Goal: Task Accomplishment & Management: Manage account settings

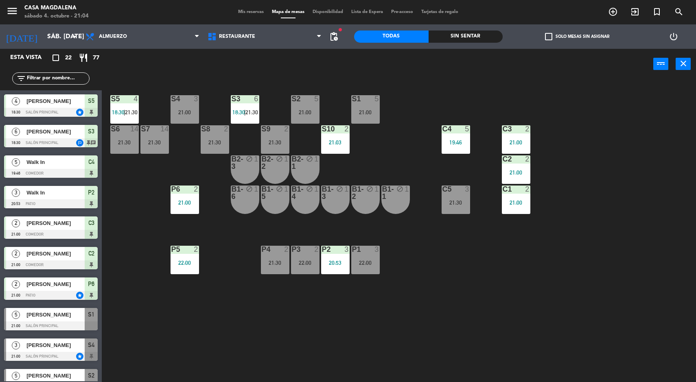
click at [417, 132] on div "S5 4 18:30 | 21:30 S4 3 21:00 S3 6 18:30 | 21:30 S2 5 21:00 S1 5 21:00 S6 14 21…" at bounding box center [403, 232] width 588 height 303
click at [377, 99] on div "5" at bounding box center [377, 98] width 5 height 7
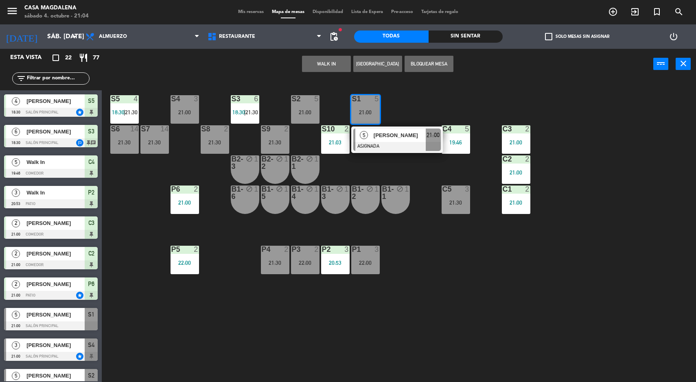
click at [376, 127] on div "5 [PERSON_NAME] ASIGNADA 21:00" at bounding box center [397, 140] width 92 height 26
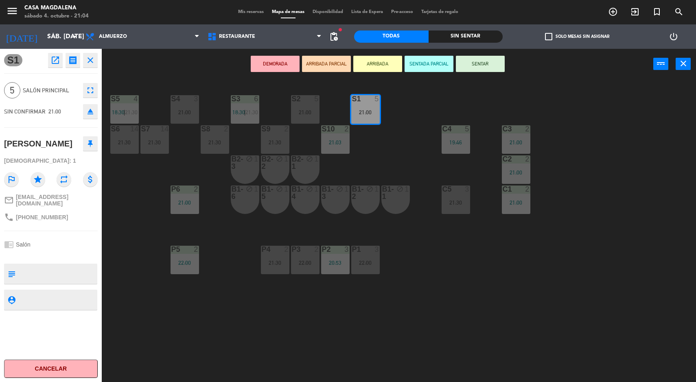
click at [487, 307] on div "S5 4 18:30 | 21:30 S4 3 21:00 S3 6 18:30 | 21:30 S2 5 21:00 S1 5 21:00 S6 14 21…" at bounding box center [403, 232] width 588 height 303
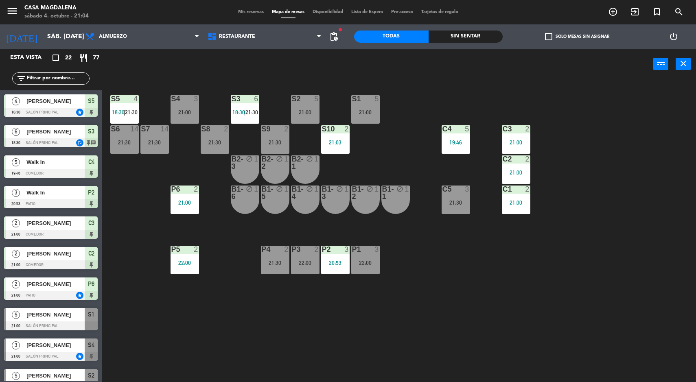
click at [304, 104] on div "S2 5 21:00" at bounding box center [305, 109] width 29 height 29
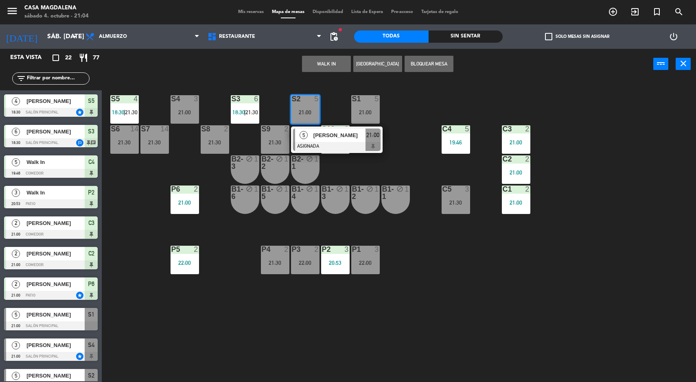
click at [327, 140] on div "[PERSON_NAME]" at bounding box center [339, 135] width 53 height 13
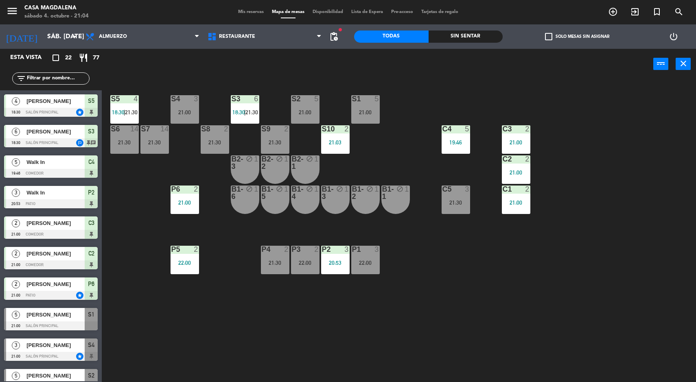
scroll to position [1, 0]
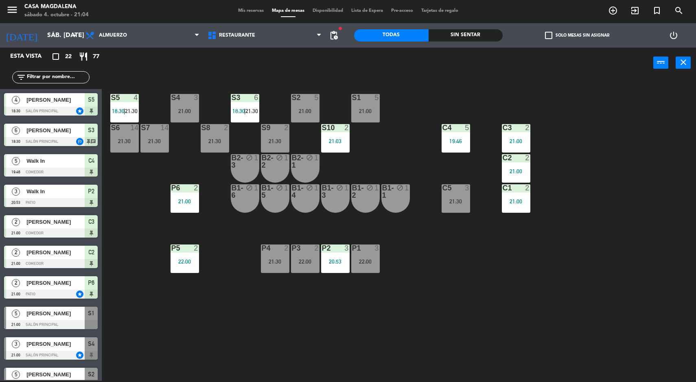
click at [226, 101] on div "S3" at bounding box center [231, 97] width 13 height 7
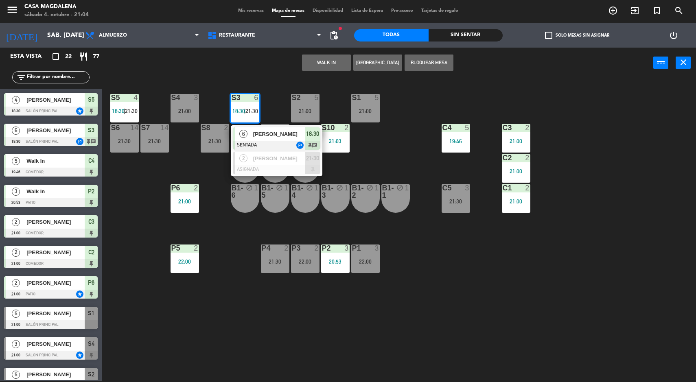
click at [268, 159] on span "[PERSON_NAME]" at bounding box center [279, 158] width 52 height 9
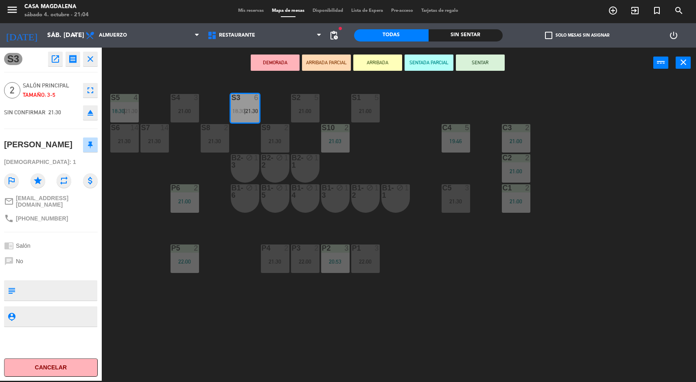
click at [330, 306] on div "S5 4 18:30 | 21:30 S4 3 21:00 S3 6 18:30 | 21:30 S2 5 21:00 S1 5 21:00 S6 14 21…" at bounding box center [403, 230] width 588 height 303
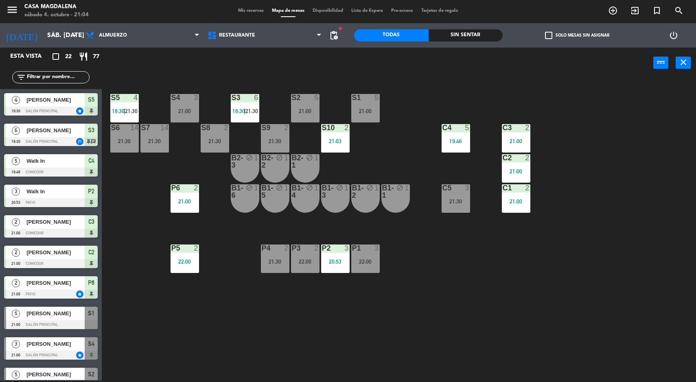
click at [172, 97] on div "S4" at bounding box center [171, 97] width 0 height 7
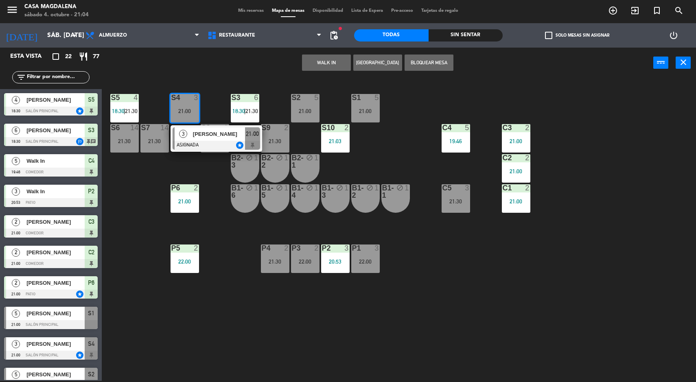
click at [211, 136] on span "[PERSON_NAME]" at bounding box center [219, 134] width 52 height 9
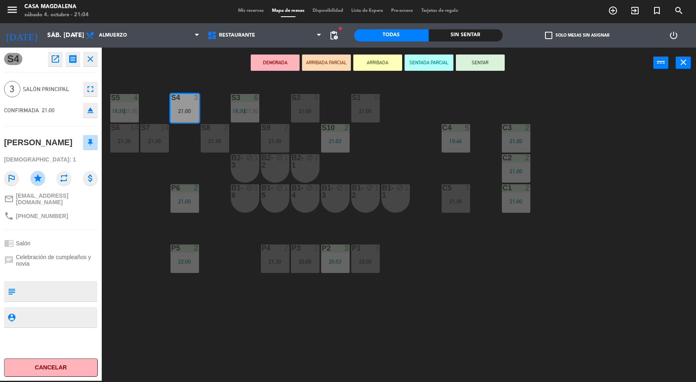
click at [518, 273] on div "S5 4 18:30 | 21:30 S4 3 21:00 S3 6 18:30 | 21:30 S2 5 21:00 S1 5 21:00 S6 14 21…" at bounding box center [403, 230] width 588 height 303
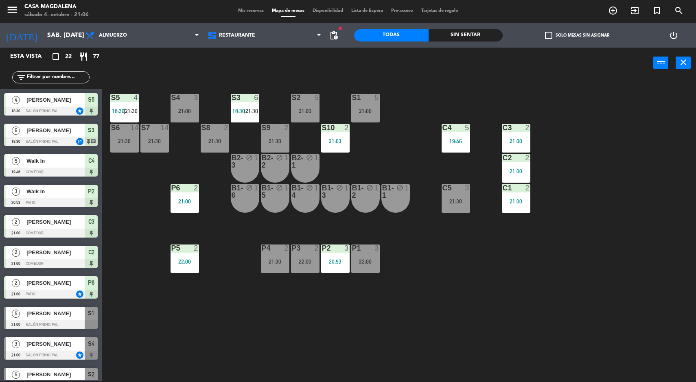
click at [520, 126] on div at bounding box center [515, 127] width 13 height 7
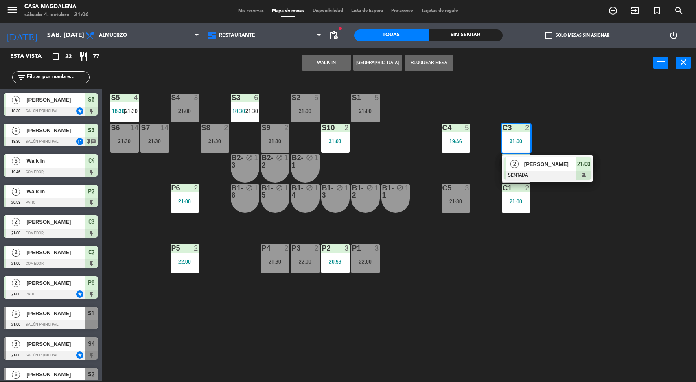
click at [533, 164] on span "[PERSON_NAME]" at bounding box center [551, 164] width 52 height 9
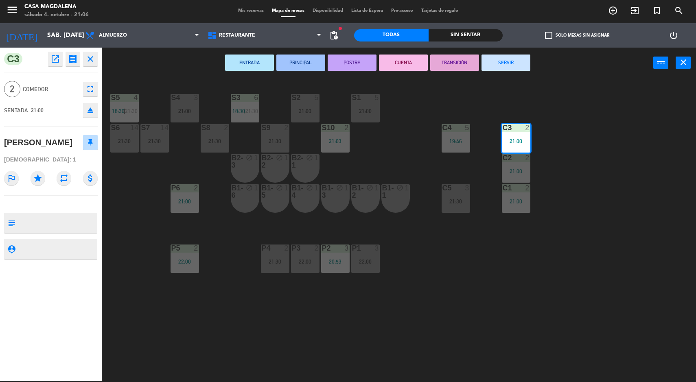
click at [151, 333] on div "S5 4 18:30 | 21:30 S4 3 21:00 S3 6 18:30 | 21:30 S2 5 21:00 S1 5 21:00 S6 14 21…" at bounding box center [403, 230] width 588 height 303
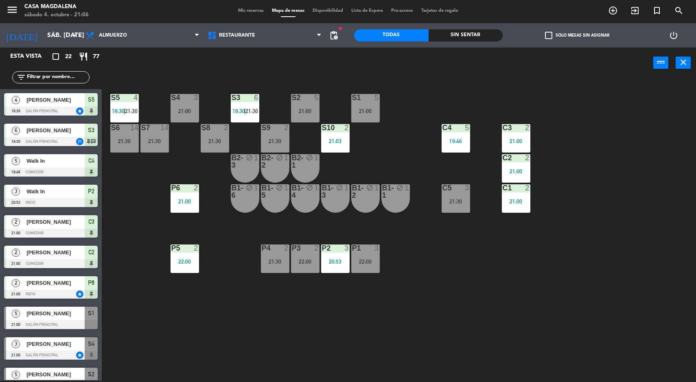
click at [530, 205] on div "C1 2 21:00" at bounding box center [516, 198] width 29 height 29
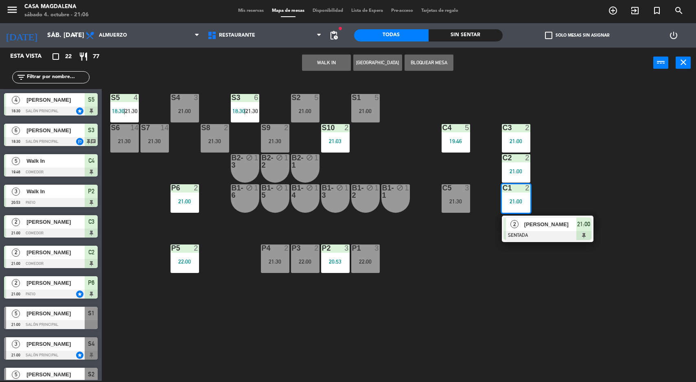
click at [551, 221] on span "[PERSON_NAME]" at bounding box center [551, 224] width 52 height 9
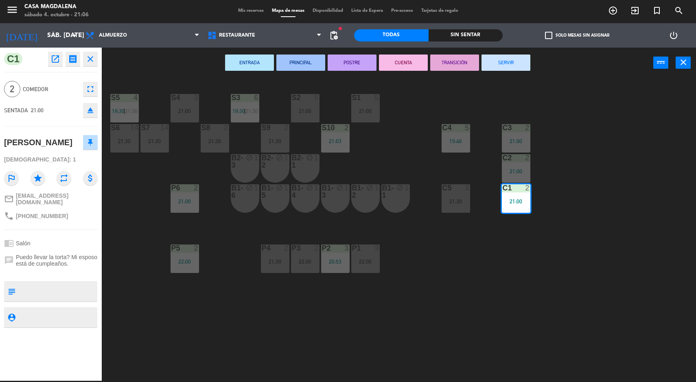
click at [180, 330] on div "S5 4 18:30 | 21:30 S4 3 21:00 S3 6 18:30 | 21:30 S2 5 21:00 S1 5 21:00 S6 14 21…" at bounding box center [403, 230] width 588 height 303
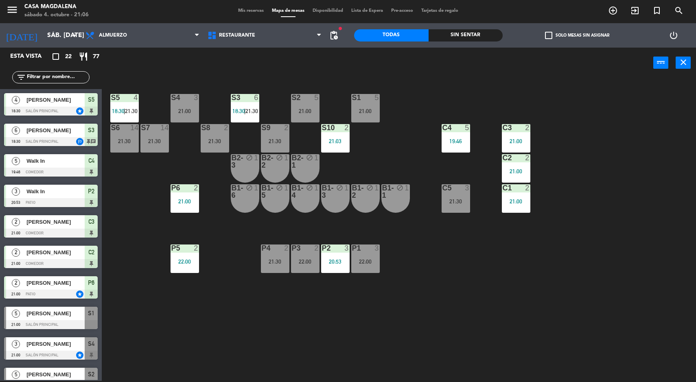
click at [279, 138] on div "21:30" at bounding box center [275, 141] width 29 height 6
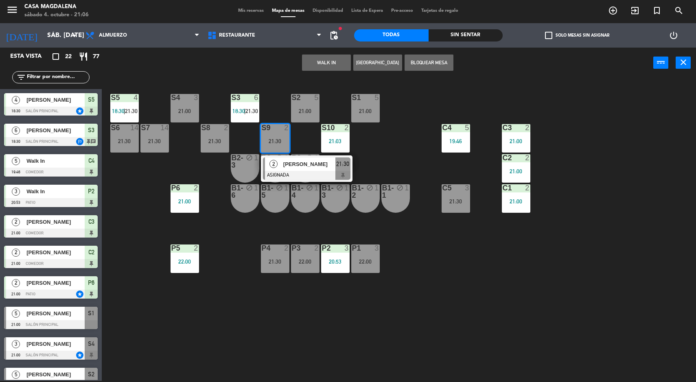
click at [286, 173] on div at bounding box center [307, 175] width 88 height 9
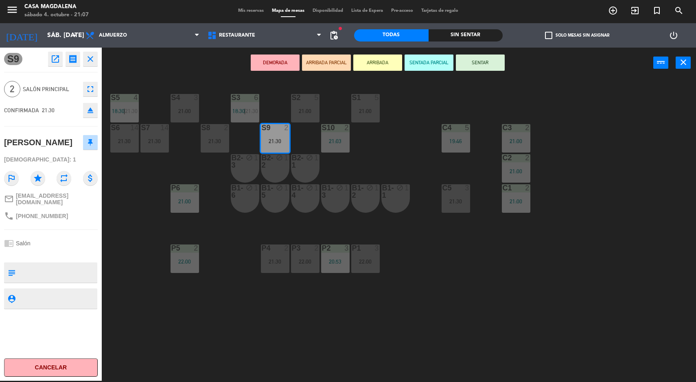
click at [618, 259] on div "S5 4 18:30 | 21:30 S4 3 21:00 S3 6 18:30 | 21:30 S2 5 21:00 S1 5 21:00 S6 14 21…" at bounding box center [403, 230] width 588 height 303
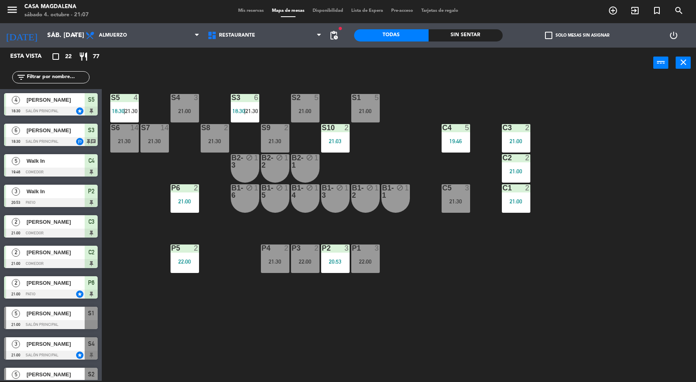
scroll to position [86, 0]
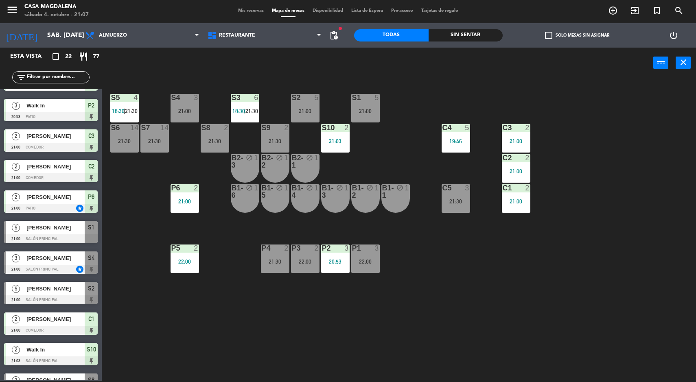
click at [336, 270] on div "P2 3 20:53" at bounding box center [335, 259] width 29 height 29
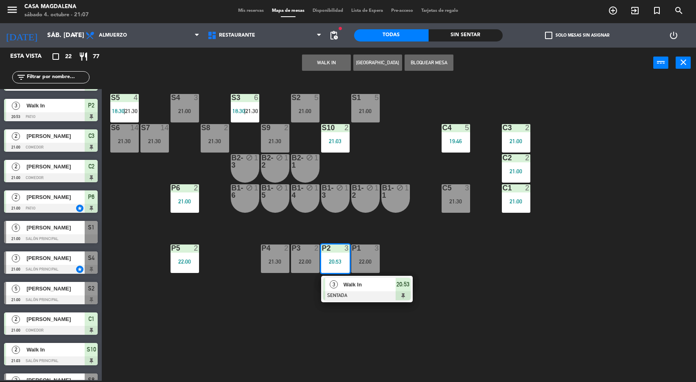
click at [356, 292] on div at bounding box center [367, 296] width 88 height 9
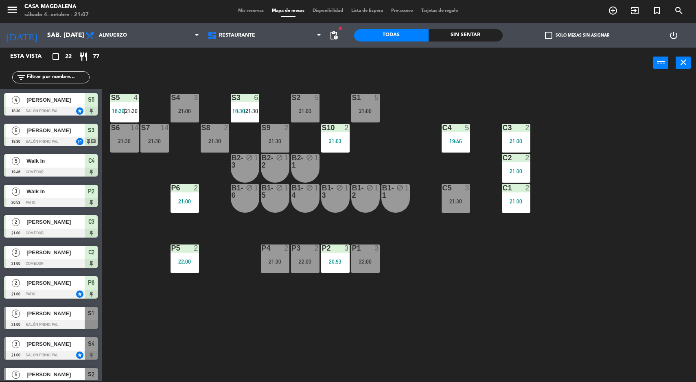
click at [618, 302] on div "S5 4 18:30 | 21:30 S4 3 21:00 S3 6 18:30 | 21:30 S2 5 21:00 S1 5 21:00 S6 14 21…" at bounding box center [403, 230] width 588 height 303
click at [480, 322] on div "S5 4 18:30 | 21:30 S4 3 21:00 S3 6 18:30 | 21:30 S2 5 21:00 S1 5 21:00 S6 14 21…" at bounding box center [403, 230] width 588 height 303
click at [535, 298] on div "S5 4 18:30 | 21:30 S4 3 21:00 S3 6 18:30 | 21:30 S2 5 21:00 S1 5 21:00 S6 14 21…" at bounding box center [403, 230] width 588 height 303
click at [593, 296] on div "S5 4 18:30 | 21:30 S4 3 21:00 S3 6 18:30 | 21:30 S2 5 21:00 S1 5 21:00 S6 14 21…" at bounding box center [403, 230] width 588 height 303
click at [640, 334] on div "S5 4 18:30 | 21:30 S4 3 21:00 S3 6 18:30 | 21:30 S2 5 21:00 S1 5 21:00 S6 14 21…" at bounding box center [403, 230] width 588 height 303
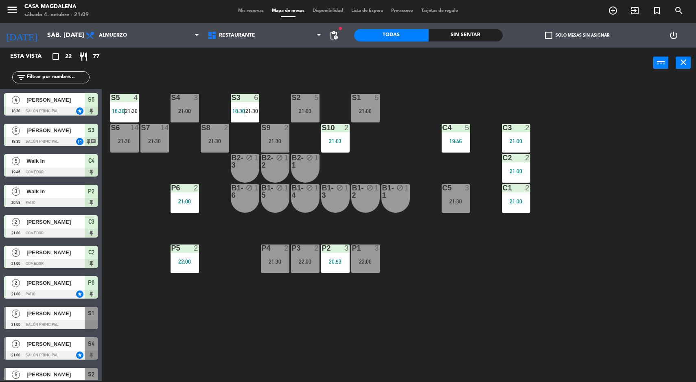
click at [481, 40] on div "Sin sentar" at bounding box center [466, 35] width 75 height 12
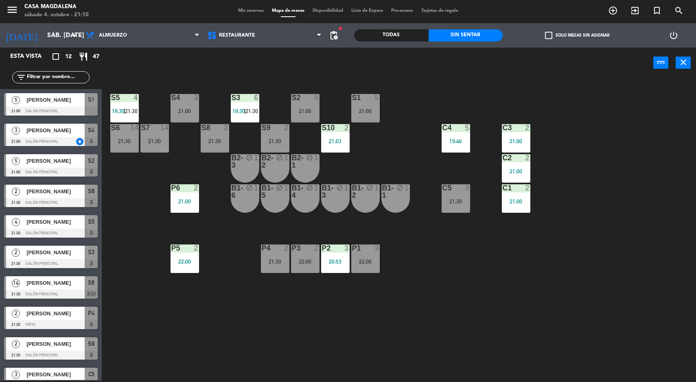
click at [369, 110] on div "21:00" at bounding box center [365, 111] width 29 height 6
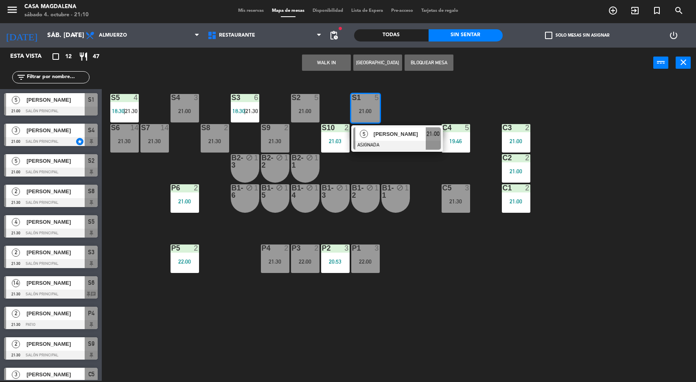
click at [415, 146] on div at bounding box center [397, 145] width 88 height 9
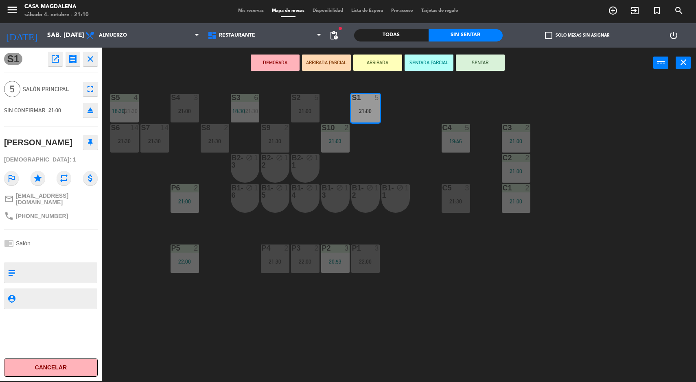
click at [429, 60] on button "SENTADA PARCIAL" at bounding box center [429, 63] width 49 height 16
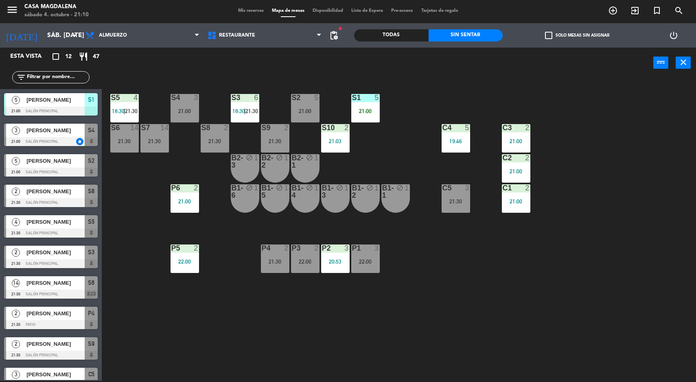
click at [408, 275] on div "S5 4 18:30 | 21:30 S4 3 21:00 S3 6 18:30 | 21:30 S2 5 21:00 S1 5 21:00 S6 14 21…" at bounding box center [403, 230] width 588 height 303
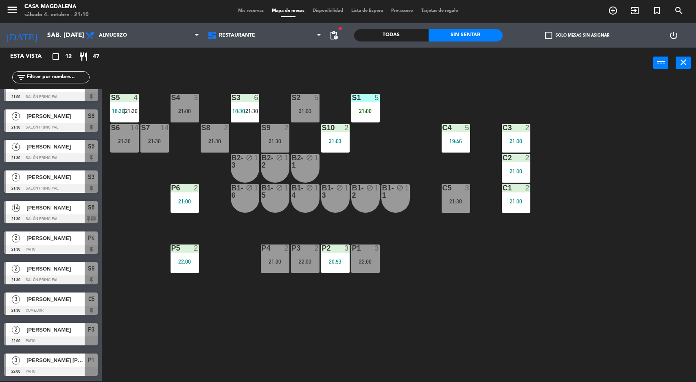
click at [235, 348] on div "S5 4 18:30 | 21:30 S4 3 21:00 S3 6 18:30 | 21:30 S2 5 21:00 S1 5 21:00 S6 14 21…" at bounding box center [403, 230] width 588 height 303
click at [637, 258] on div "S5 4 18:30 | 21:30 S4 3 21:00 S3 6 18:30 | 21:30 S2 5 21:00 S1 5 21:00 S6 14 21…" at bounding box center [403, 230] width 588 height 303
click at [637, 257] on div "S5 4 18:30 | 21:30 S4 3 21:00 S3 6 18:30 | 21:30 S2 5 21:00 S1 5 21:00 S6 14 21…" at bounding box center [403, 230] width 588 height 303
click at [433, 256] on div "S5 4 18:30 | 21:30 S4 3 21:00 S3 6 18:30 | 21:30 S2 5 21:00 S1 5 21:00 S6 14 21…" at bounding box center [403, 230] width 588 height 303
click at [334, 313] on div "S5 4 18:30 | 21:30 S4 3 21:00 S3 6 18:30 | 21:30 S2 5 21:00 S1 5 21:00 S6 14 21…" at bounding box center [403, 230] width 588 height 303
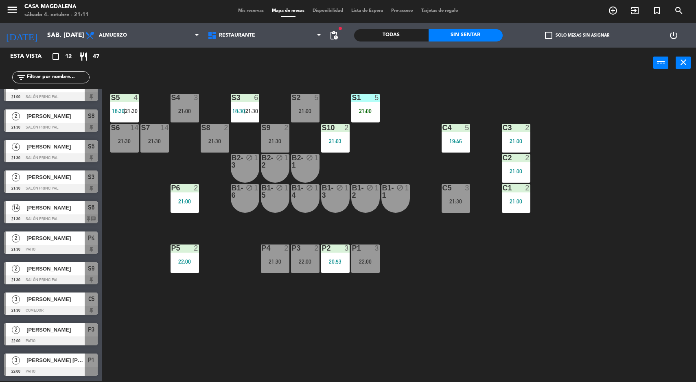
click at [501, 311] on div "S5 4 18:30 | 21:30 S4 3 21:00 S3 6 18:30 | 21:30 S2 5 21:00 S1 5 21:00 S6 14 21…" at bounding box center [403, 230] width 588 height 303
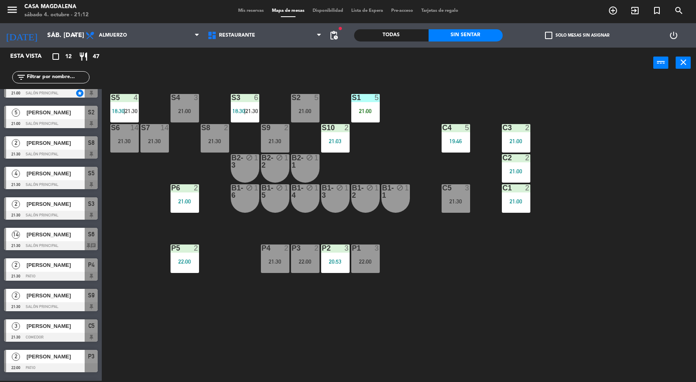
scroll to position [0, 0]
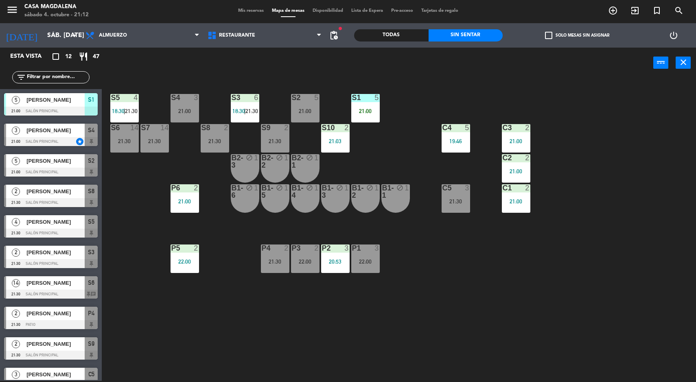
click at [353, 99] on div "S1" at bounding box center [352, 97] width 0 height 7
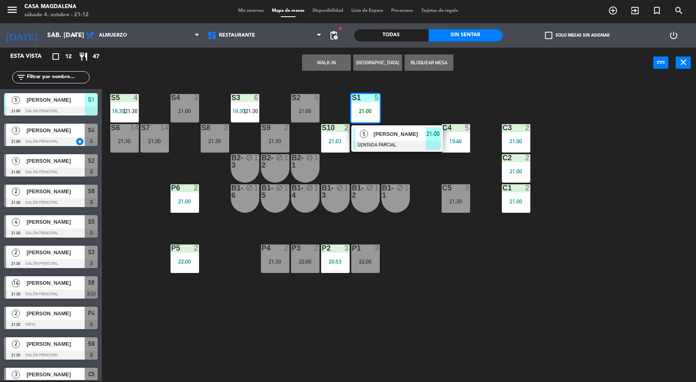
click at [413, 133] on span "[PERSON_NAME]" at bounding box center [400, 134] width 52 height 9
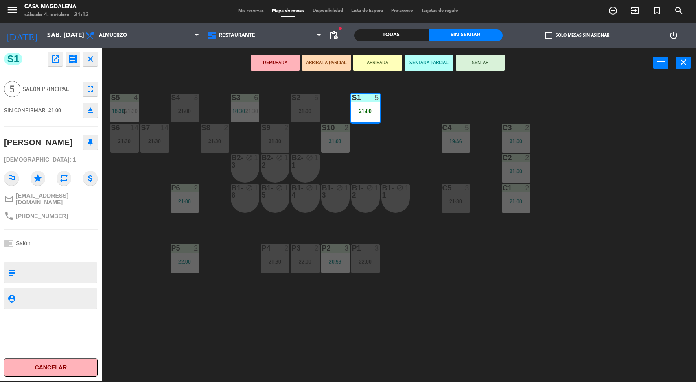
click at [478, 67] on button "SENTAR" at bounding box center [480, 63] width 49 height 16
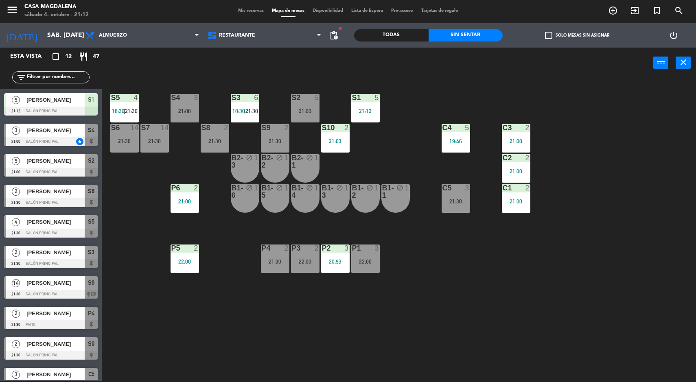
click at [487, 302] on div "S5 4 18:30 | 21:30 S4 3 21:00 S3 6 18:30 | 21:30 S2 5 21:00 S1 5 21:12 S6 14 21…" at bounding box center [403, 230] width 588 height 303
click at [154, 132] on div "S7 14" at bounding box center [154, 128] width 29 height 8
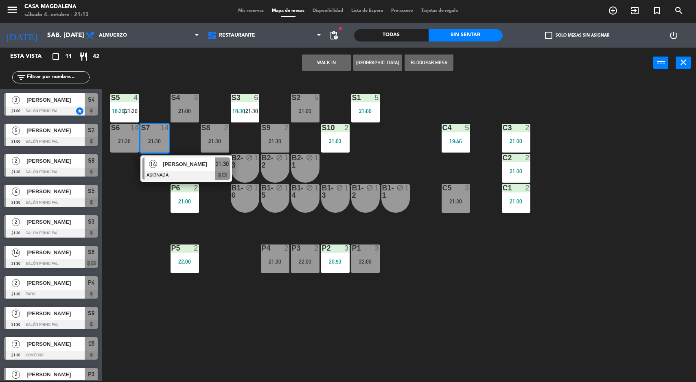
click at [194, 164] on span "[PERSON_NAME]" at bounding box center [189, 164] width 52 height 9
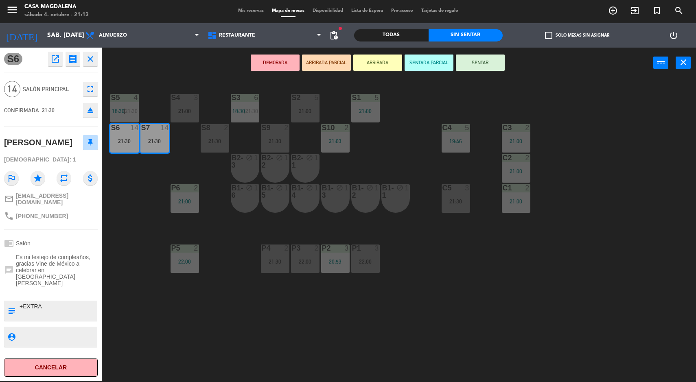
click at [326, 330] on div "S5 4 18:30 | 21:30 S4 3 21:00 S3 6 18:30 | 21:30 S2 5 21:00 S1 5 21:00 S6 14 21…" at bounding box center [403, 230] width 588 height 303
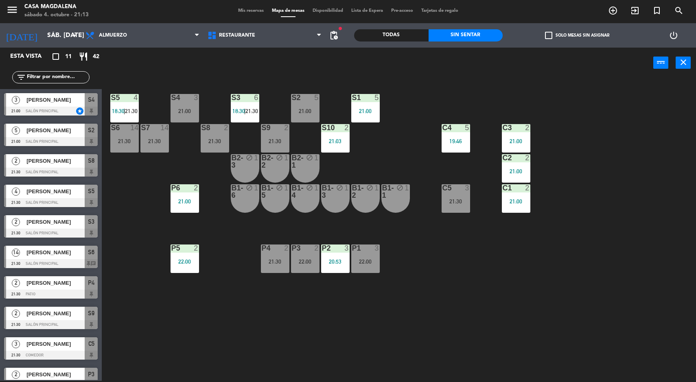
click at [465, 212] on div "C5 3 21:30" at bounding box center [456, 198] width 29 height 29
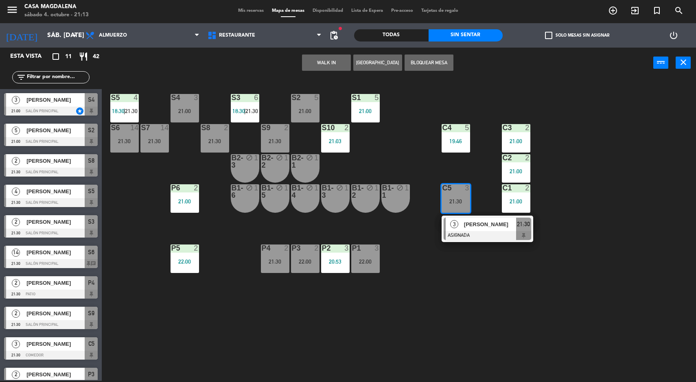
click at [484, 236] on div at bounding box center [488, 235] width 88 height 9
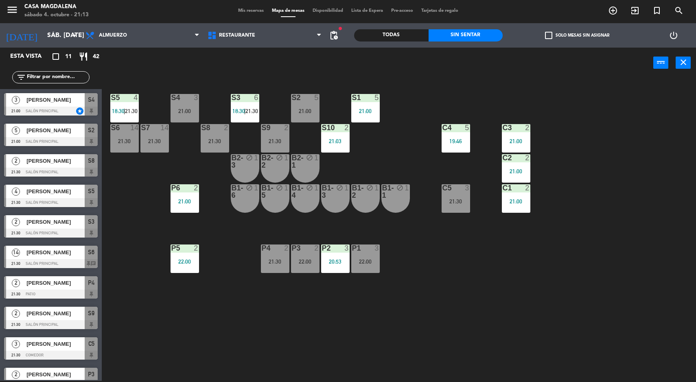
scroll to position [29, 0]
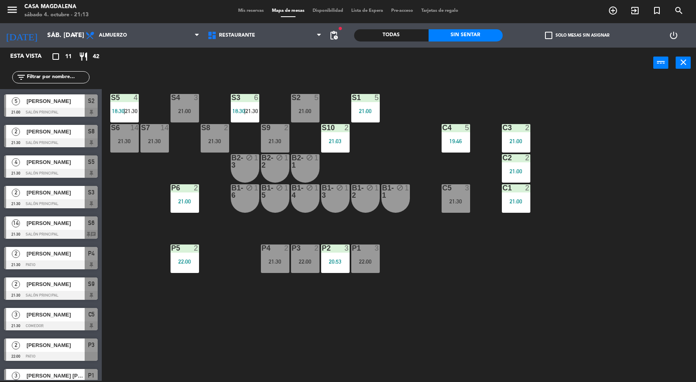
click at [190, 108] on div "21:00" at bounding box center [185, 111] width 29 height 6
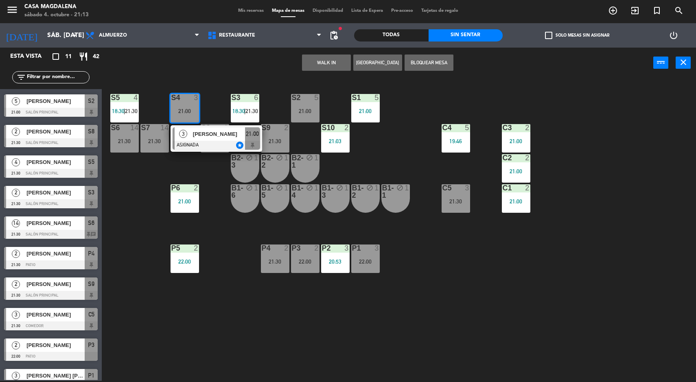
click at [213, 141] on div at bounding box center [217, 145] width 88 height 9
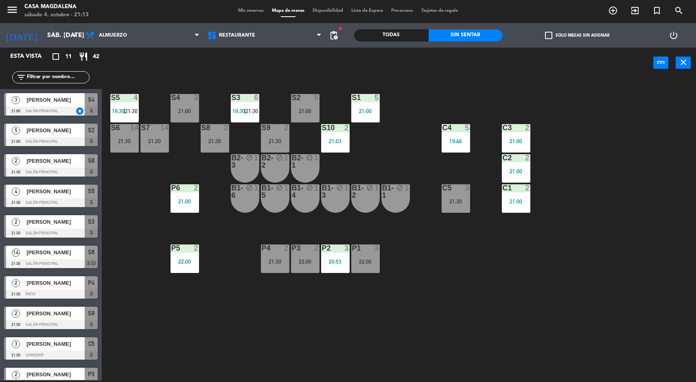
click at [192, 263] on div "22:00" at bounding box center [185, 262] width 29 height 6
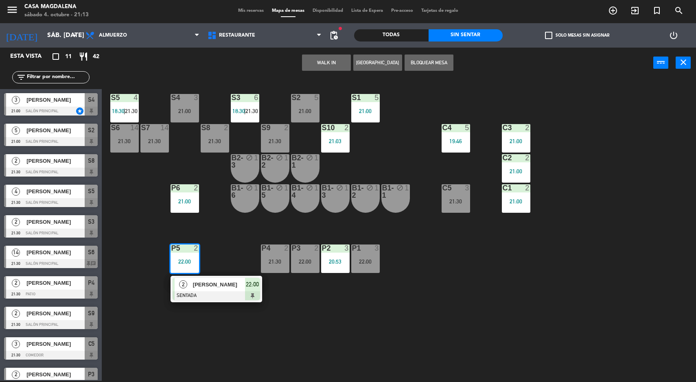
click at [241, 352] on div "S5 4 18:30 | 21:30 S4 3 21:00 S3 6 18:30 | 21:30 S2 5 21:00 S1 5 21:00 S6 14 21…" at bounding box center [403, 230] width 588 height 303
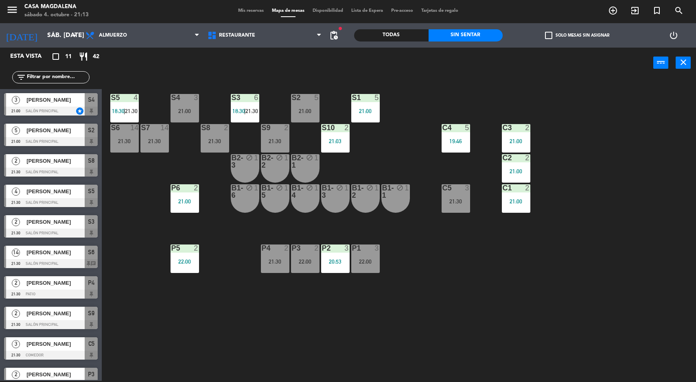
click at [297, 104] on div "S2 5 21:00" at bounding box center [305, 108] width 29 height 29
click at [474, 274] on div "S5 4 18:30 | 21:30 S4 3 21:00 S3 6 18:30 | 21:30 S2 5 21:00 S1 5 21:00 S6 14 21…" at bounding box center [403, 230] width 588 height 303
click at [121, 127] on div at bounding box center [124, 127] width 13 height 7
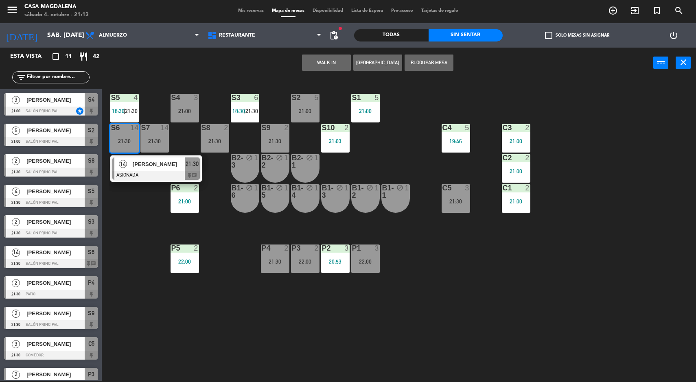
click at [440, 297] on div "S5 4 18:30 | 21:30 S4 3 21:00 S3 6 18:30 | 21:30 S2 5 21:00 S1 5 21:00 S6 14 21…" at bounding box center [403, 230] width 588 height 303
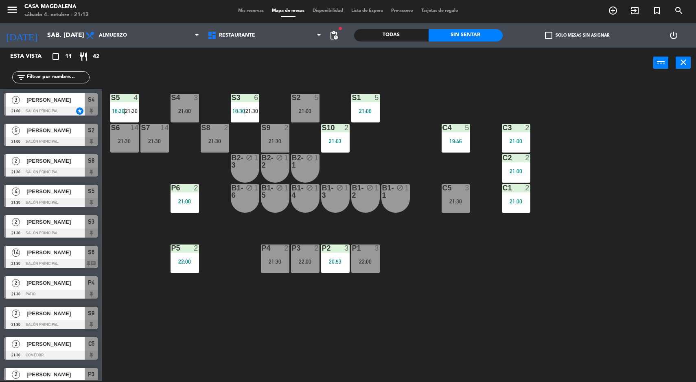
click at [192, 108] on div "21:00" at bounding box center [185, 111] width 29 height 6
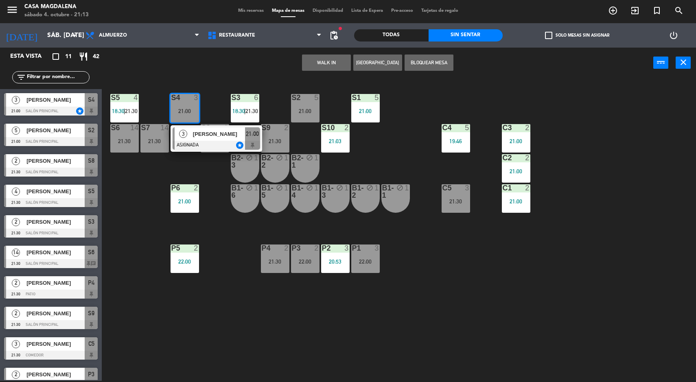
click at [201, 135] on span "[PERSON_NAME]" at bounding box center [219, 134] width 52 height 9
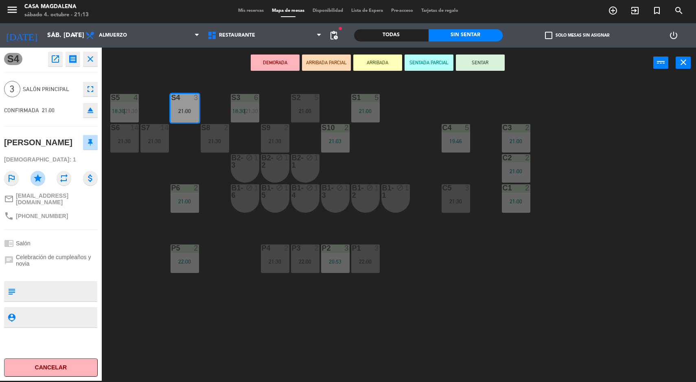
click at [263, 340] on div "S5 4 18:30 | 21:30 S4 3 21:00 S3 6 18:30 | 21:30 S2 5 21:00 S1 5 21:00 S6 14 21…" at bounding box center [403, 230] width 588 height 303
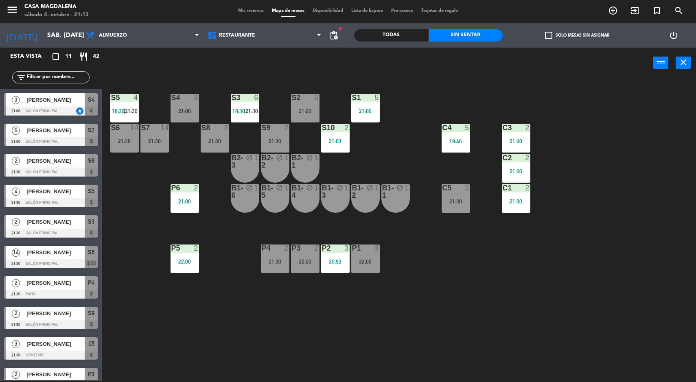
click at [317, 98] on div "5" at bounding box center [316, 97] width 5 height 7
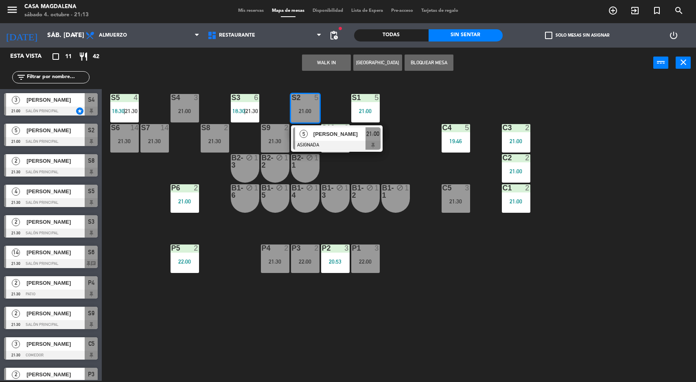
click at [470, 291] on div "S5 4 18:30 | 21:30 S4 3 21:00 S3 6 18:30 | 21:30 S2 5 21:00 5 [PERSON_NAME] ASI…" at bounding box center [403, 230] width 588 height 303
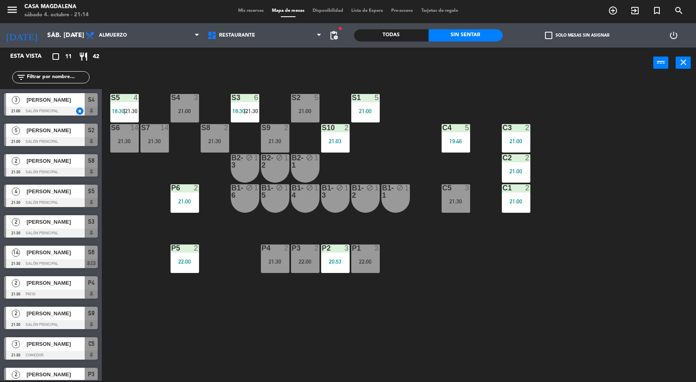
click at [344, 270] on div "P2 3 20:53" at bounding box center [335, 259] width 29 height 29
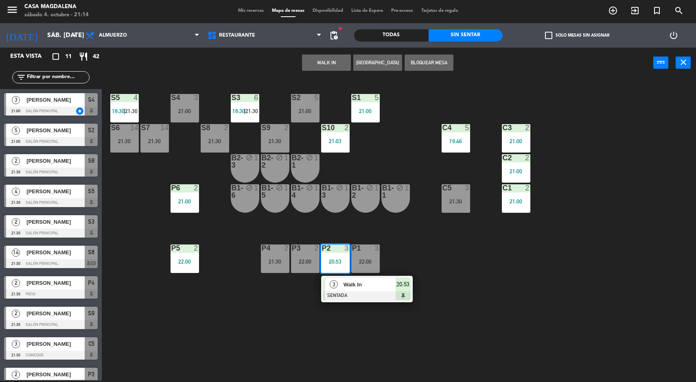
click at [363, 296] on div at bounding box center [367, 296] width 88 height 9
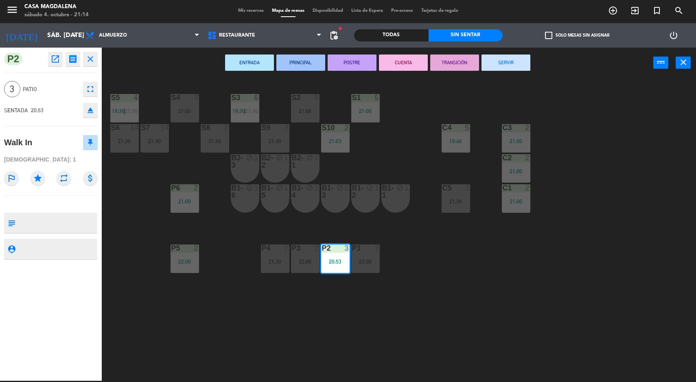
click at [508, 67] on button "SERVIR" at bounding box center [506, 63] width 49 height 16
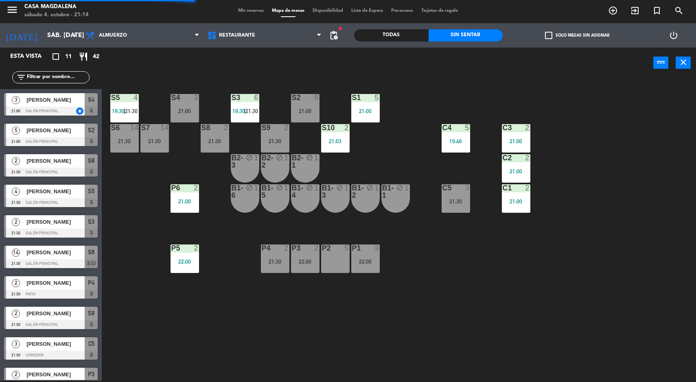
click at [136, 96] on div "4" at bounding box center [136, 97] width 5 height 7
click at [439, 281] on div "S5 4 18:30 | 21:30 S4 3 21:00 S3 6 18:30 | 21:30 S2 5 21:00 S1 5 21:00 S6 14 21…" at bounding box center [403, 230] width 588 height 303
click at [196, 94] on div "3" at bounding box center [196, 97] width 5 height 7
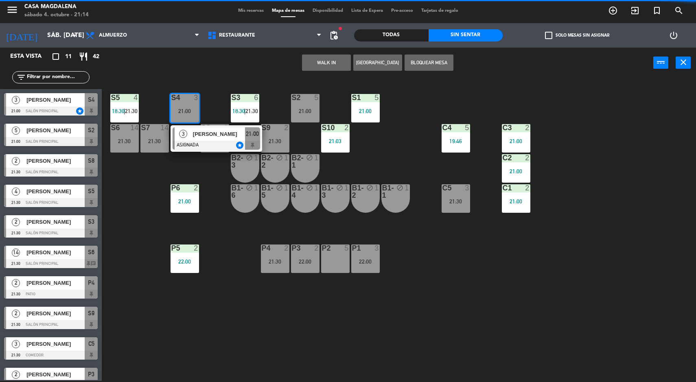
click at [213, 149] on div at bounding box center [217, 145] width 88 height 9
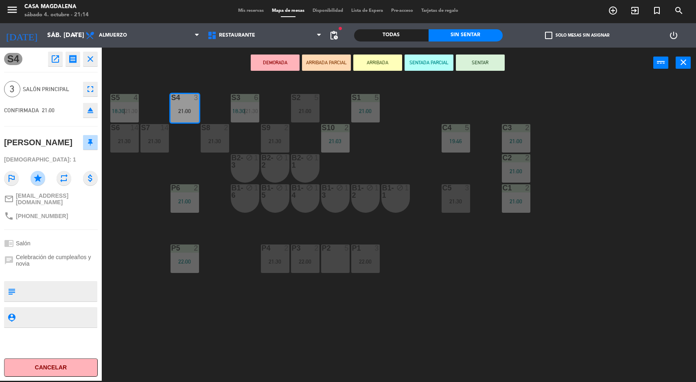
click at [272, 57] on button "DEMORADA" at bounding box center [275, 63] width 49 height 16
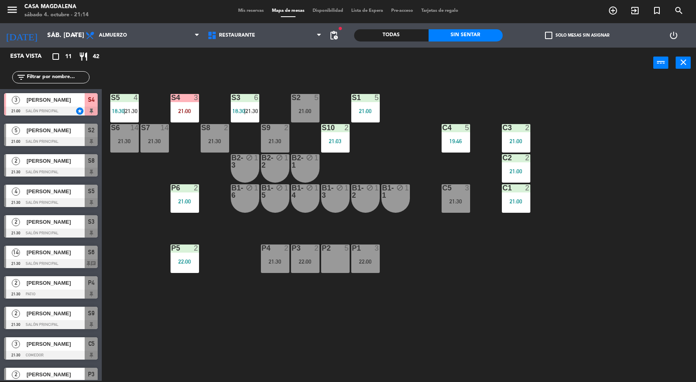
click at [486, 287] on div "S5 4 18:30 | 21:30 S4 3 21:00 S3 6 18:30 | 21:30 S2 5 21:00 S1 5 21:00 S6 14 21…" at bounding box center [403, 230] width 588 height 303
click at [328, 263] on div "P2 5" at bounding box center [335, 259] width 29 height 29
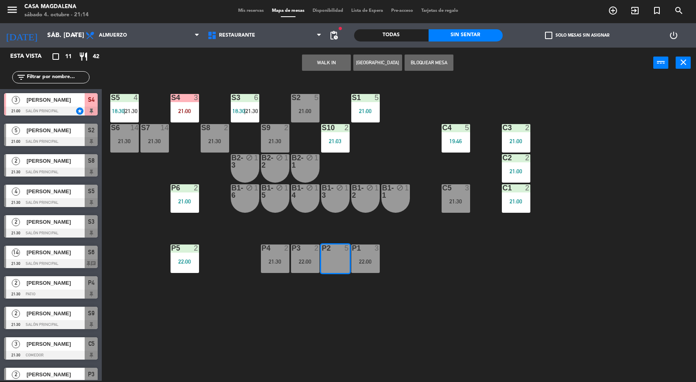
click at [626, 314] on div "S5 4 18:30 | 21:30 S4 3 21:00 S3 6 18:30 | 21:30 S2 5 21:00 S1 5 21:00 S6 14 21…" at bounding box center [403, 230] width 588 height 303
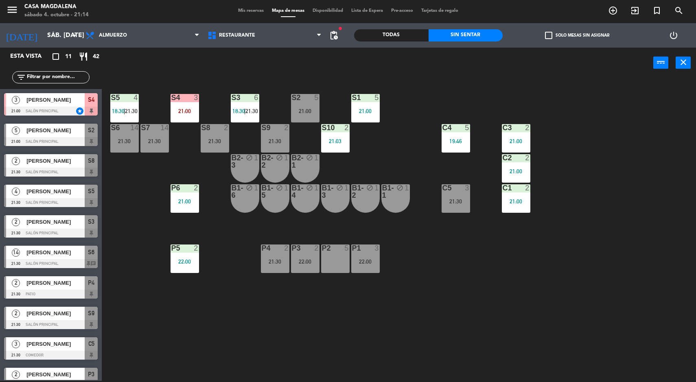
click at [337, 259] on div "P2 5" at bounding box center [335, 259] width 29 height 29
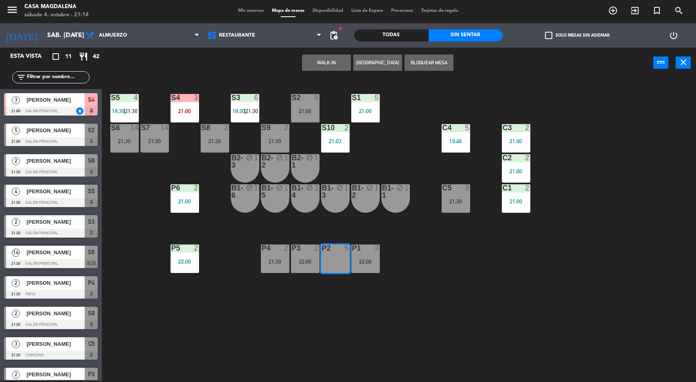
click at [318, 70] on button "WALK IN" at bounding box center [326, 63] width 49 height 16
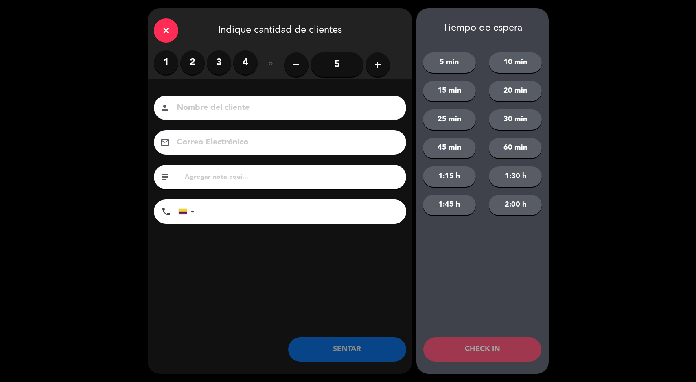
click at [188, 59] on label "2" at bounding box center [192, 62] width 24 height 24
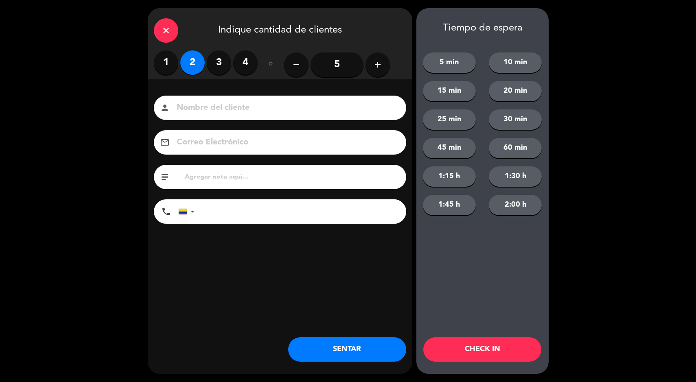
click at [348, 340] on button "SENTAR" at bounding box center [347, 350] width 118 height 24
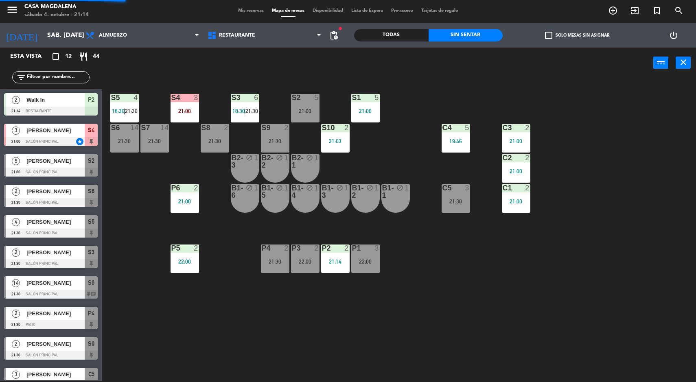
click at [296, 106] on div "S2 5 21:00" at bounding box center [305, 108] width 29 height 29
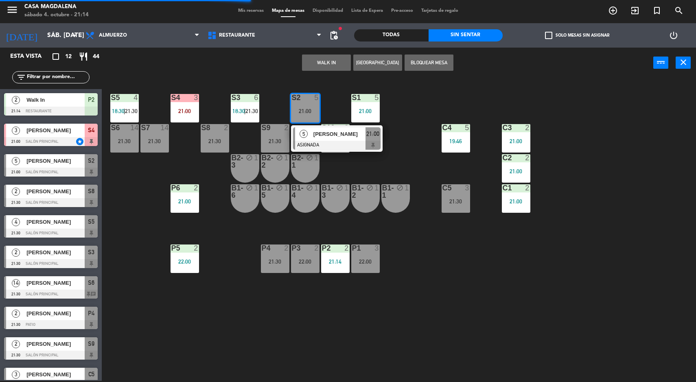
click at [493, 313] on div "S5 4 18:30 | 21:30 S4 3 21:00 S3 6 18:30 | 21:30 S2 5 21:00 5 [PERSON_NAME] ASI…" at bounding box center [403, 230] width 588 height 303
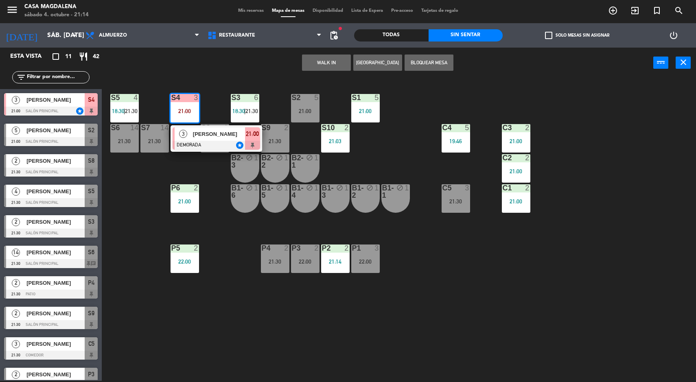
click at [449, 292] on div "S5 4 18:30 | 21:30 S4 3 21:00 3 [PERSON_NAME] DEMORADA star 21:00 S3 6 18:30 | …" at bounding box center [403, 230] width 588 height 303
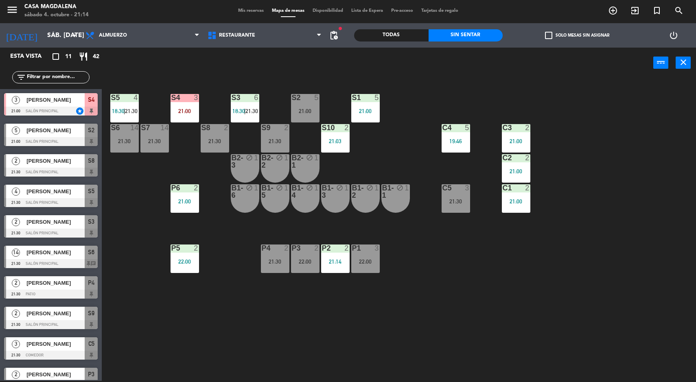
click at [454, 202] on div "21:30" at bounding box center [456, 202] width 29 height 6
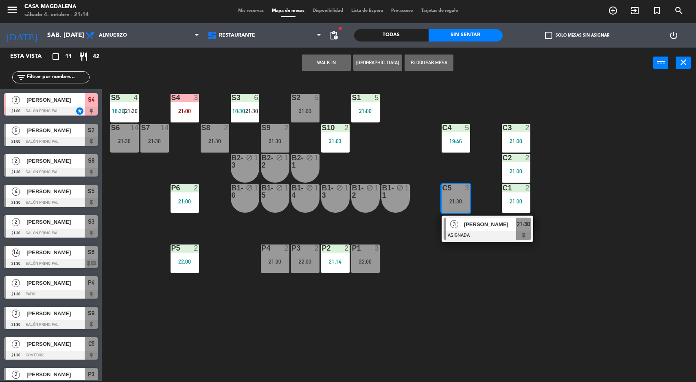
click at [482, 230] on div "[PERSON_NAME]" at bounding box center [489, 224] width 53 height 13
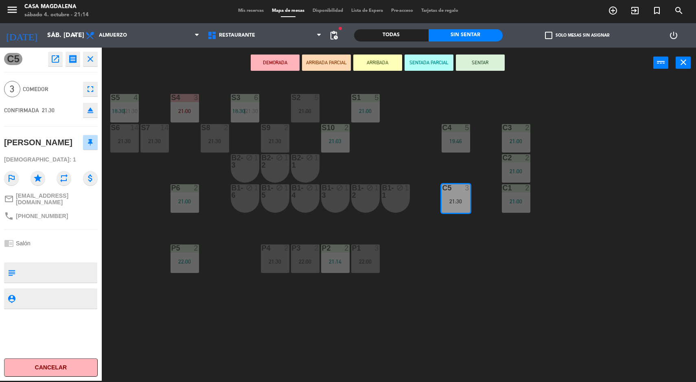
click at [487, 285] on div "S5 4 18:30 | 21:30 S4 3 21:00 S3 6 18:30 | 21:30 S2 5 21:00 S1 5 21:00 S6 14 21…" at bounding box center [403, 230] width 588 height 303
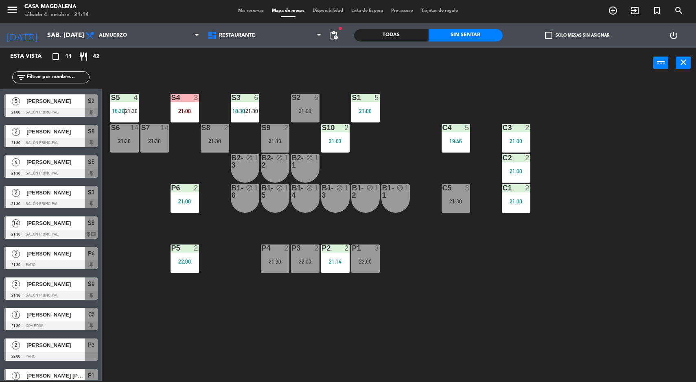
click at [114, 150] on div "S6 14 21:30" at bounding box center [124, 138] width 29 height 29
click at [128, 270] on div "S5 4 18:30 | 21:30 S4 3 21:00 S3 6 18:30 | 21:30 S2 5 21:00 S1 5 21:00 S6 14 21…" at bounding box center [403, 230] width 588 height 303
click at [189, 103] on div "S4 3 21:00" at bounding box center [185, 108] width 29 height 29
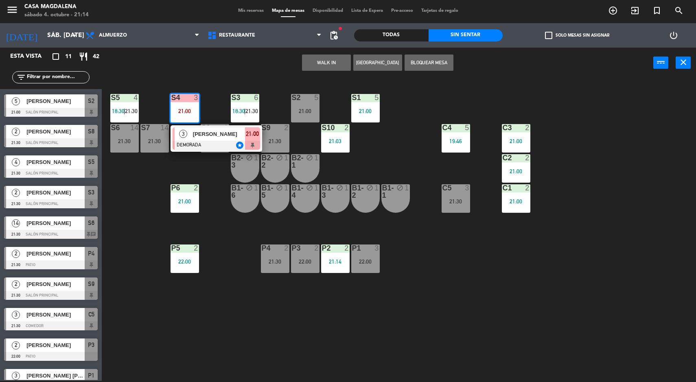
click at [213, 132] on span "[PERSON_NAME]" at bounding box center [219, 134] width 52 height 9
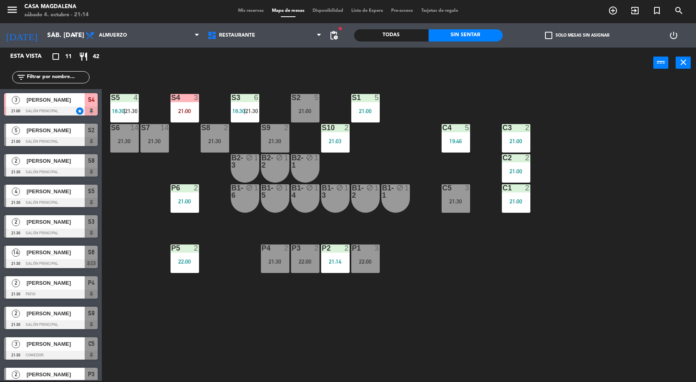
click at [172, 109] on div "21:00" at bounding box center [185, 111] width 29 height 6
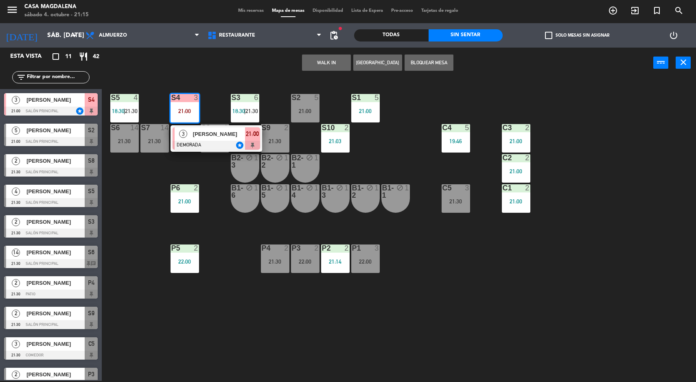
click at [209, 134] on span "[PERSON_NAME]" at bounding box center [219, 134] width 52 height 9
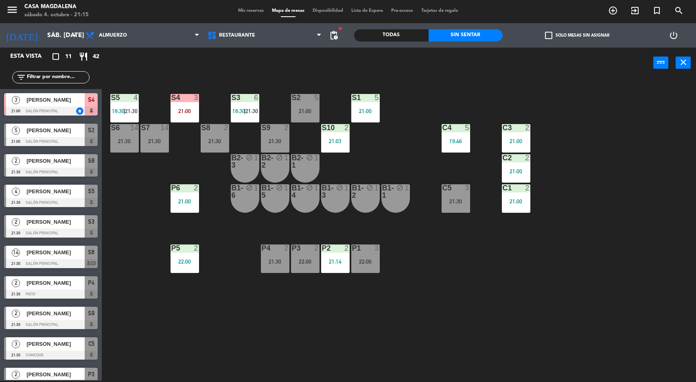
click at [292, 98] on div "S2" at bounding box center [292, 97] width 0 height 7
click at [491, 305] on div "S5 4 18:30 | 21:30 S4 3 21:00 S3 6 18:30 | 21:30 S2 5 21:00 S1 5 21:00 S6 14 21…" at bounding box center [403, 230] width 588 height 303
click at [516, 283] on div "S5 4 18:30 | 21:30 S4 3 21:00 S3 6 18:30 | 21:30 S2 5 21:00 S1 5 21:00 S6 14 21…" at bounding box center [403, 230] width 588 height 303
click at [438, 190] on div "C5" at bounding box center [442, 187] width 13 height 7
click at [306, 101] on div at bounding box center [305, 97] width 13 height 7
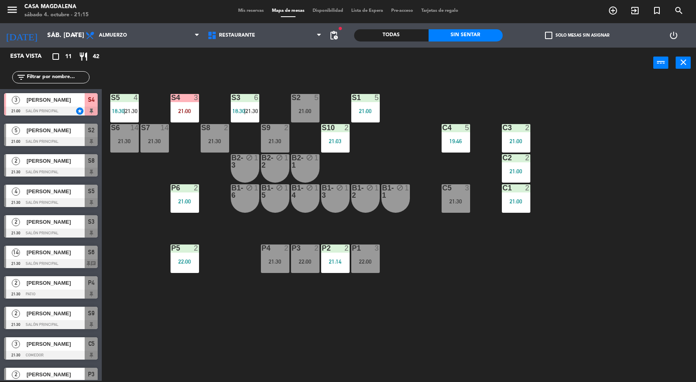
click at [12, 7] on icon "menu" at bounding box center [12, 10] width 12 height 12
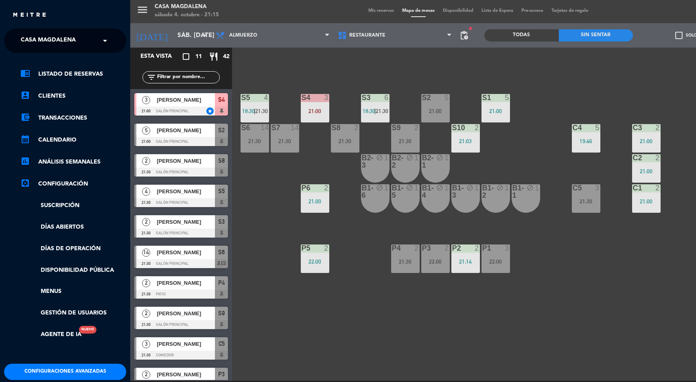
click at [48, 43] on span "Casa Magdalena" at bounding box center [48, 40] width 55 height 17
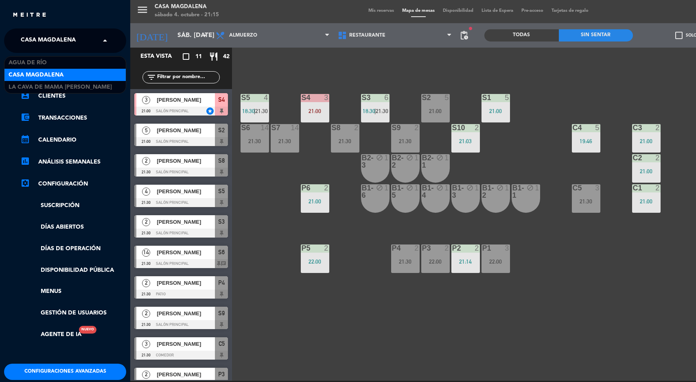
click at [36, 87] on span "La Cava de Mama [PERSON_NAME]" at bounding box center [60, 87] width 103 height 9
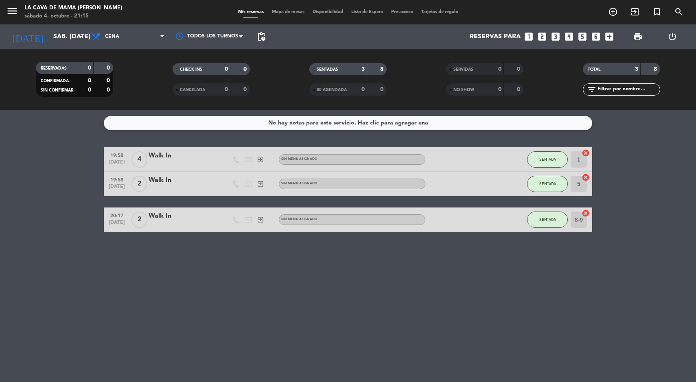
click at [277, 11] on span "Mapa de mesas" at bounding box center [288, 12] width 41 height 4
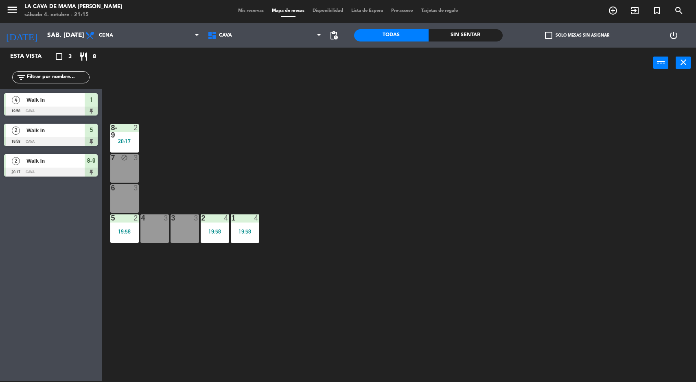
click at [224, 241] on div "2 4 19:58" at bounding box center [215, 229] width 29 height 29
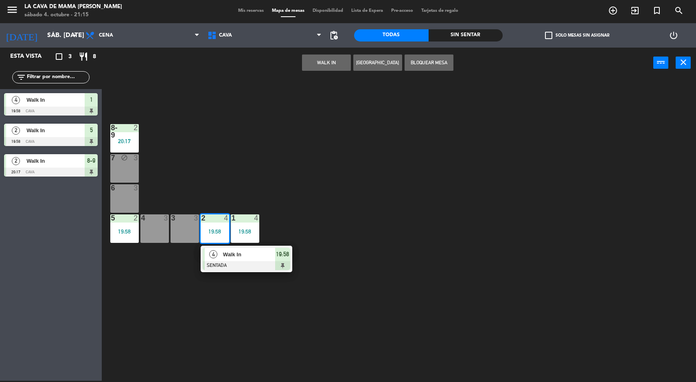
click at [262, 259] on span "Walk In" at bounding box center [249, 254] width 52 height 9
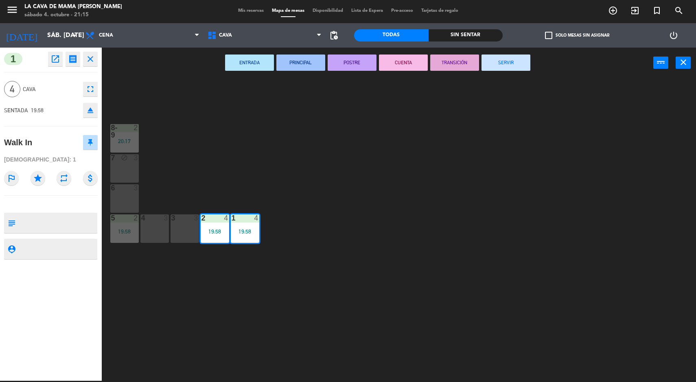
click at [514, 68] on button "SERVIR" at bounding box center [506, 63] width 49 height 16
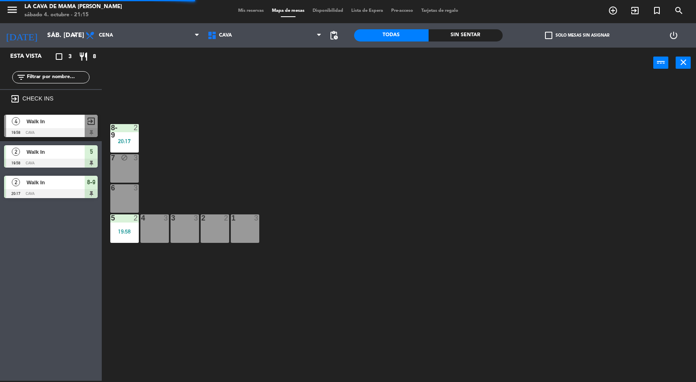
click at [119, 226] on div "5 2 19:58" at bounding box center [124, 229] width 29 height 29
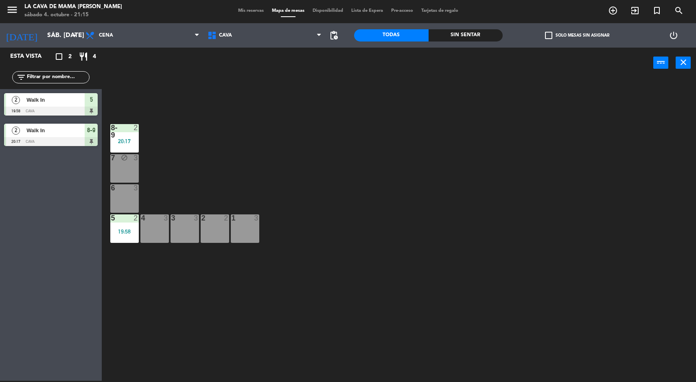
click at [609, 334] on div "8-9 2 20:17 7 block 3 6 3 5 2 19:58 4 3 3 3 2 2 1 3" at bounding box center [403, 230] width 588 height 303
click at [115, 134] on div "8-9" at bounding box center [110, 131] width 13 height 15
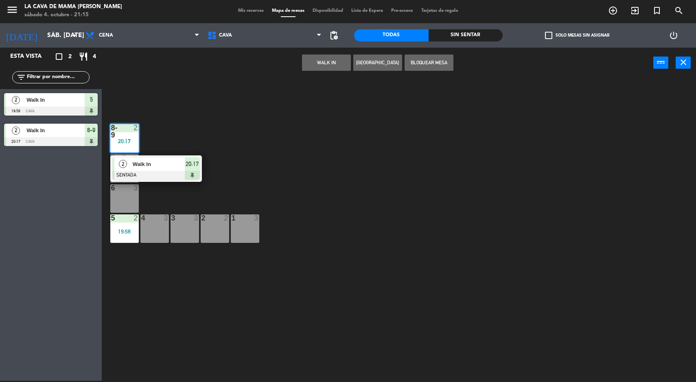
click at [654, 268] on div "8-9 2 20:17 2 Walk In SENTADA 20:17 7 block 3 6 3 5 2 19:58 4 3 3 3 2 2 1 3" at bounding box center [403, 230] width 588 height 303
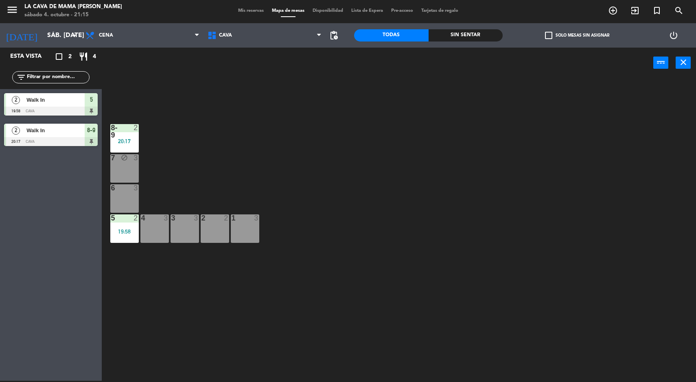
click at [655, 270] on div "8-9 2 20:17 7 block 3 6 3 5 2 19:58 4 3 3 3 2 2 1 3" at bounding box center [403, 230] width 588 height 303
click at [16, 9] on icon "menu" at bounding box center [12, 10] width 12 height 12
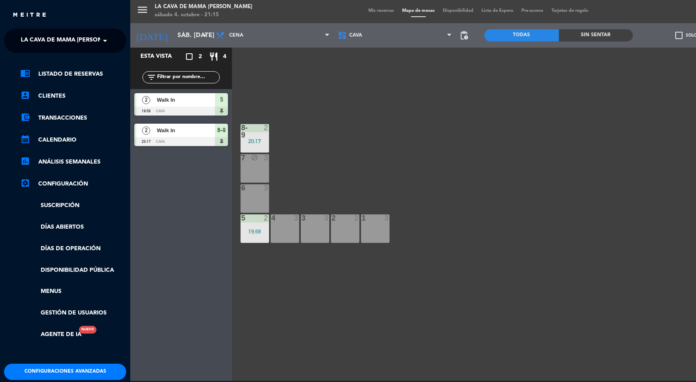
click at [30, 39] on span "La Cava de Mama [PERSON_NAME]" at bounding box center [72, 40] width 103 height 17
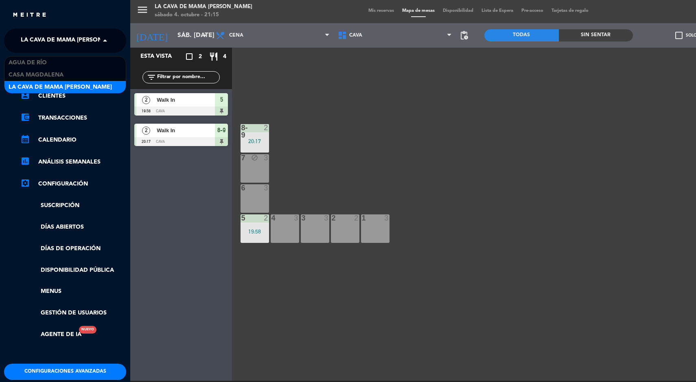
click at [73, 72] on div "Casa Magdalena" at bounding box center [64, 75] width 121 height 12
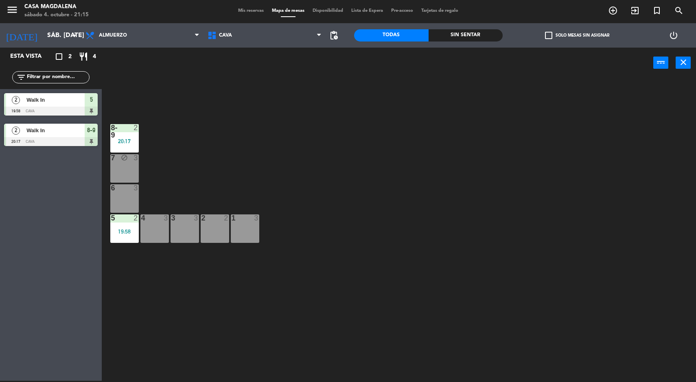
click at [248, 11] on span "Mis reservas" at bounding box center [251, 11] width 34 height 4
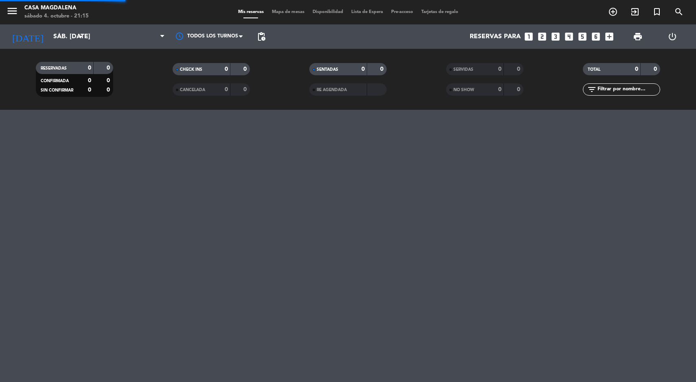
click at [277, 13] on span "Mapa de mesas" at bounding box center [288, 12] width 41 height 4
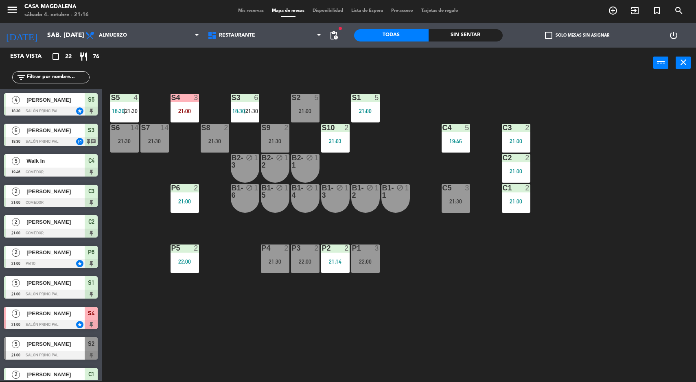
click at [689, 29] on div "power_settings_new" at bounding box center [674, 35] width 45 height 24
click at [206, 140] on div "21:30" at bounding box center [215, 141] width 29 height 6
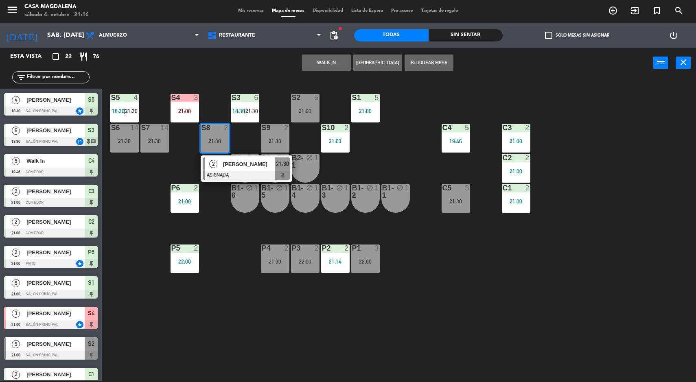
click at [304, 340] on div "S5 4 18:30 | 21:30 S4 3 21:00 S3 6 18:30 | 21:30 S2 5 21:00 S1 5 21:00 S6 14 21…" at bounding box center [403, 230] width 588 height 303
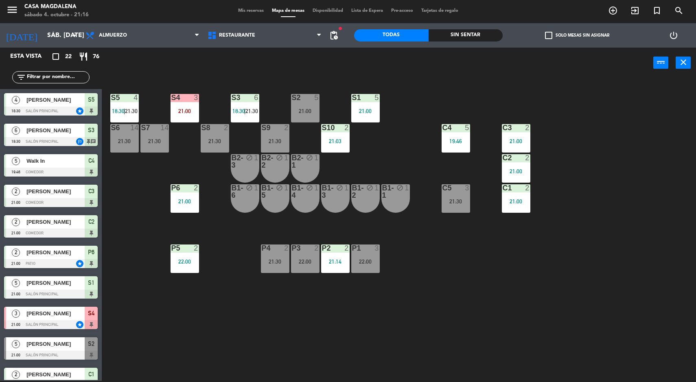
click at [345, 266] on div "P2 2 21:14" at bounding box center [335, 259] width 29 height 29
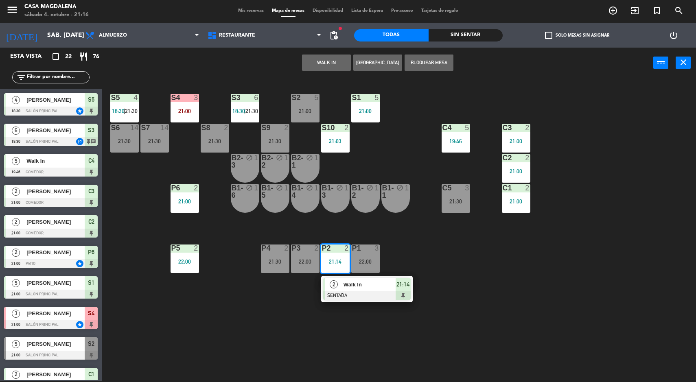
click at [370, 299] on div at bounding box center [367, 296] width 88 height 9
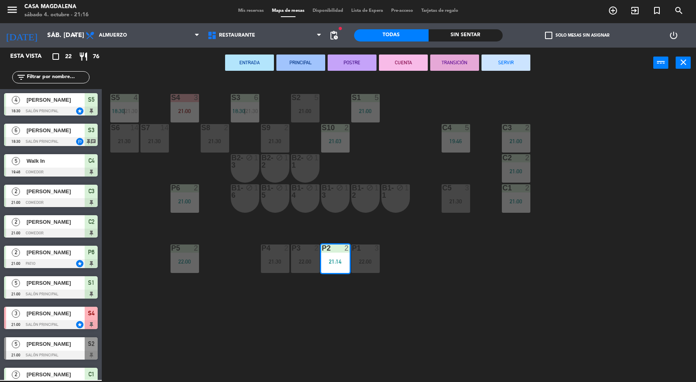
click at [489, 56] on button "SERVIR" at bounding box center [506, 63] width 49 height 16
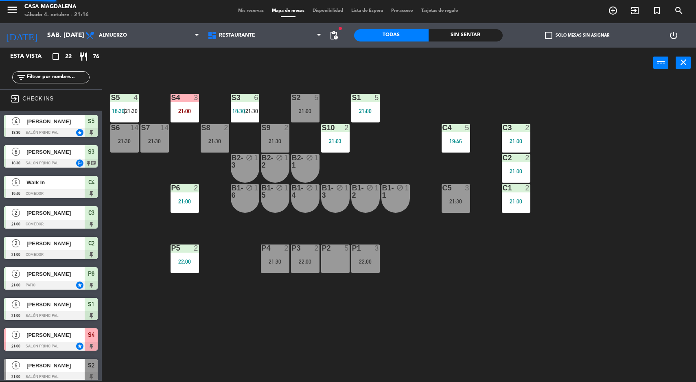
scroll to position [1, 0]
click at [208, 132] on div "S8 2 21:30" at bounding box center [215, 138] width 29 height 29
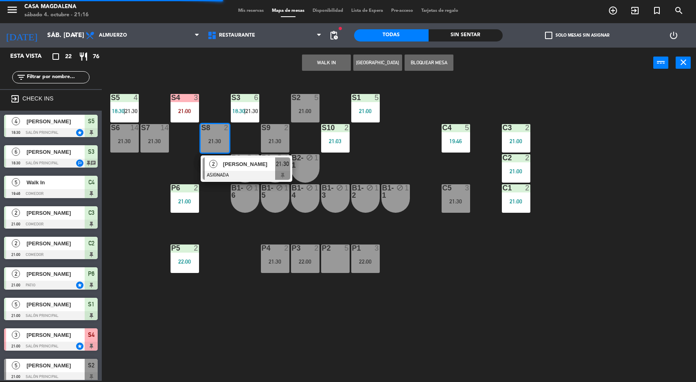
click at [232, 154] on div "B2-3" at bounding box center [232, 161] width 0 height 15
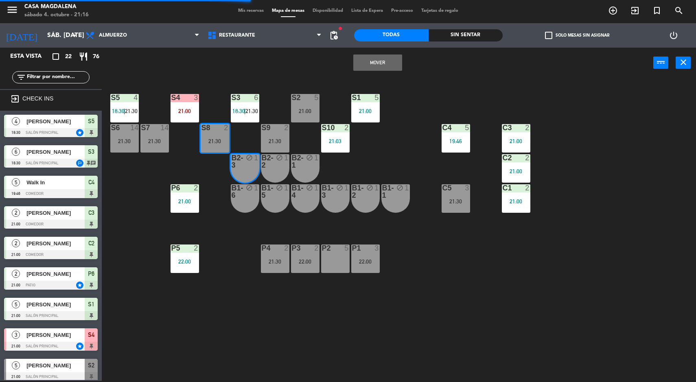
click at [330, 250] on div at bounding box center [335, 248] width 13 height 7
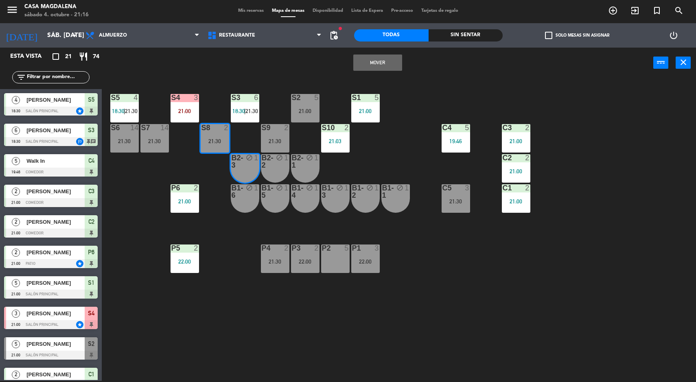
click at [292, 335] on div "S5 4 18:30 | 21:30 S4 3 21:00 S3 6 18:30 | 21:30 S2 5 21:00 S1 5 21:00 S6 14 21…" at bounding box center [403, 230] width 588 height 303
click at [210, 132] on div "S8 2" at bounding box center [215, 128] width 29 height 8
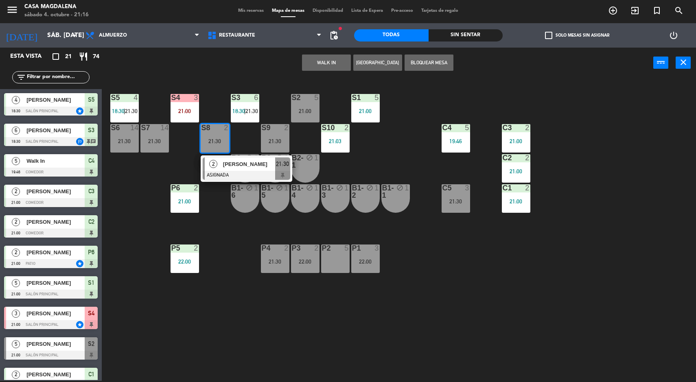
click at [221, 156] on div "2 [PERSON_NAME] ASIGNADA 21:30" at bounding box center [247, 169] width 92 height 26
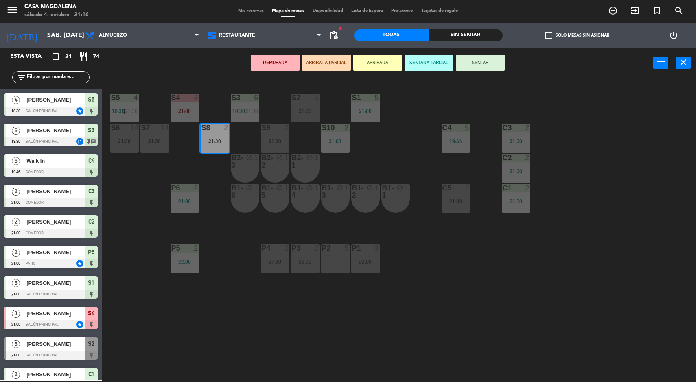
click at [329, 261] on div "P2 5" at bounding box center [335, 259] width 29 height 29
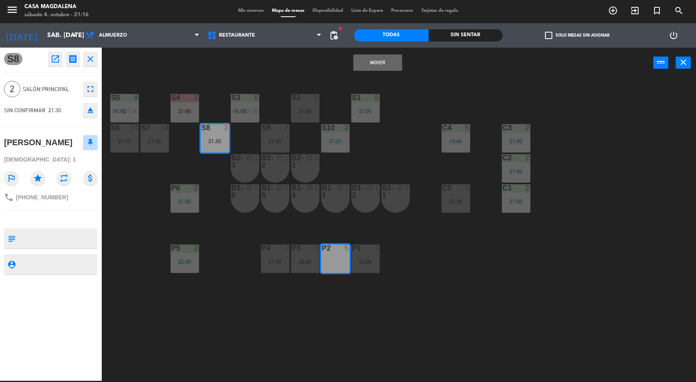
click at [375, 55] on button "Mover" at bounding box center [377, 63] width 49 height 16
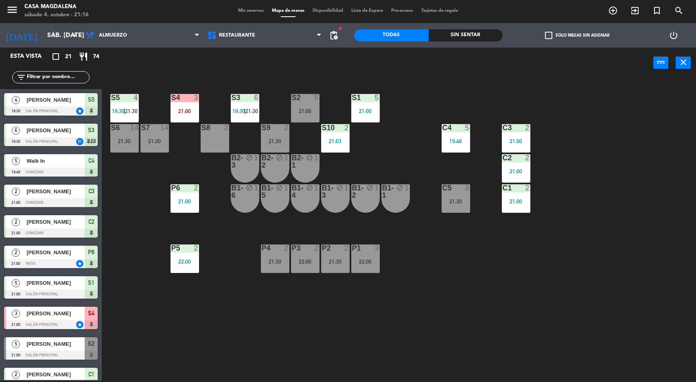
click at [208, 141] on div "S8 2" at bounding box center [215, 138] width 29 height 29
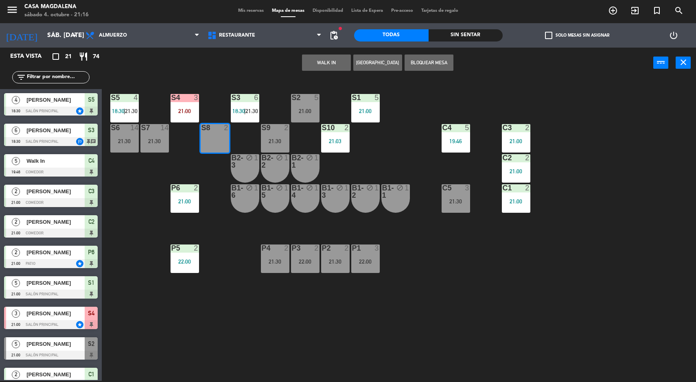
click at [324, 61] on button "WALK IN" at bounding box center [326, 63] width 49 height 16
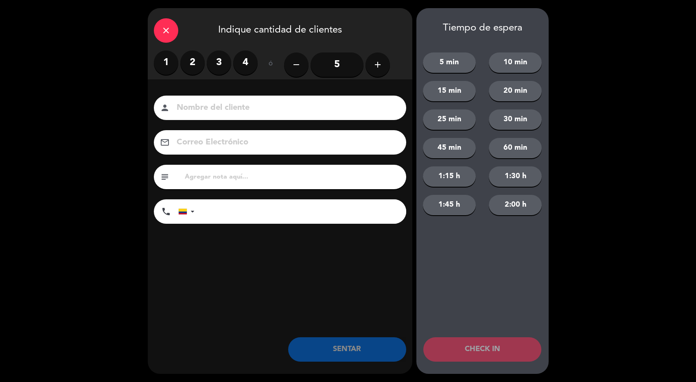
click at [157, 59] on label "1" at bounding box center [166, 62] width 24 height 24
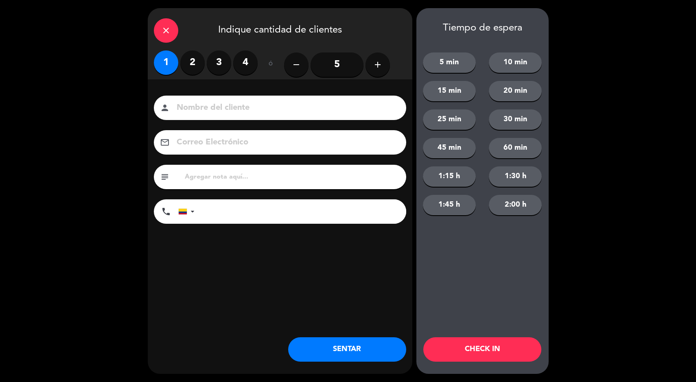
click at [331, 349] on button "SENTAR" at bounding box center [347, 350] width 118 height 24
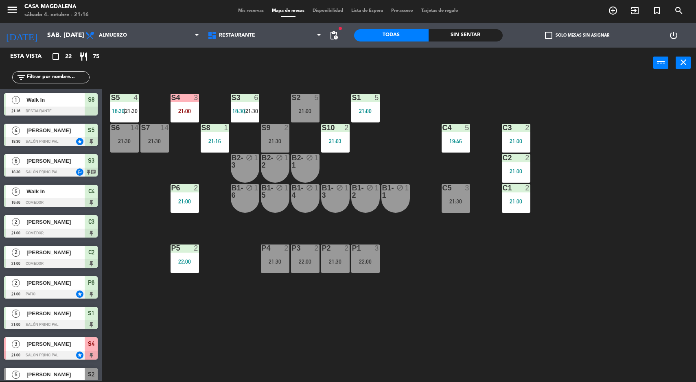
click at [220, 300] on div "S5 4 18:30 | 21:30 S4 3 21:00 S3 6 18:30 | 21:30 S2 5 21:00 S1 5 21:00 S6 14 21…" at bounding box center [403, 230] width 588 height 303
click at [221, 328] on div "S5 4 18:30 | 21:30 S4 3 21:00 S3 6 18:30 | 21:30 S2 5 21:00 S1 5 21:00 S6 14 21…" at bounding box center [403, 230] width 588 height 303
click at [468, 32] on div "Sin sentar" at bounding box center [466, 35] width 75 height 12
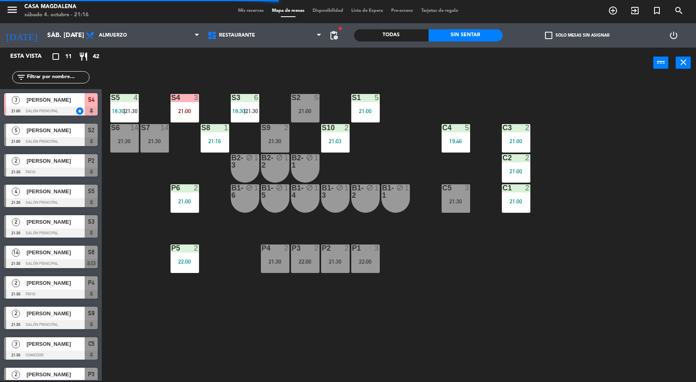
click at [338, 255] on div "P2 2 21:30" at bounding box center [335, 259] width 29 height 29
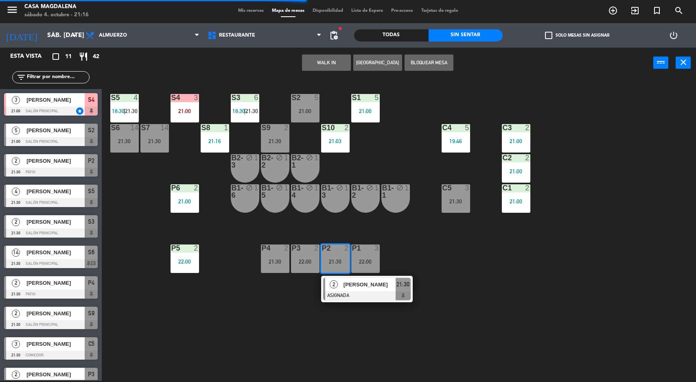
click at [360, 296] on div at bounding box center [367, 296] width 88 height 9
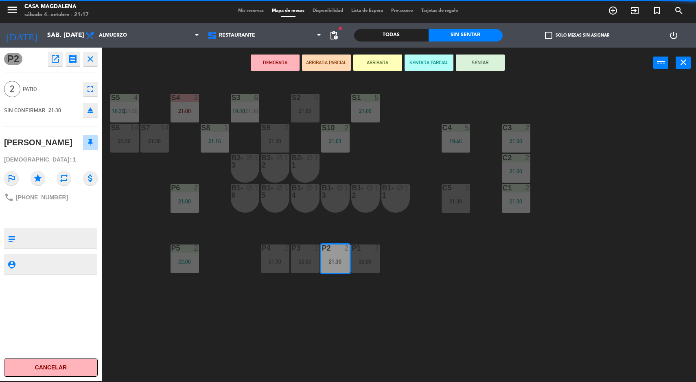
click at [274, 317] on div "S5 4 18:30 | 21:30 S4 3 21:00 S3 6 18:30 | 21:30 S2 5 21:00 S1 5 21:00 S6 14 21…" at bounding box center [403, 230] width 588 height 303
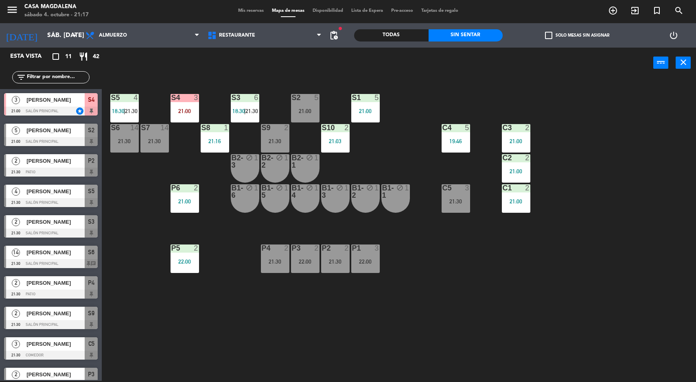
click at [358, 261] on div "22:00" at bounding box center [365, 262] width 29 height 6
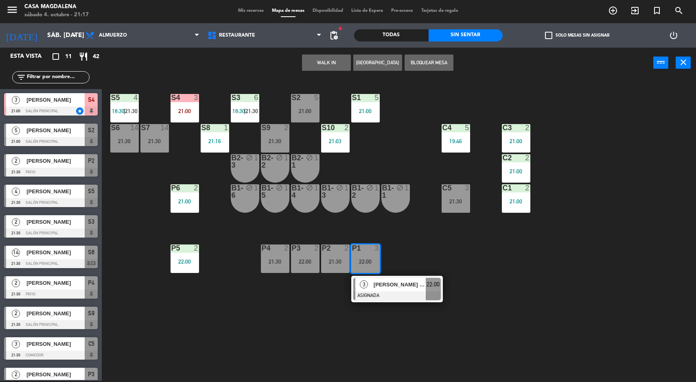
click at [402, 294] on div at bounding box center [397, 296] width 88 height 9
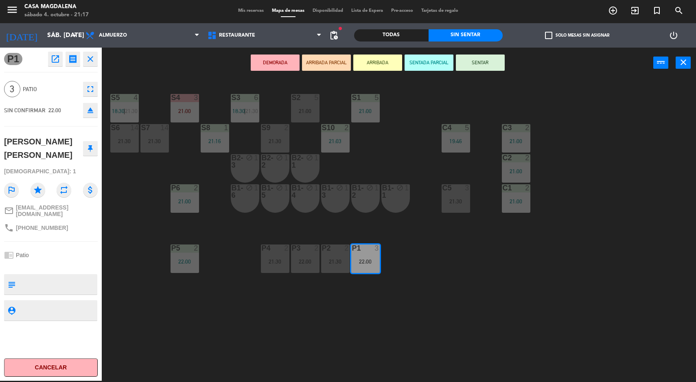
click at [277, 262] on div "21:30" at bounding box center [275, 262] width 29 height 6
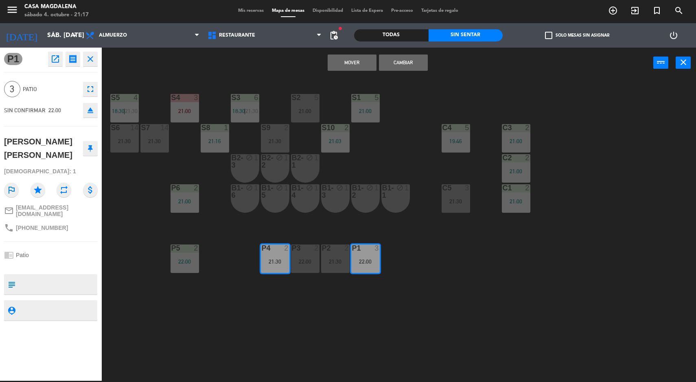
click at [396, 59] on button "Cambiar" at bounding box center [403, 63] width 49 height 16
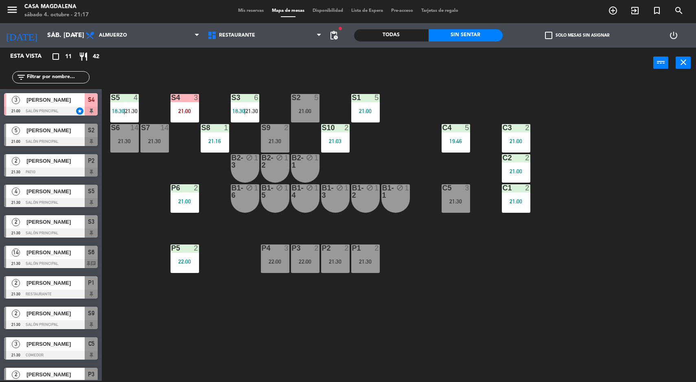
scroll to position [45, 0]
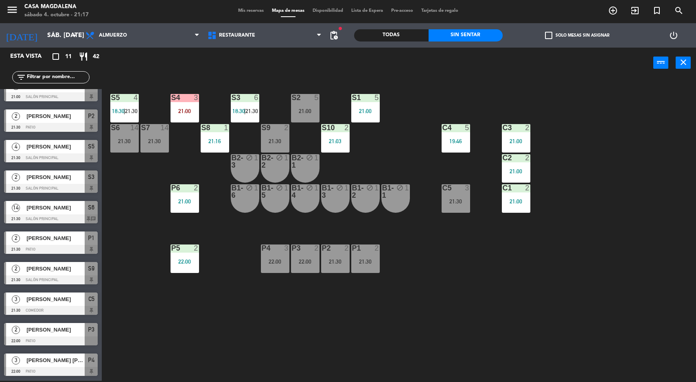
click at [301, 258] on div "P3 2 22:00" at bounding box center [305, 259] width 29 height 29
click at [428, 337] on div "S5 4 18:30 | 21:30 S4 3 21:00 S3 6 18:30 | 21:30 S2 5 21:00 S1 5 21:00 S6 14 21…" at bounding box center [403, 230] width 588 height 303
click at [170, 349] on div "S5 4 18:30 | 21:30 S4 3 21:00 S3 6 18:30 | 21:30 S2 5 21:00 S1 5 21:00 S6 14 21…" at bounding box center [403, 230] width 588 height 303
click at [308, 107] on div "S2 5 21:00" at bounding box center [305, 108] width 29 height 29
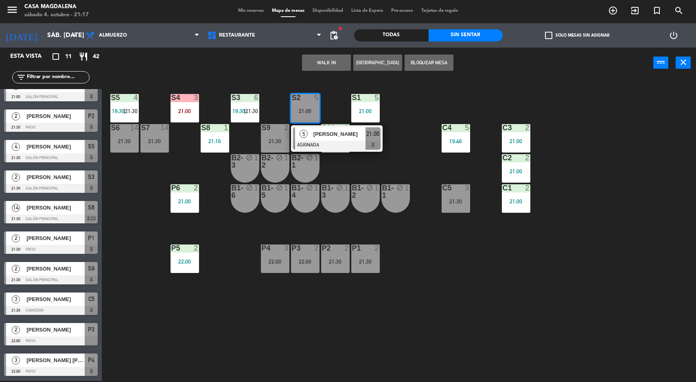
click at [322, 133] on span "[PERSON_NAME]" at bounding box center [340, 134] width 52 height 9
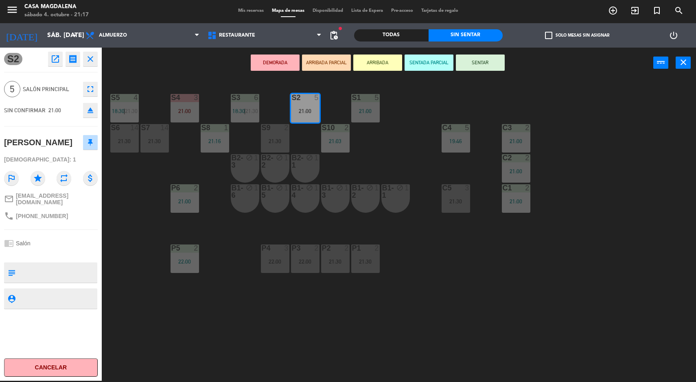
click at [40, 373] on button "Cancelar" at bounding box center [51, 368] width 94 height 18
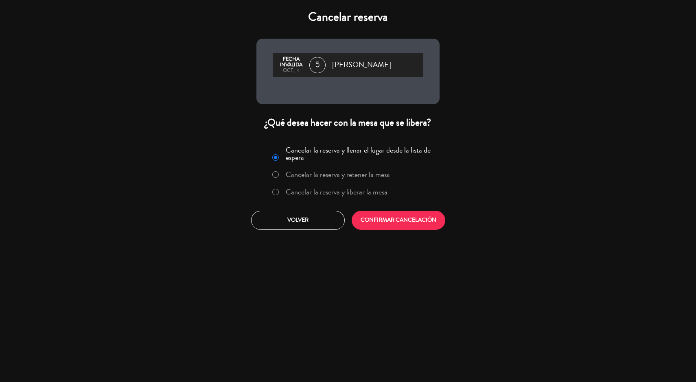
click at [305, 205] on div "Cancelar la reserva y llenar el lugar desde la lista de espera Cancelar la rese…" at bounding box center [347, 187] width 195 height 99
click at [403, 211] on button "CONFIRMAR CANCELACIÓN" at bounding box center [399, 220] width 94 height 19
click at [0, 0] on div at bounding box center [0, 0] width 0 height 0
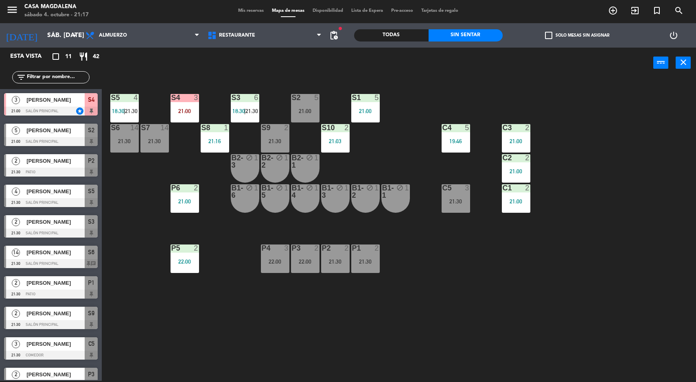
click at [279, 312] on div "S5 4 18:30 | 21:30 S4 3 21:00 S3 6 18:30 | 21:30 S2 5 21:00 S1 5 21:00 S6 14 21…" at bounding box center [403, 230] width 588 height 303
click at [283, 141] on div "21:30" at bounding box center [275, 141] width 29 height 6
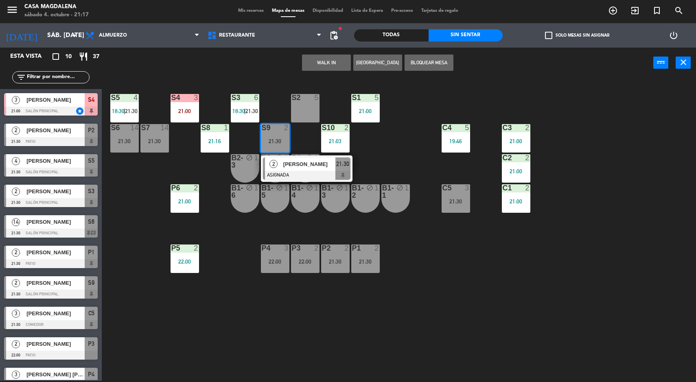
click at [284, 154] on div "1" at bounding box center [286, 157] width 5 height 7
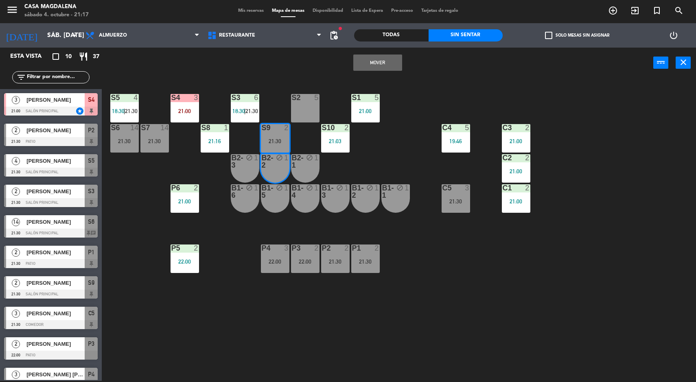
click at [309, 99] on div at bounding box center [305, 97] width 13 height 7
click at [443, 277] on div "S5 4 18:30 | 21:30 S4 3 21:00 S3 6 18:30 | 21:30 S2 5 S1 5 21:00 S6 14 21:30 S7…" at bounding box center [403, 230] width 588 height 303
click at [292, 77] on div "power_input close" at bounding box center [378, 63] width 552 height 31
click at [428, 334] on div "S5 4 18:30 | 21:30 S4 3 21:00 S3 6 18:30 | 21:30 S2 5 S1 5 21:00 S6 14 21:30 S7…" at bounding box center [403, 230] width 588 height 303
click at [177, 327] on div "S5 4 18:30 | 21:30 S4 3 21:00 S3 6 18:30 | 21:30 S2 5 S1 5 21:00 S6 14 21:30 S7…" at bounding box center [403, 230] width 588 height 303
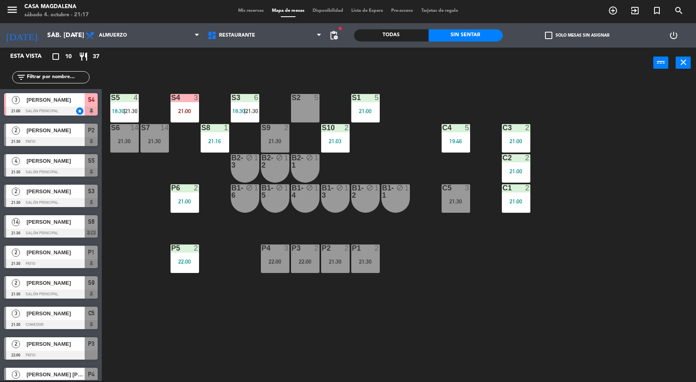
click at [272, 141] on div "21:30" at bounding box center [275, 141] width 29 height 6
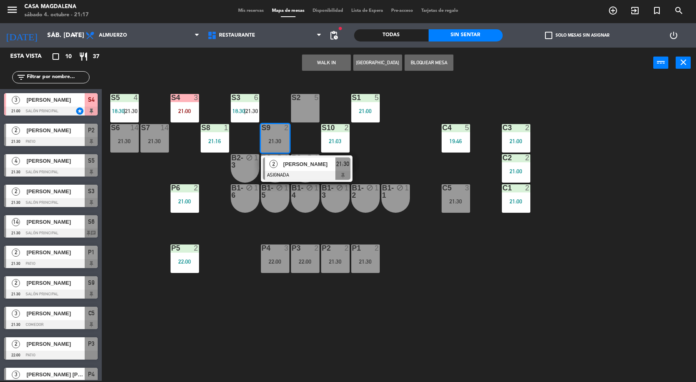
click at [298, 170] on div "[PERSON_NAME]" at bounding box center [309, 164] width 53 height 13
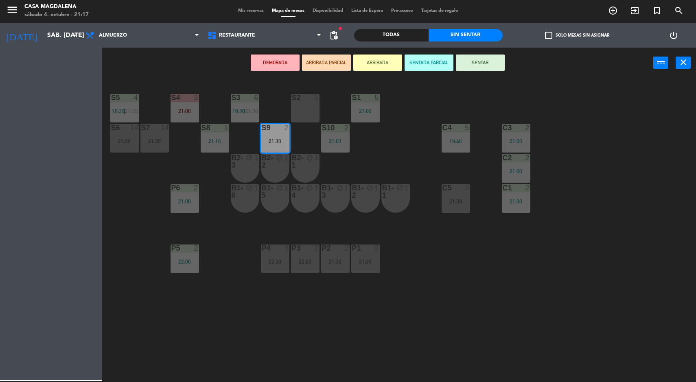
click at [313, 107] on div "S2 5" at bounding box center [305, 108] width 29 height 29
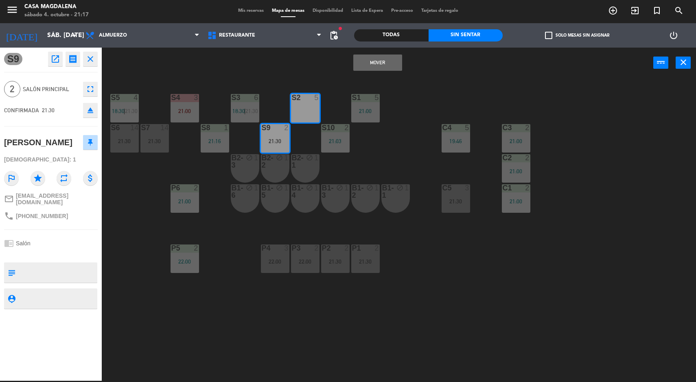
click at [378, 62] on button "Mover" at bounding box center [377, 63] width 49 height 16
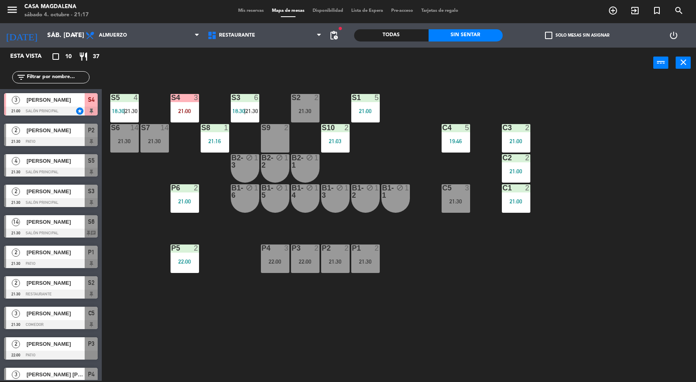
click at [312, 106] on div "S2 2 21:30" at bounding box center [305, 108] width 29 height 29
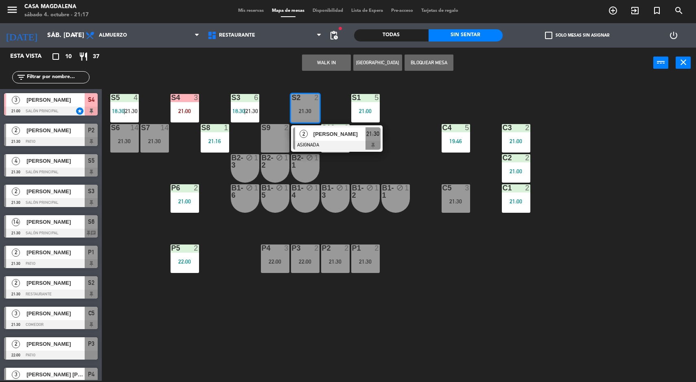
click at [320, 134] on span "[PERSON_NAME]" at bounding box center [340, 134] width 52 height 9
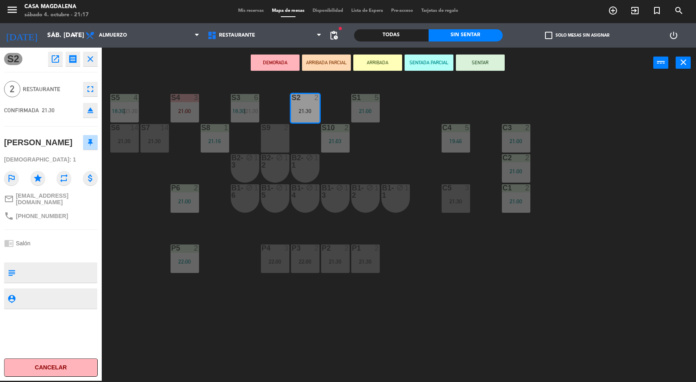
click at [486, 68] on button "SENTAR" at bounding box center [480, 63] width 49 height 16
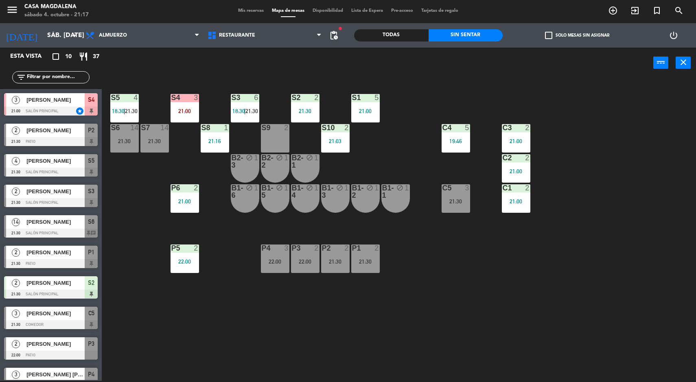
click at [446, 311] on div "S5 4 18:30 | 21:30 S4 3 21:00 S3 6 18:30 | 21:30 S2 2 21:30 S1 5 21:00 S6 14 21…" at bounding box center [403, 230] width 588 height 303
click at [233, 325] on div "S5 4 18:30 | 21:30 S4 3 21:00 S3 6 18:30 | 21:30 S2 2 21:30 S1 5 21:00 S6 14 21…" at bounding box center [403, 230] width 588 height 303
click at [179, 110] on div "21:00" at bounding box center [185, 111] width 29 height 6
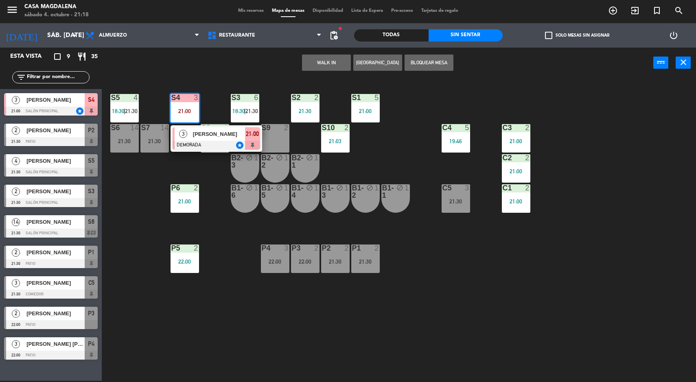
click at [184, 133] on span "3" at bounding box center [183, 134] width 8 height 8
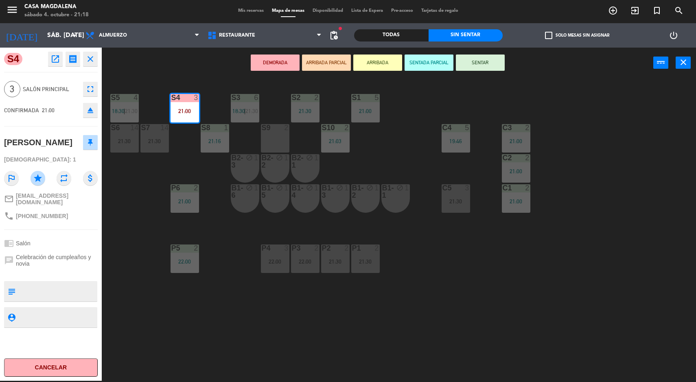
click at [158, 349] on div "S5 4 18:30 | 21:30 S4 3 21:00 S3 6 18:30 | 21:30 S2 2 21:30 S1 5 21:00 S6 14 21…" at bounding box center [403, 230] width 588 height 303
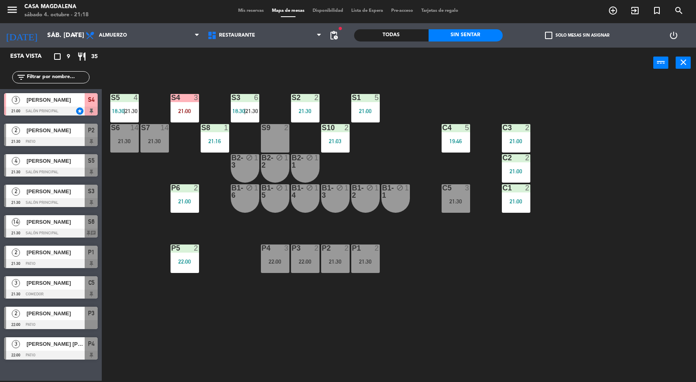
click at [445, 195] on div "C5 3 21:30" at bounding box center [456, 198] width 29 height 29
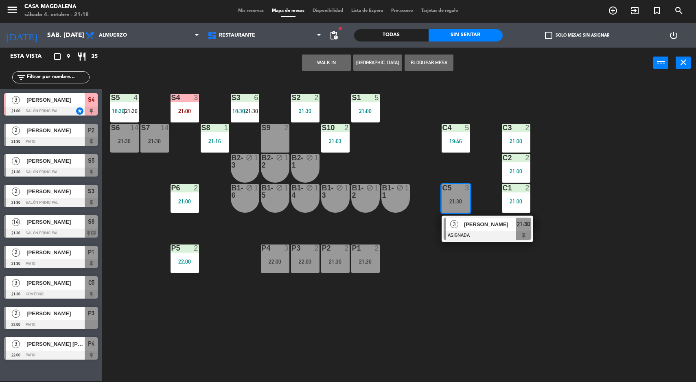
click at [452, 229] on div "3" at bounding box center [455, 224] width 18 height 13
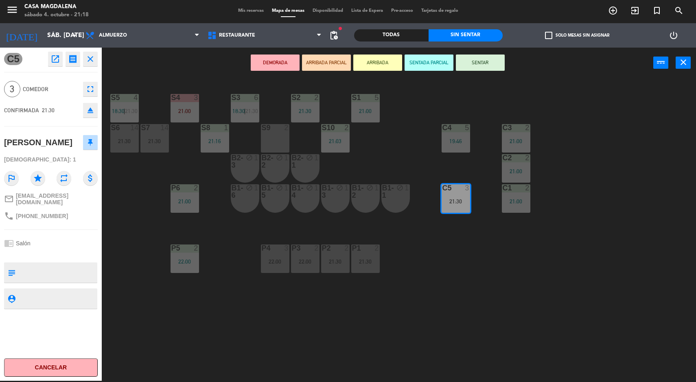
click at [165, 341] on div "S5 4 18:30 | 21:30 S4 3 21:00 S3 6 18:30 | 21:30 S2 2 21:30 S1 5 21:00 S6 14 21…" at bounding box center [403, 230] width 588 height 303
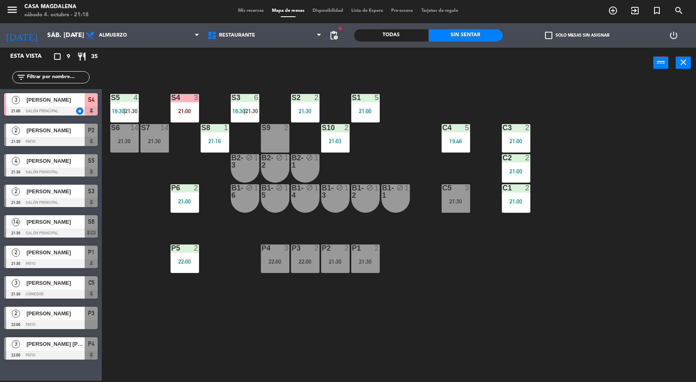
click at [32, 127] on span "[PERSON_NAME]" at bounding box center [55, 130] width 58 height 9
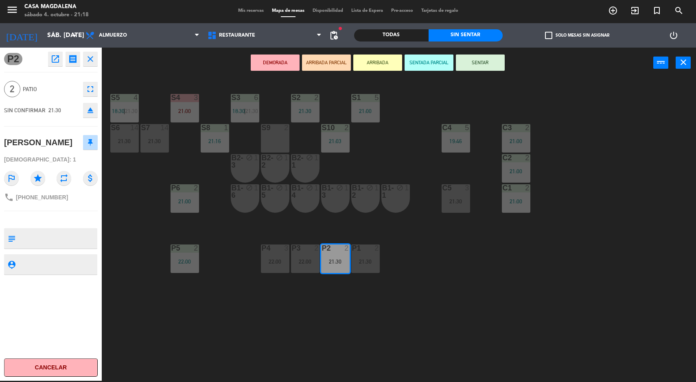
click at [203, 355] on div "S5 4 18:30 | 21:30 S4 3 21:00 S3 6 18:30 | 21:30 S2 2 21:30 S1 5 21:00 S6 14 21…" at bounding box center [403, 230] width 588 height 303
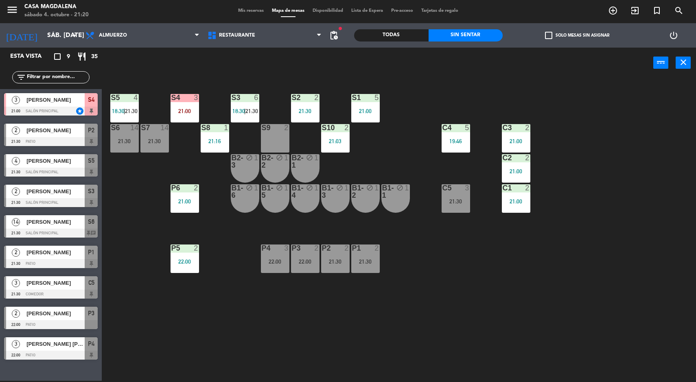
click at [445, 202] on div "21:30" at bounding box center [456, 202] width 29 height 6
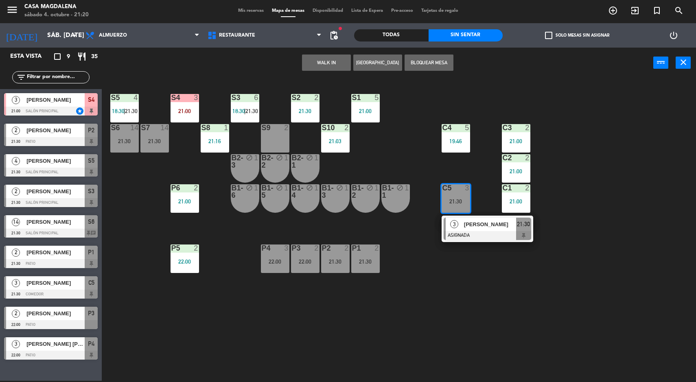
click at [486, 239] on div at bounding box center [488, 235] width 88 height 9
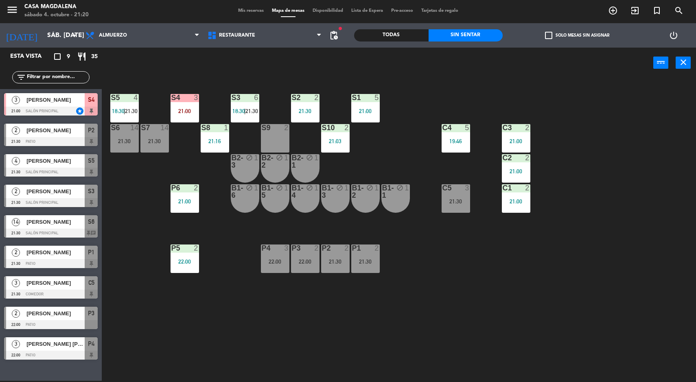
click at [526, 242] on div "S5 4 18:30 | 21:30 S4 3 21:00 S3 6 18:30 | 21:30 S2 2 21:30 S1 5 21:00 S6 14 21…" at bounding box center [403, 230] width 588 height 303
click at [643, 270] on div "S5 4 18:30 | 21:30 S4 3 21:00 S3 6 18:30 | 21:30 S2 2 21:30 S1 5 21:00 S6 14 21…" at bounding box center [403, 230] width 588 height 303
click at [463, 211] on div "C5 3 21:30" at bounding box center [456, 198] width 29 height 29
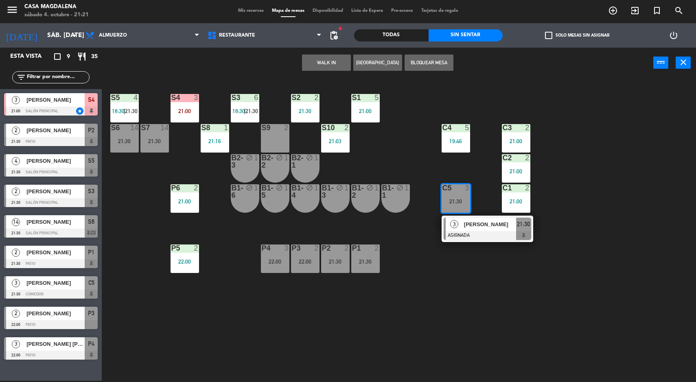
click at [616, 318] on div "S5 4 18:30 | 21:30 S4 3 21:00 S3 6 18:30 | 21:30 S2 2 21:30 S1 5 21:00 S6 14 21…" at bounding box center [403, 230] width 588 height 303
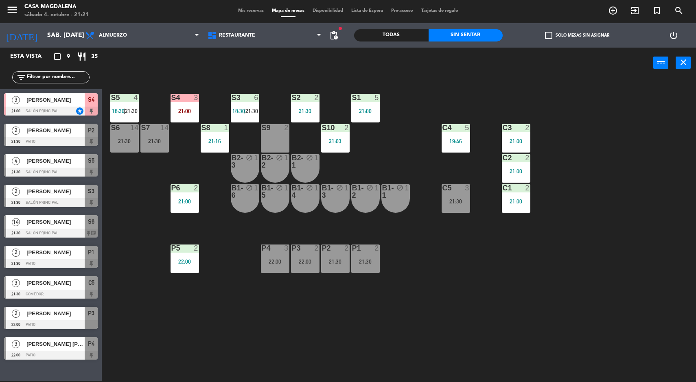
click at [69, 168] on div at bounding box center [51, 172] width 94 height 9
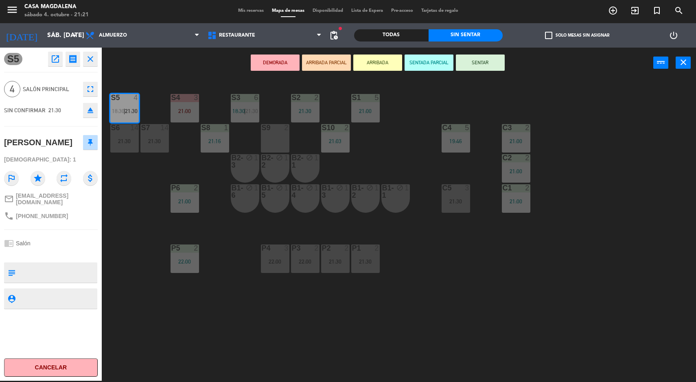
click at [226, 327] on div "S5 4 18:30 | 21:30 S4 3 21:00 S3 6 18:30 | 21:30 S2 2 21:30 S1 5 21:00 S6 14 21…" at bounding box center [403, 230] width 588 height 303
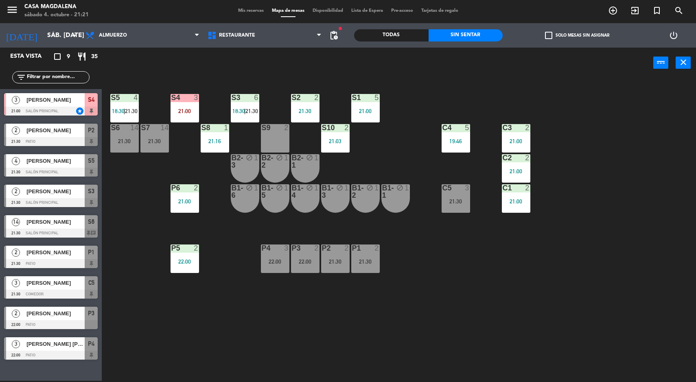
click at [547, 274] on div "S5 4 18:30 | 21:30 S4 3 21:00 S3 6 18:30 | 21:30 S2 2 21:30 S1 5 21:00 S6 14 21…" at bounding box center [403, 230] width 588 height 303
click at [125, 112] on span "|" at bounding box center [125, 111] width 2 height 7
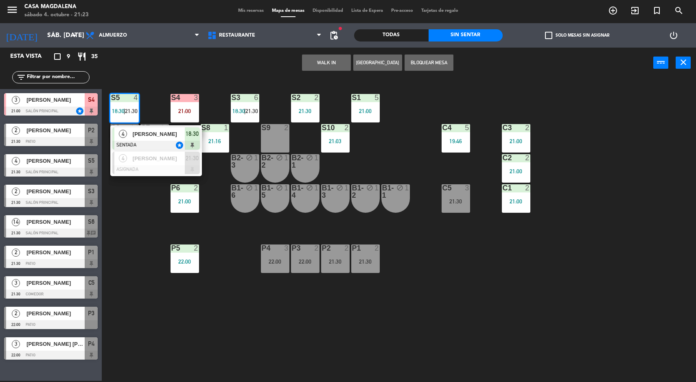
click at [165, 162] on span "[PERSON_NAME]" at bounding box center [159, 158] width 52 height 9
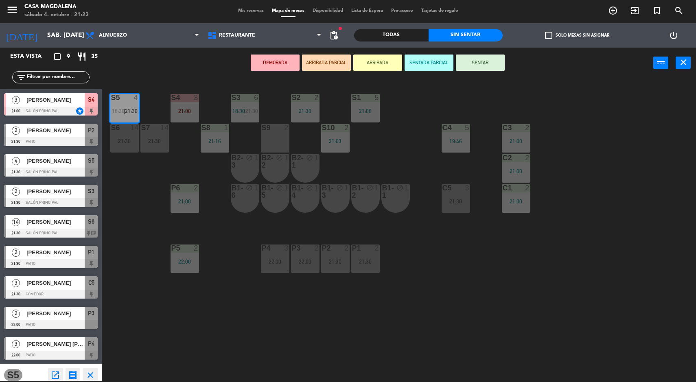
click at [184, 100] on div at bounding box center [184, 97] width 13 height 7
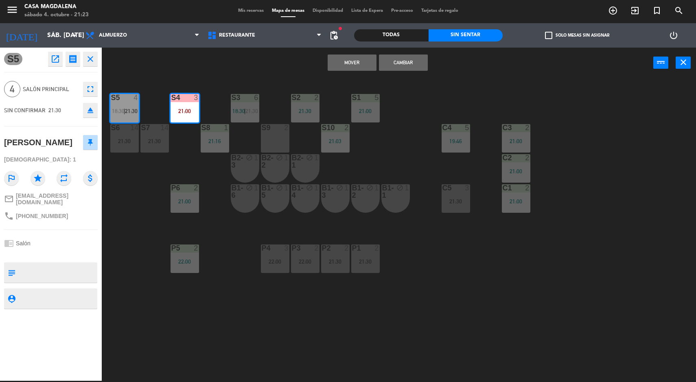
click at [419, 57] on button "Cambiar" at bounding box center [403, 63] width 49 height 16
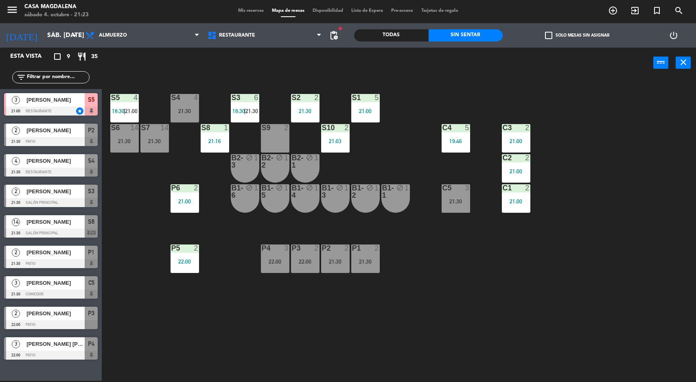
click at [195, 96] on div "4" at bounding box center [196, 97] width 5 height 7
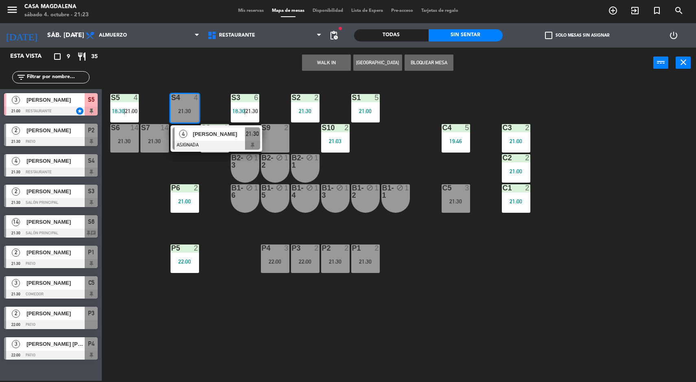
click at [237, 132] on span "[PERSON_NAME]" at bounding box center [219, 134] width 52 height 9
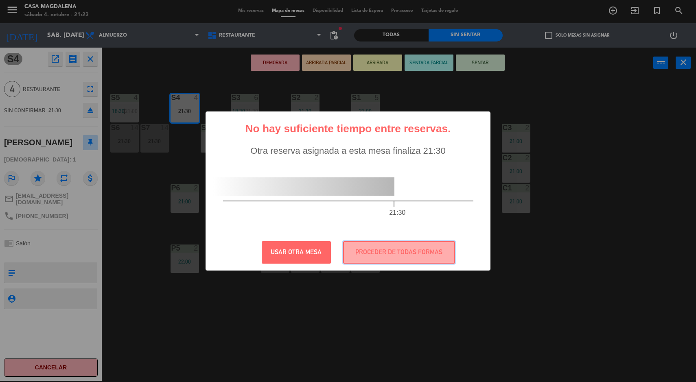
click at [411, 252] on button "PROCEDER DE TODAS FORMAS" at bounding box center [399, 252] width 112 height 22
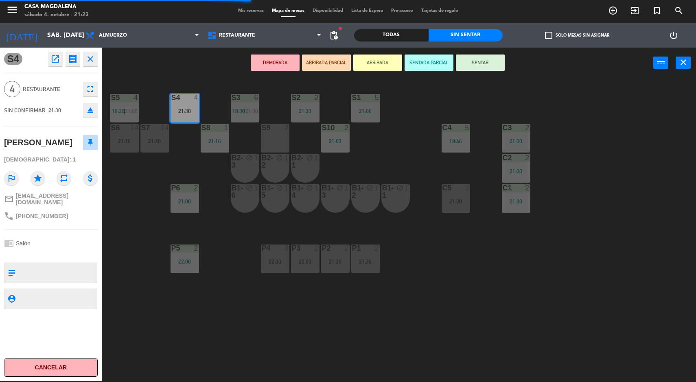
click at [475, 285] on div "S5 4 18:30 | 21:00 S4 4 21:30 S3 6 18:30 | 21:30 S2 2 21:30 S1 5 21:00 S6 14 21…" at bounding box center [403, 230] width 588 height 303
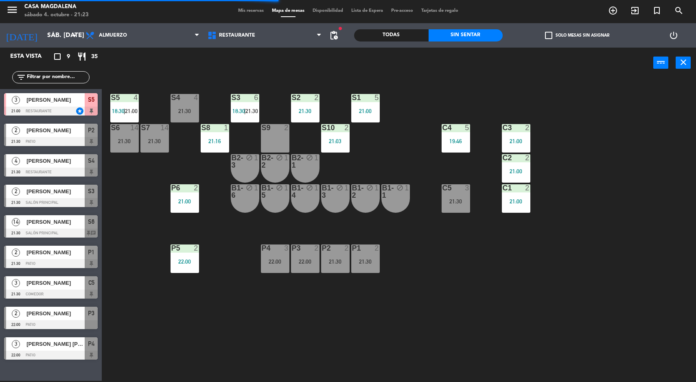
click at [124, 107] on div "S5 4 18:30 | 21:00" at bounding box center [124, 108] width 29 height 29
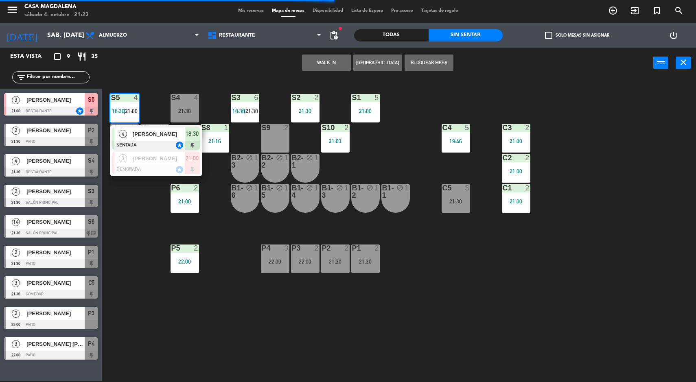
click at [157, 226] on div "S5 4 18:30 | 21:00 4 [PERSON_NAME] SENTADA star 18:30 3 [PERSON_NAME] DEMORADA …" at bounding box center [403, 230] width 588 height 303
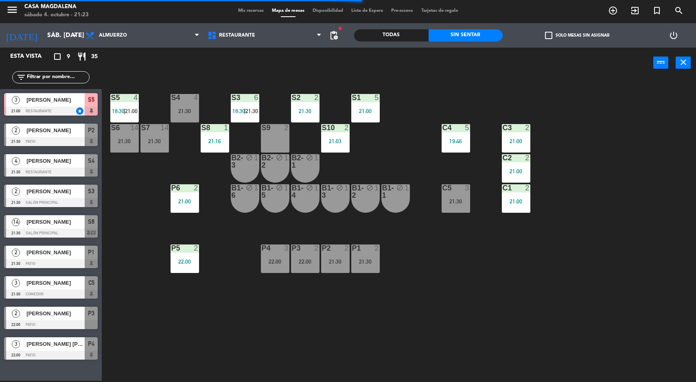
click at [189, 106] on div "S4 4 21:30" at bounding box center [185, 108] width 29 height 29
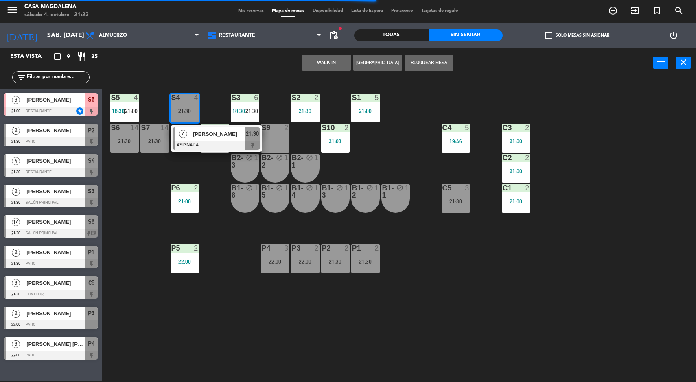
click at [223, 132] on span "[PERSON_NAME]" at bounding box center [219, 134] width 52 height 9
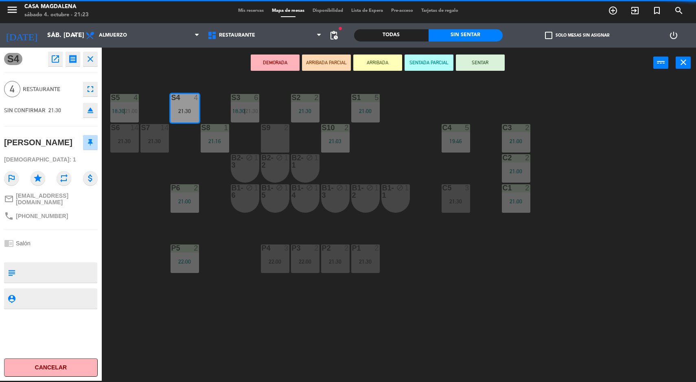
click at [492, 64] on button "SENTAR" at bounding box center [480, 63] width 49 height 16
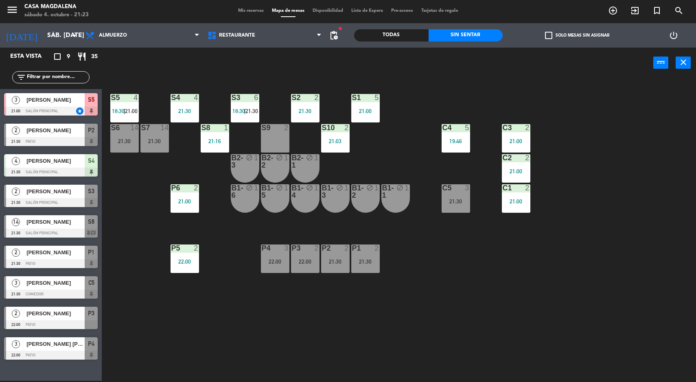
click at [561, 307] on div "S5 4 18:30 | 21:00 S4 4 21:30 S3 6 18:30 | 21:30 S2 2 21:30 S1 5 21:00 S6 14 21…" at bounding box center [403, 230] width 588 height 303
click at [237, 108] on span "18:30" at bounding box center [239, 111] width 13 height 7
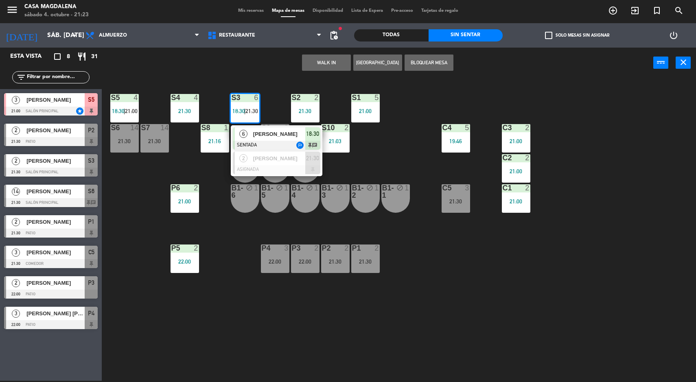
click at [284, 132] on span "[PERSON_NAME]" at bounding box center [279, 134] width 52 height 9
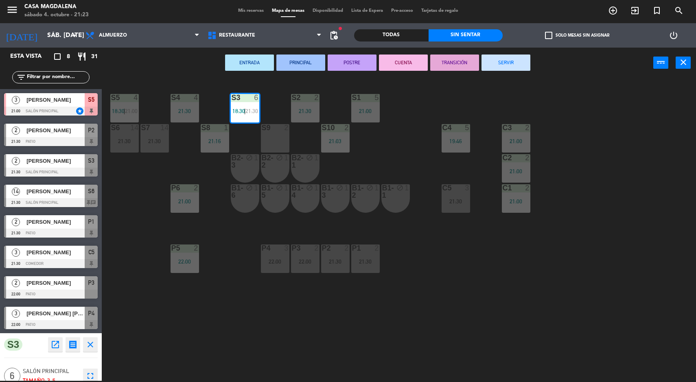
click at [507, 61] on button "SERVIR" at bounding box center [506, 63] width 49 height 16
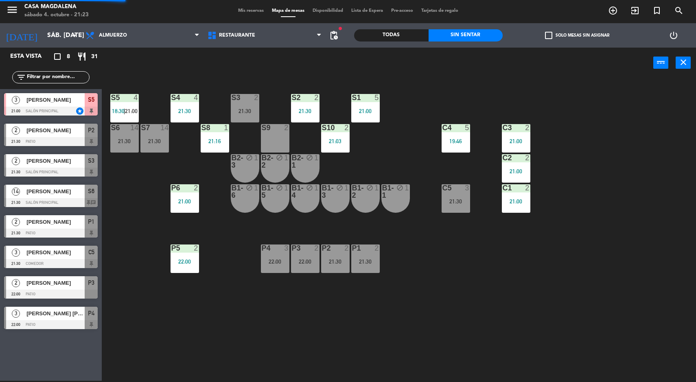
click at [577, 261] on div "S5 4 18:30 | 21:00 S4 4 21:30 S3 2 21:30 S2 2 21:30 S1 5 21:00 S6 14 21:30 S7 1…" at bounding box center [403, 230] width 588 height 303
click at [235, 112] on div "21:30" at bounding box center [245, 111] width 29 height 6
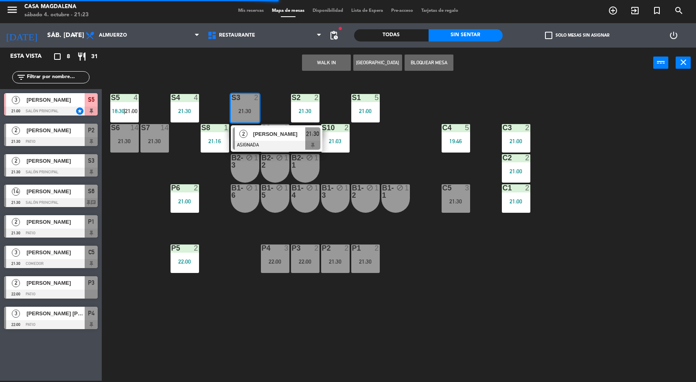
click at [285, 138] on span "[PERSON_NAME]" at bounding box center [279, 134] width 52 height 9
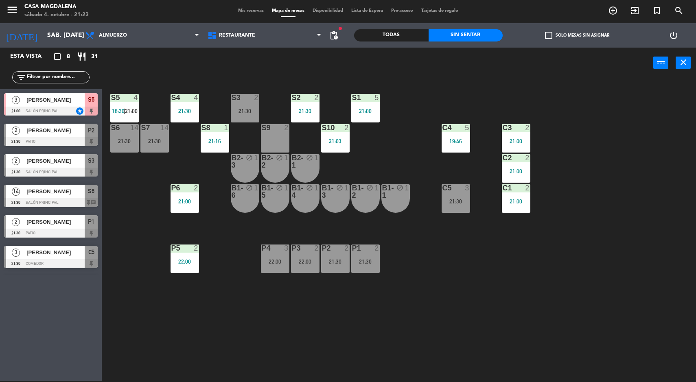
click at [424, 156] on div "S5 4 18:30 | 21:00 S4 4 21:30 S3 2 21:30 S2 2 21:30 S1 5 21:00 S6 14 21:30 S7 1…" at bounding box center [403, 230] width 588 height 303
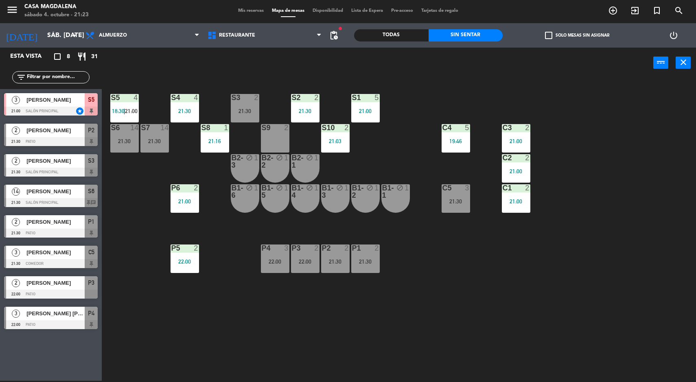
click at [134, 100] on div "4" at bounding box center [136, 97] width 5 height 7
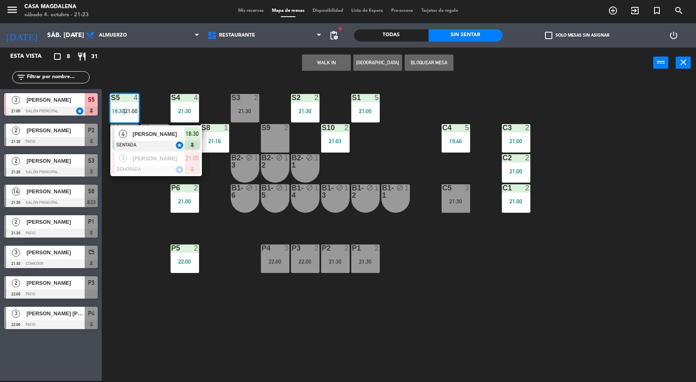
click at [582, 204] on div "S5 4 18:30 | 21:00 4 [PERSON_NAME] SENTADA star 18:30 3 [PERSON_NAME] DEMORADA …" at bounding box center [403, 230] width 588 height 303
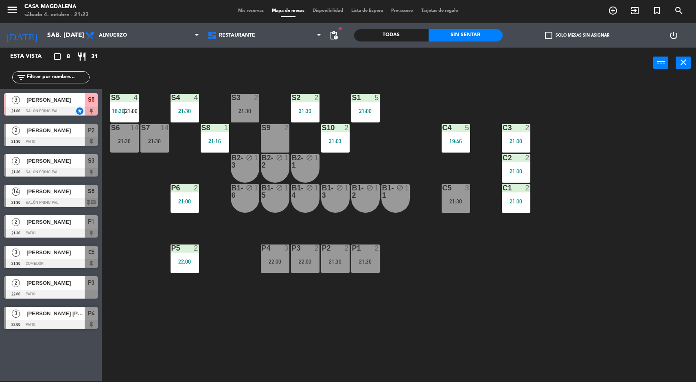
click at [617, 327] on div "S5 4 18:30 | 21:00 S4 4 21:30 S3 2 21:30 S2 2 21:30 S1 5 21:00 S6 14 21:30 S7 1…" at bounding box center [403, 230] width 588 height 303
click at [171, 98] on div "S4" at bounding box center [171, 97] width 0 height 7
click at [469, 303] on div "S5 4 18:30 | 21:00 S4 4 21:30 S3 2 21:30 S2 2 21:30 S1 5 21:00 S6 14 21:30 S7 1…" at bounding box center [403, 230] width 588 height 303
click at [124, 95] on div at bounding box center [124, 97] width 13 height 7
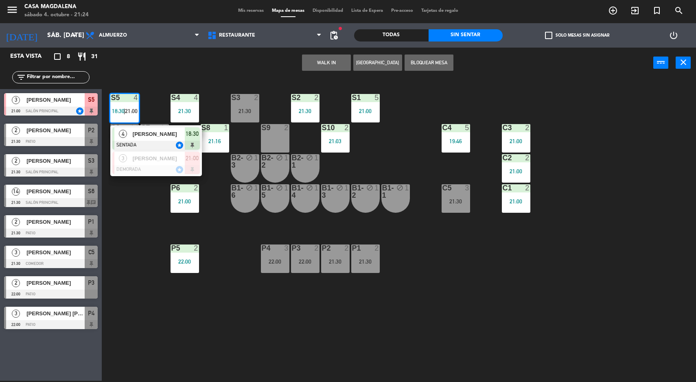
click at [157, 173] on div at bounding box center [156, 169] width 88 height 9
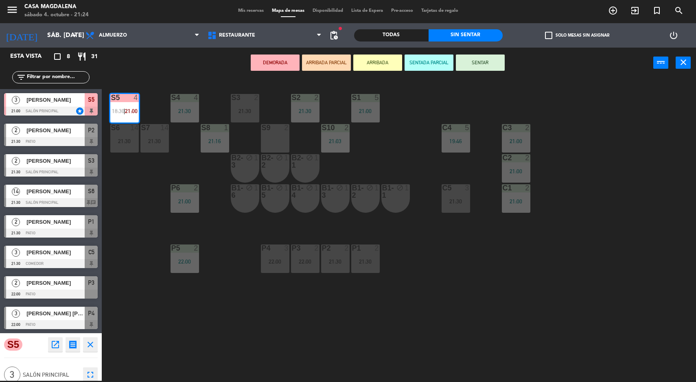
click at [246, 104] on div "S3 2 21:30" at bounding box center [245, 108] width 29 height 29
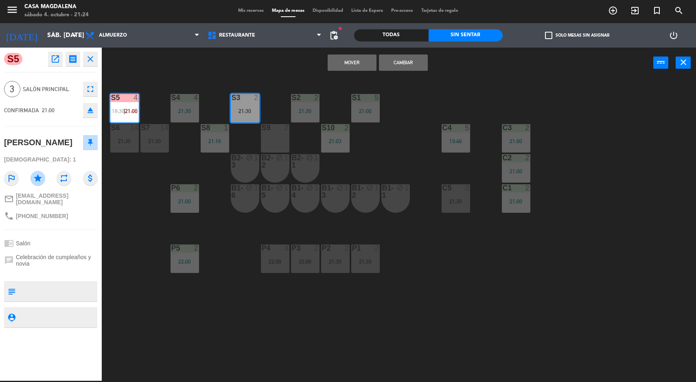
click at [415, 64] on button "Cambiar" at bounding box center [403, 63] width 49 height 16
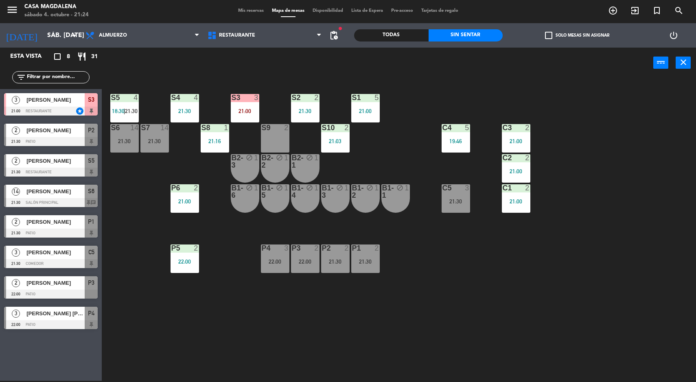
click at [244, 108] on div "21:00" at bounding box center [245, 111] width 29 height 6
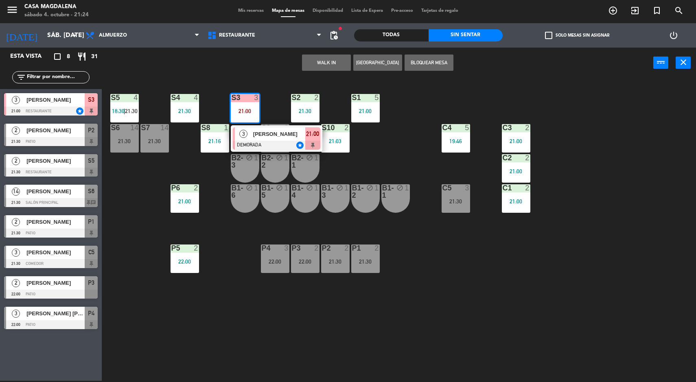
click at [289, 135] on span "[PERSON_NAME]" at bounding box center [279, 134] width 52 height 9
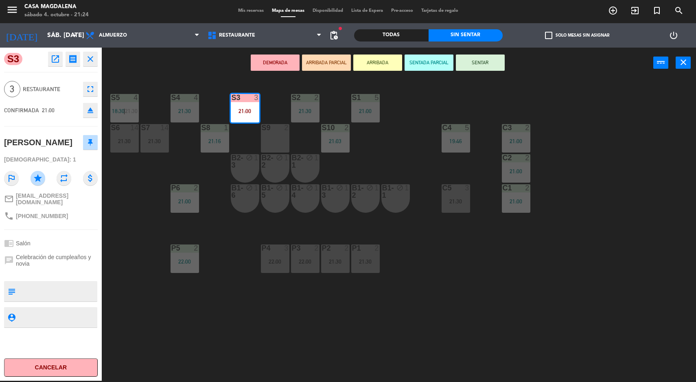
click at [526, 288] on div "S5 4 18:30 | 21:30 S4 4 21:30 S3 3 21:00 S2 2 21:30 S1 5 21:00 S6 14 21:30 S7 1…" at bounding box center [403, 230] width 588 height 303
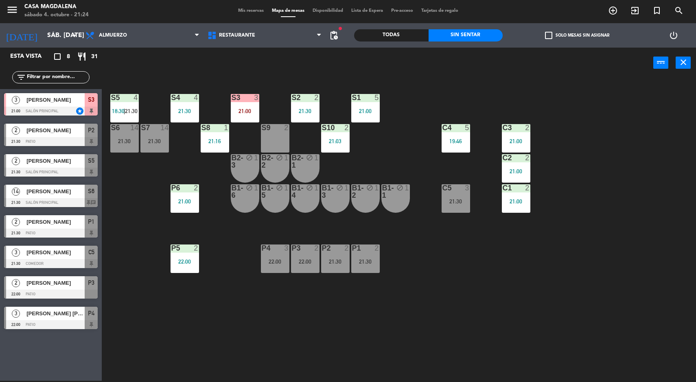
click at [182, 117] on div "S4 4 21:30" at bounding box center [185, 108] width 29 height 29
click at [239, 108] on div "21:00" at bounding box center [245, 111] width 29 height 6
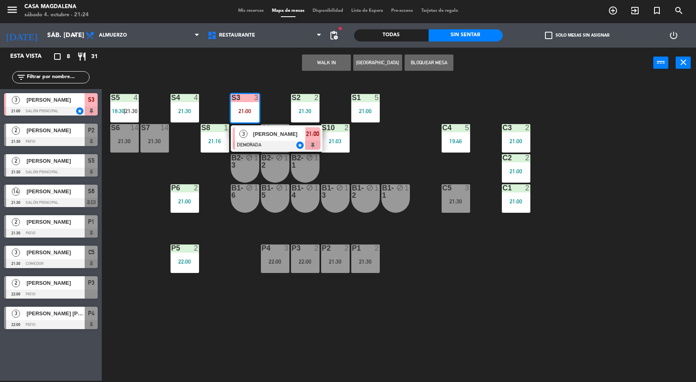
click at [275, 139] on div "[PERSON_NAME]" at bounding box center [278, 133] width 53 height 13
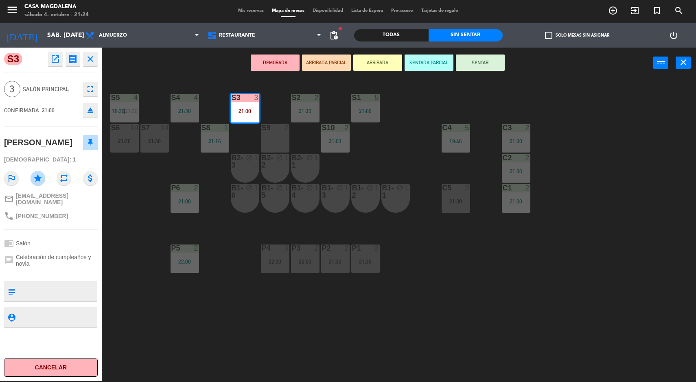
click at [188, 104] on div "S4 4 21:30" at bounding box center [185, 108] width 29 height 29
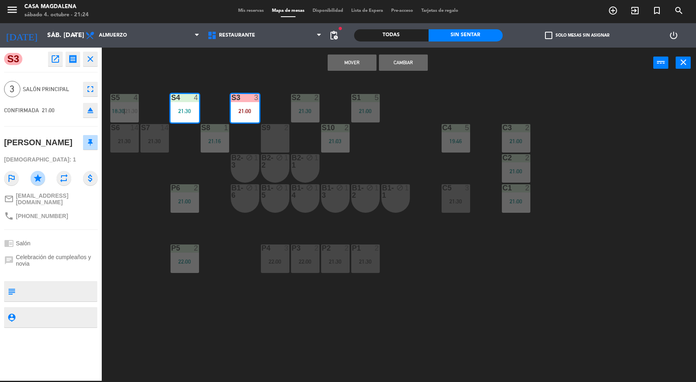
click at [406, 59] on button "Cambiar" at bounding box center [403, 63] width 49 height 16
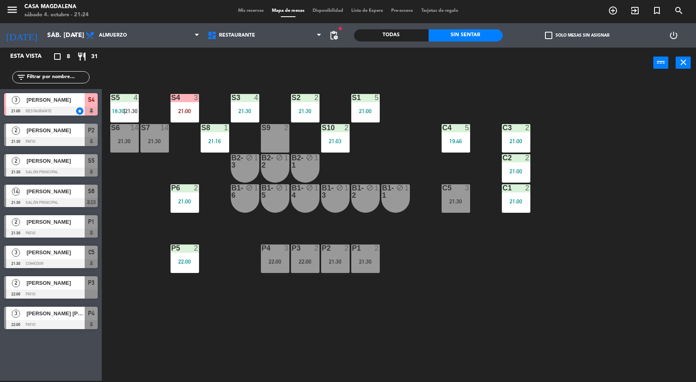
click at [255, 113] on div "21:30" at bounding box center [245, 111] width 29 height 6
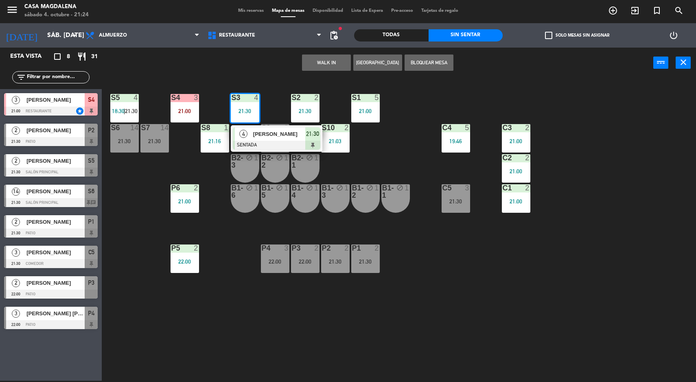
click at [482, 259] on div "S5 4 18:30 | 21:30 S4 3 21:00 S3 4 21:30 4 [PERSON_NAME] SENTADA 21:30 S2 2 21:…" at bounding box center [403, 230] width 588 height 303
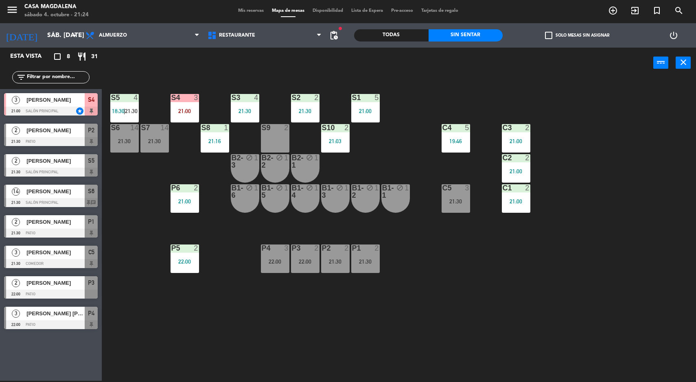
click at [632, 268] on div "S5 4 18:30 | 21:30 S4 3 21:00 S3 4 21:30 S2 2 21:30 S1 5 21:00 S6 14 21:30 S7 1…" at bounding box center [403, 230] width 588 height 303
click at [193, 94] on div "3" at bounding box center [197, 97] width 13 height 7
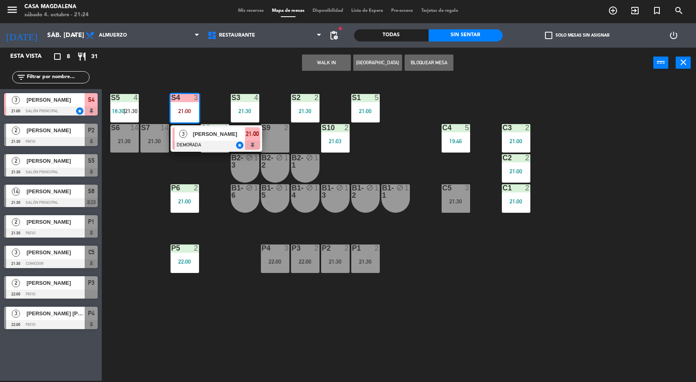
click at [236, 143] on div at bounding box center [217, 145] width 88 height 9
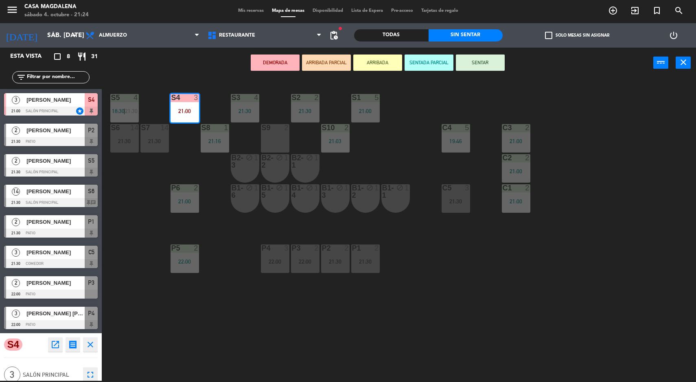
click at [525, 264] on div "S5 4 18:30 | 21:30 S4 3 21:00 S3 4 21:30 S2 2 21:30 S1 5 21:00 S6 14 21:30 S7 1…" at bounding box center [403, 230] width 588 height 303
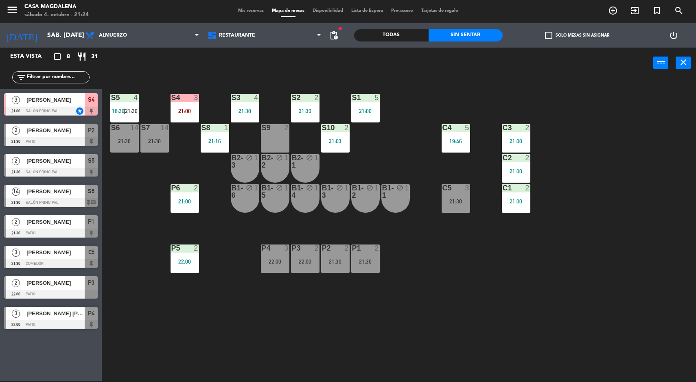
click at [646, 307] on div "S5 4 18:30 | 21:30 S4 3 21:00 S3 4 21:30 S2 2 21:30 S1 5 21:00 S6 14 21:30 S7 1…" at bounding box center [403, 230] width 588 height 303
click at [628, 333] on div "S5 4 18:30 | 21:30 S4 3 21:00 S3 4 21:30 S2 2 21:30 S1 5 21:00 S6 14 21:30 S7 1…" at bounding box center [403, 230] width 588 height 303
click at [617, 308] on div "S5 4 18:30 | 21:30 S4 3 21:00 S3 4 21:30 S2 2 21:30 S1 5 21:00 S6 14 21:30 S7 1…" at bounding box center [403, 230] width 588 height 303
click at [614, 312] on div "S5 4 18:30 | 21:30 S4 3 21:00 S3 4 21:30 S2 2 21:30 S1 5 21:00 S6 14 21:30 S7 1…" at bounding box center [403, 230] width 588 height 303
click at [37, 258] on div "[PERSON_NAME]" at bounding box center [55, 252] width 59 height 13
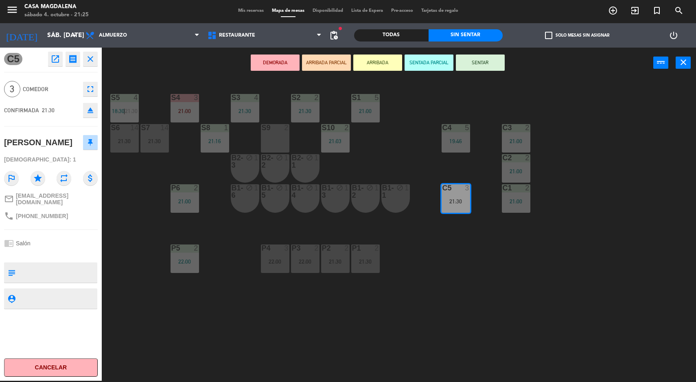
click at [489, 59] on button "SENTAR" at bounding box center [480, 63] width 49 height 16
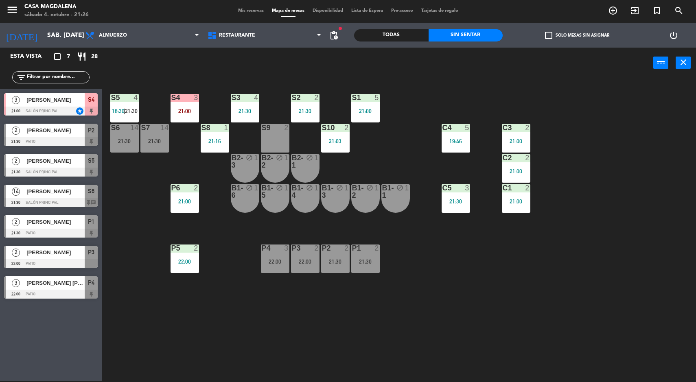
click at [193, 104] on div "S4 3 21:00" at bounding box center [185, 108] width 29 height 29
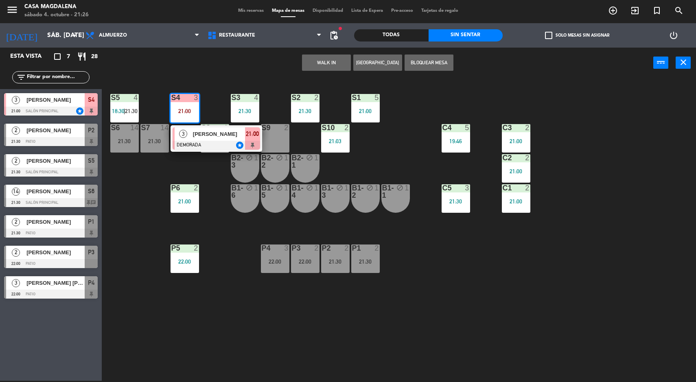
click at [199, 137] on span "[PERSON_NAME]" at bounding box center [219, 134] width 52 height 9
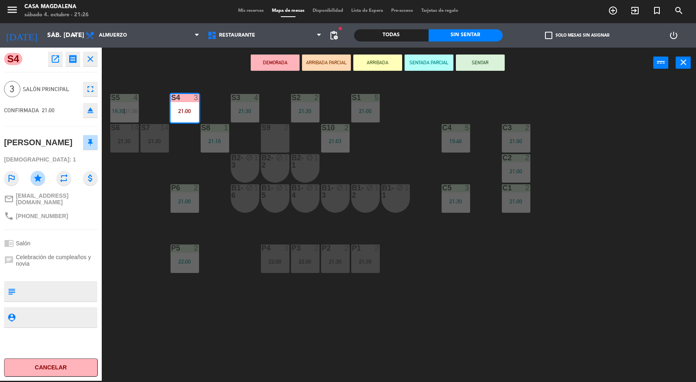
click at [474, 70] on button "SENTAR" at bounding box center [480, 63] width 49 height 16
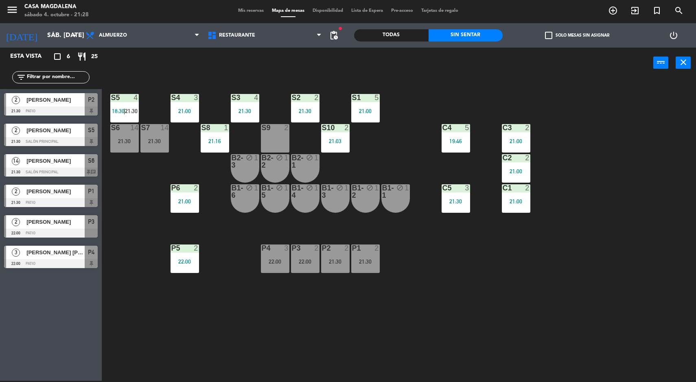
click at [617, 259] on div "S5 4 18:30 | 21:30 S4 3 21:00 S3 4 21:30 S2 2 21:30 S1 5 21:00 S6 14 21:30 S7 1…" at bounding box center [403, 230] width 588 height 303
click at [358, 304] on div "S5 4 18:30 | 21:30 S4 3 21:00 S3 4 21:30 S2 2 21:30 S1 5 21:00 S6 14 21:30 S7 1…" at bounding box center [403, 230] width 588 height 303
click at [312, 310] on div "S5 4 18:30 | 21:30 S4 3 21:00 S3 4 21:30 S2 2 21:30 S1 5 21:00 S6 14 21:30 S7 1…" at bounding box center [403, 230] width 588 height 303
click at [274, 145] on div "S9 2" at bounding box center [275, 138] width 29 height 29
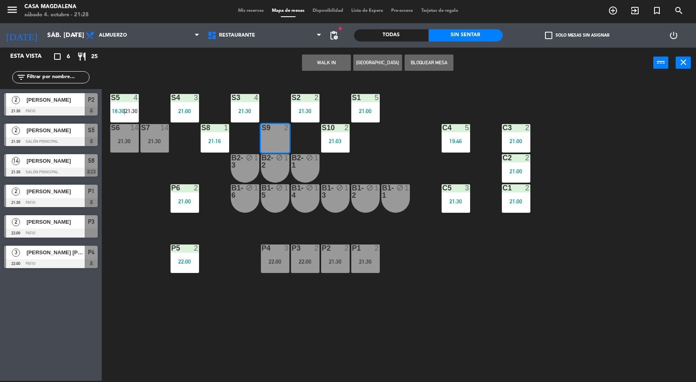
click at [214, 326] on div "S5 4 18:30 | 21:30 S4 3 21:00 S3 4 21:30 S2 2 21:30 S1 5 21:00 S6 14 21:30 S7 1…" at bounding box center [403, 230] width 588 height 303
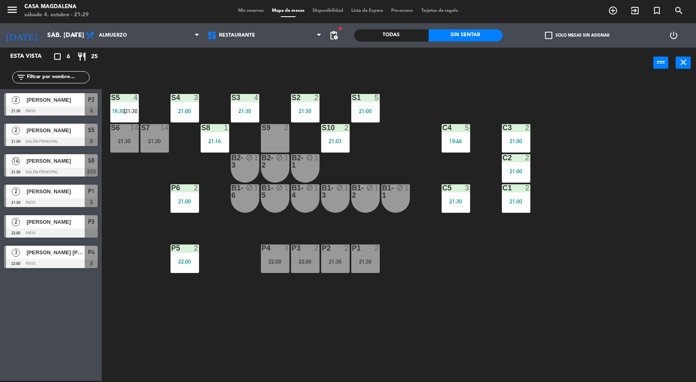
click at [242, 272] on div "S5 4 18:30 | 21:30 S4 3 21:00 S3 4 21:30 S2 2 21:30 S1 5 21:00 S6 14 21:30 S7 1…" at bounding box center [403, 230] width 588 height 303
click at [270, 137] on div "S9 2" at bounding box center [275, 138] width 29 height 29
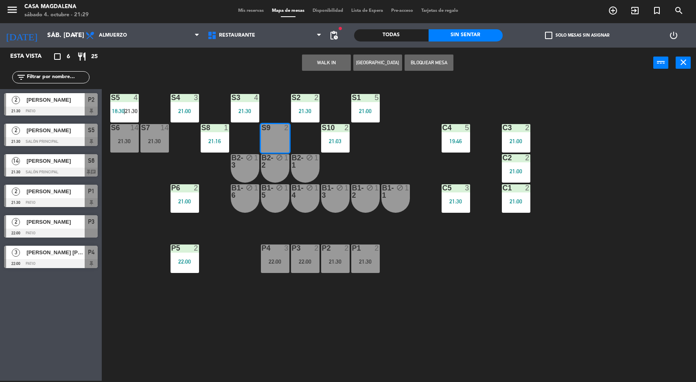
click at [323, 56] on button "WALK IN" at bounding box center [326, 63] width 49 height 16
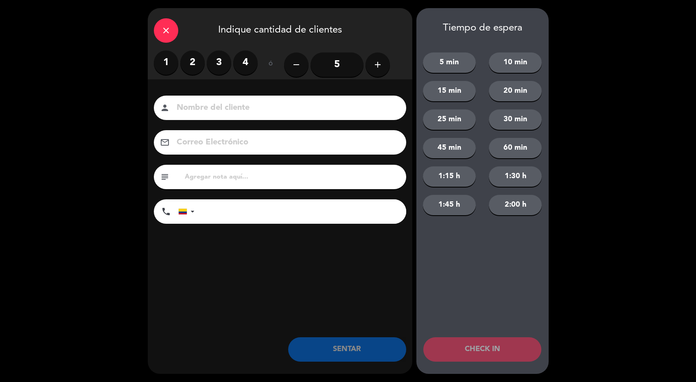
click at [194, 62] on label "2" at bounding box center [192, 62] width 24 height 24
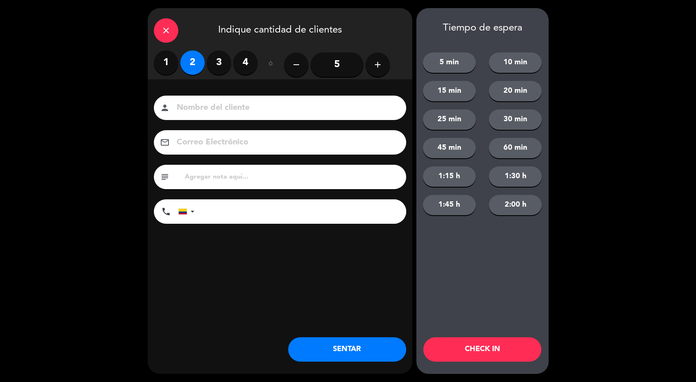
click at [250, 24] on div "close Indique cantidad de clientes" at bounding box center [280, 29] width 265 height 42
click at [322, 352] on button "SENTAR" at bounding box center [347, 350] width 118 height 24
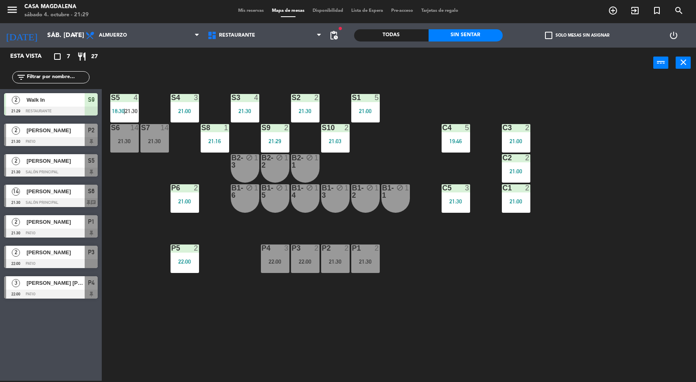
click at [471, 296] on div "S5 4 18:30 | 21:30 S4 3 21:00 S3 4 21:30 S2 2 21:30 S1 5 21:00 S6 14 21:30 S7 1…" at bounding box center [403, 230] width 588 height 303
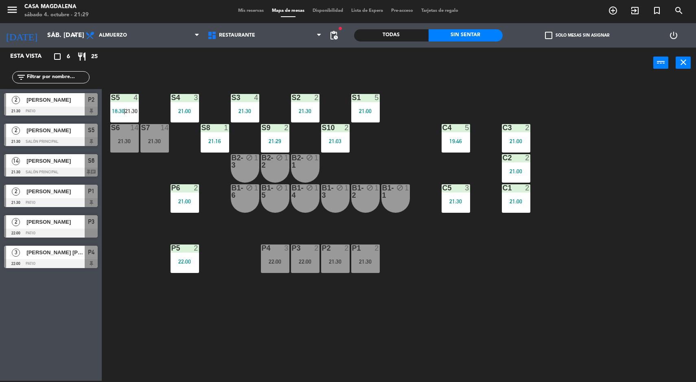
click at [67, 100] on span "[PERSON_NAME]" at bounding box center [55, 100] width 58 height 9
click at [496, 305] on div "S5 4 18:30 | 21:30 S4 3 21:00 S3 4 21:30 S2 2 21:30 S1 5 21:00 S6 14 21:30 S7 1…" at bounding box center [403, 230] width 588 height 303
click at [289, 139] on div "21:29" at bounding box center [275, 141] width 29 height 6
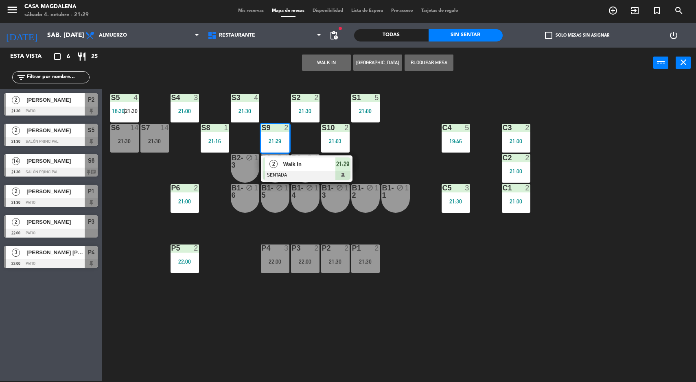
click at [106, 127] on main "S5 4 18:30 | 21:30 S4 3 21:00 S3 4 21:30 S2 2 21:30 S1 5 21:00 S6 14 21:30 S7 1…" at bounding box center [399, 227] width 595 height 310
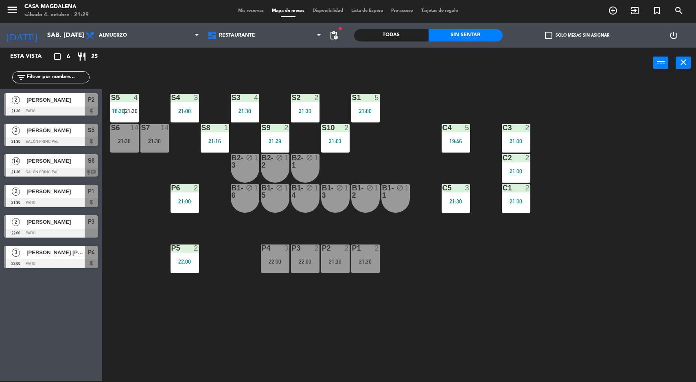
click at [151, 276] on div "S5 4 18:30 | 21:30 S4 3 21:00 S3 4 21:30 S2 2 21:30 S1 5 21:00 S6 14 21:30 S7 1…" at bounding box center [403, 230] width 588 height 303
click at [85, 136] on div "S5" at bounding box center [91, 130] width 13 height 13
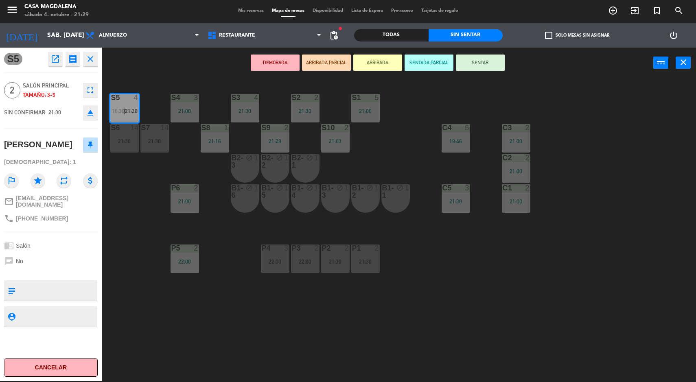
click at [151, 298] on div "S5 4 18:30 | 21:30 S4 3 21:00 S3 4 21:30 S2 2 21:30 S1 5 21:00 S6 14 21:30 S7 1…" at bounding box center [403, 230] width 588 height 303
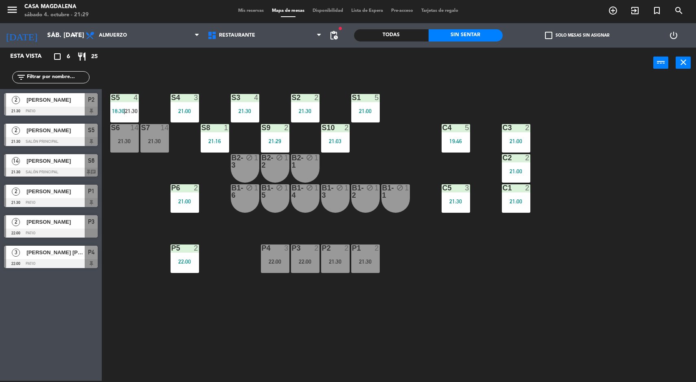
click at [141, 321] on div "S5 4 18:30 | 21:30 S4 3 21:00 S3 4 21:30 S2 2 21:30 S1 5 21:00 S6 14 21:30 S7 1…" at bounding box center [403, 230] width 588 height 303
click at [373, 320] on div "S5 4 18:30 | 21:30 S4 3 21:00 S3 4 21:30 S2 2 21:30 S1 5 21:00 S6 14 21:30 S7 1…" at bounding box center [403, 230] width 588 height 303
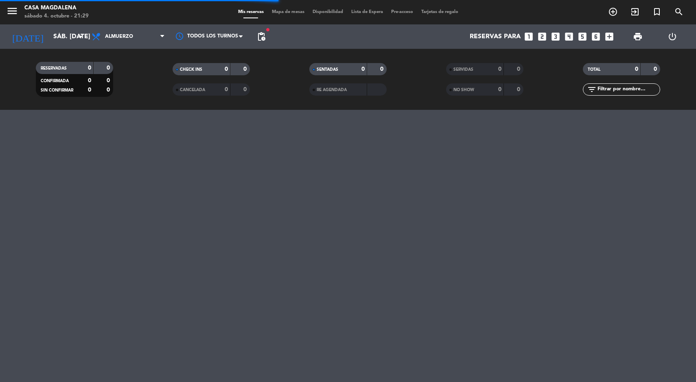
click at [279, 12] on span "Mapa de mesas" at bounding box center [288, 12] width 41 height 4
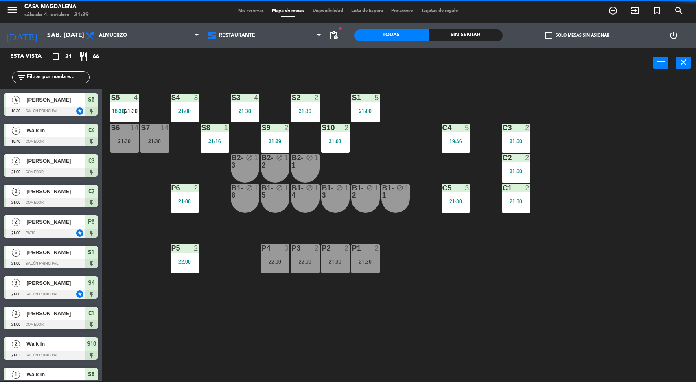
click at [634, 303] on div "S5 4 18:30 | 21:30 S4 3 21:00 S3 4 21:30 S2 2 21:30 S1 5 21:00 S6 14 21:30 S7 1…" at bounding box center [403, 230] width 588 height 303
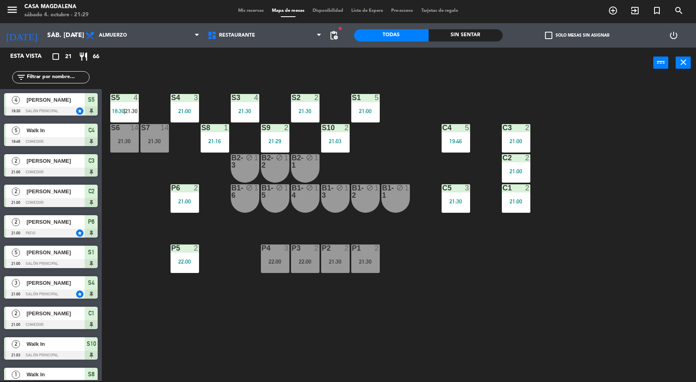
click at [595, 308] on div "S5 4 18:30 | 21:30 S4 3 21:00 S3 4 21:30 S2 2 21:30 S1 5 21:00 S6 14 21:30 S7 1…" at bounding box center [403, 230] width 588 height 303
click at [473, 41] on div "Sin sentar" at bounding box center [466, 35] width 75 height 12
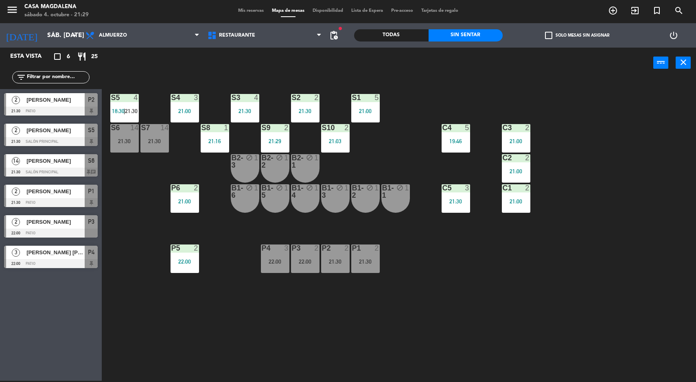
click at [545, 285] on div "S5 4 18:30 | 21:30 S4 3 21:00 S3 4 21:30 S2 2 21:30 S1 5 21:00 S6 14 21:30 S7 1…" at bounding box center [403, 230] width 588 height 303
click at [118, 97] on div at bounding box center [124, 97] width 13 height 7
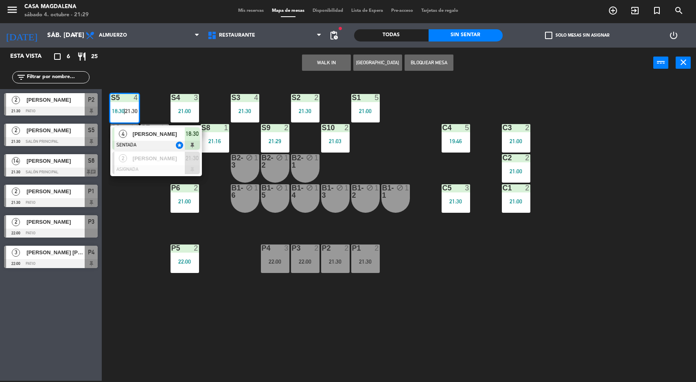
click at [135, 165] on div at bounding box center [156, 169] width 88 height 9
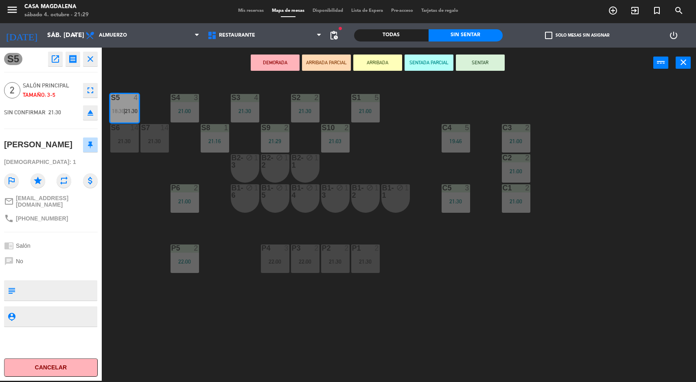
click at [126, 247] on div "S5 4 18:30 | 21:30 S4 3 21:00 S3 4 21:30 S2 2 21:30 S1 5 21:00 S6 14 21:30 S7 1…" at bounding box center [403, 230] width 588 height 303
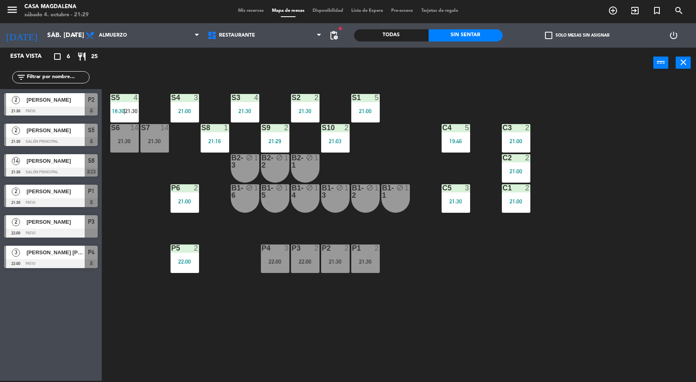
click at [465, 106] on div "S5 4 18:30 | 21:30 S4 3 21:00 S3 4 21:30 S2 2 21:30 S1 5 21:00 S6 14 21:30 S7 1…" at bounding box center [403, 230] width 588 height 303
click at [122, 111] on span "18:30" at bounding box center [118, 111] width 13 height 7
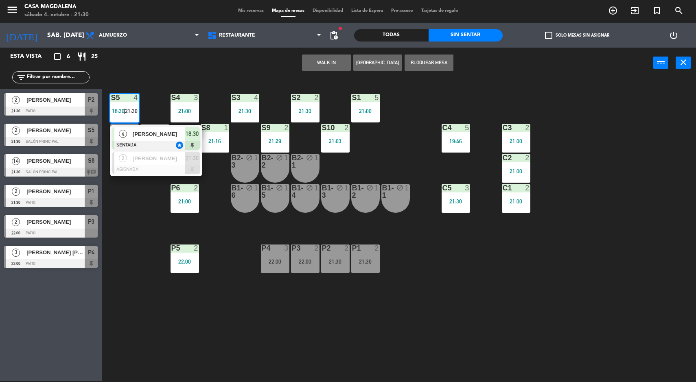
click at [177, 130] on span "[PERSON_NAME]" at bounding box center [159, 134] width 52 height 9
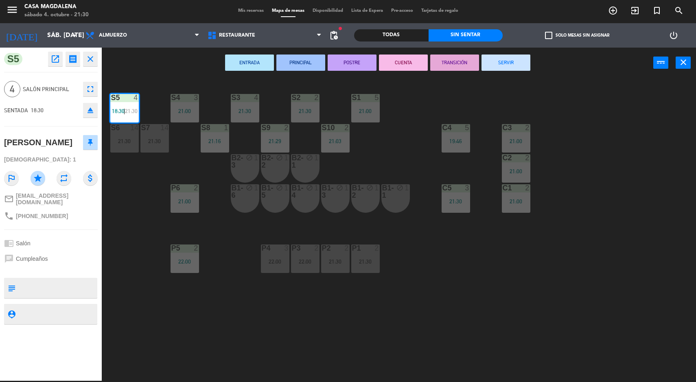
click at [242, 206] on div "B1-6 block 1" at bounding box center [245, 198] width 29 height 29
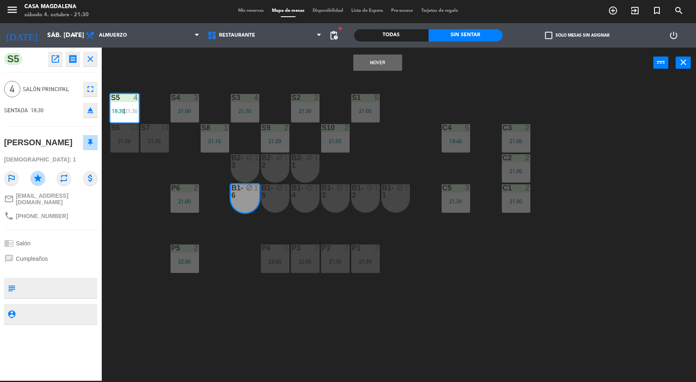
click at [383, 57] on button "Mover" at bounding box center [377, 63] width 49 height 16
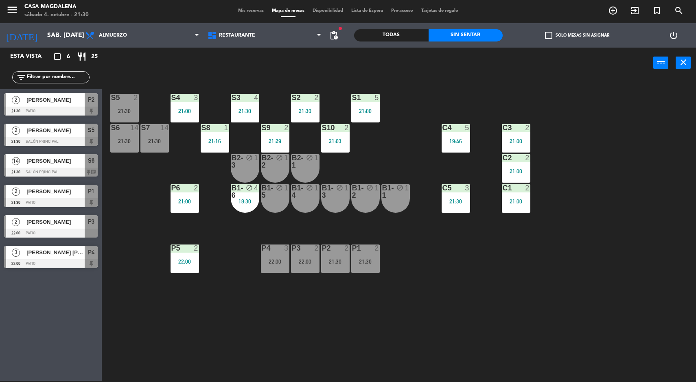
click at [543, 310] on div "S5 2 21:30 S4 3 21:00 S3 4 21:30 S2 2 21:30 S1 5 21:00 S6 14 21:30 S7 14 21:30 …" at bounding box center [403, 230] width 588 height 303
click at [336, 258] on div "P2 2 21:30" at bounding box center [335, 259] width 29 height 29
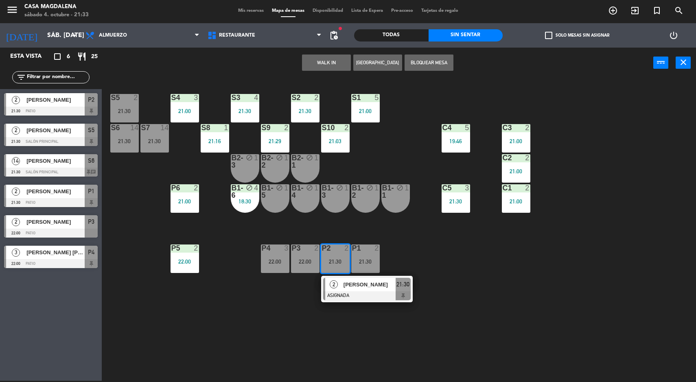
click at [358, 299] on div at bounding box center [367, 296] width 88 height 9
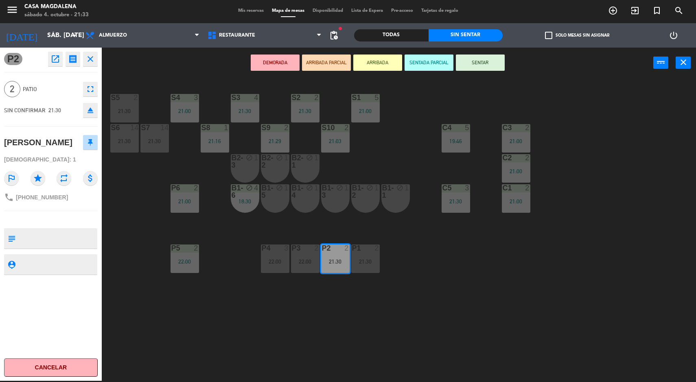
click at [485, 67] on button "SENTAR" at bounding box center [480, 63] width 49 height 16
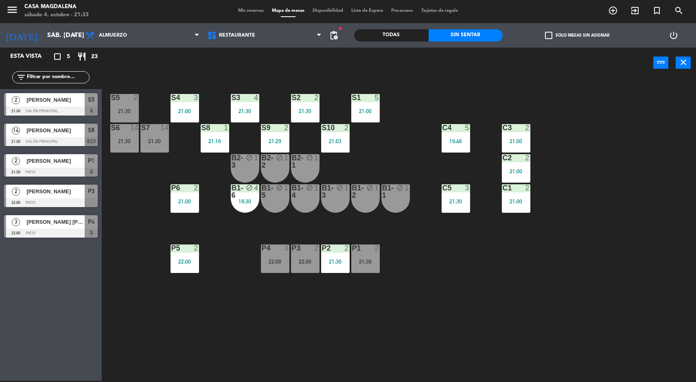
click at [645, 296] on div "S5 2 21:30 S4 3 21:00 S3 4 21:30 S2 2 21:30 S1 5 21:00 S6 14 21:30 S7 14 21:30 …" at bounding box center [403, 230] width 588 height 303
click at [696, 210] on div "S5 2 21:30 S4 3 21:00 S3 4 21:30 S2 2 21:30 S1 5 21:00 S6 14 21:30 S7 14 21:30 …" at bounding box center [403, 230] width 588 height 303
click at [621, 159] on div "S5 2 21:30 S4 3 21:00 S3 4 21:30 S2 2 21:30 S1 5 21:00 S6 14 21:30 S7 14 21:30 …" at bounding box center [403, 230] width 588 height 303
click at [639, 274] on div "S5 2 21:30 S4 3 21:00 S3 4 21:30 S2 2 21:30 S1 5 21:00 S6 14 21:30 S7 14 21:30 …" at bounding box center [403, 230] width 588 height 303
click at [640, 307] on div "S5 2 21:30 S4 3 21:00 S3 4 21:30 S2 2 21:30 S1 5 21:00 S6 14 21:30 S7 14 21:30 …" at bounding box center [403, 230] width 588 height 303
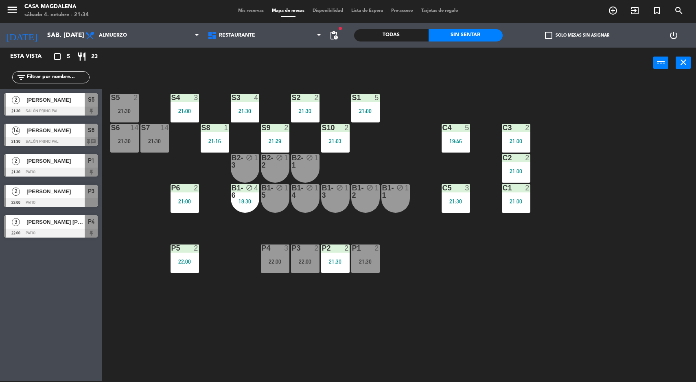
click at [609, 210] on div "S5 2 21:30 S4 3 21:00 S3 4 21:30 S2 2 21:30 S1 5 21:00 S6 14 21:30 S7 14 21:30 …" at bounding box center [403, 230] width 588 height 303
click at [635, 161] on div "S5 2 21:30 S4 3 21:00 S3 4 21:30 S2 2 21:30 S1 5 21:00 S6 14 21:30 S7 14 21:30 …" at bounding box center [403, 230] width 588 height 303
click at [142, 130] on div "S7" at bounding box center [141, 127] width 0 height 7
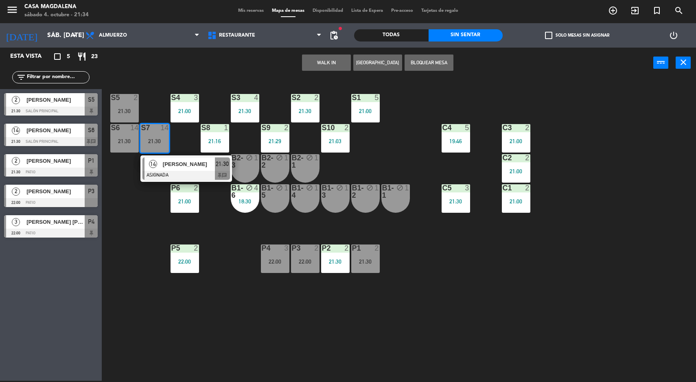
click at [167, 168] on span "[PERSON_NAME]" at bounding box center [189, 164] width 52 height 9
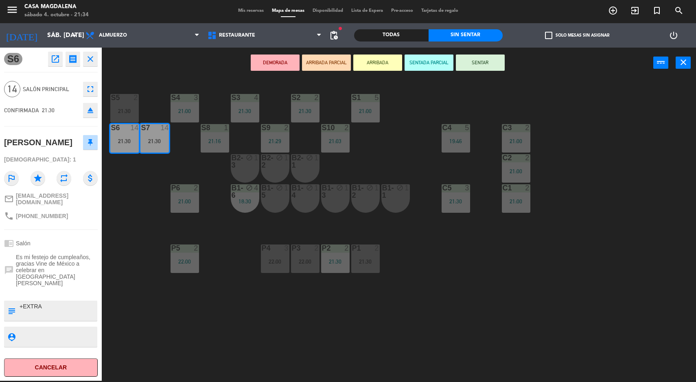
click at [656, 123] on div "S5 2 21:30 S4 3 21:00 S3 4 21:30 S2 2 21:30 S1 5 21:00 S6 14 21:30 S7 14 21:30 …" at bounding box center [403, 230] width 588 height 303
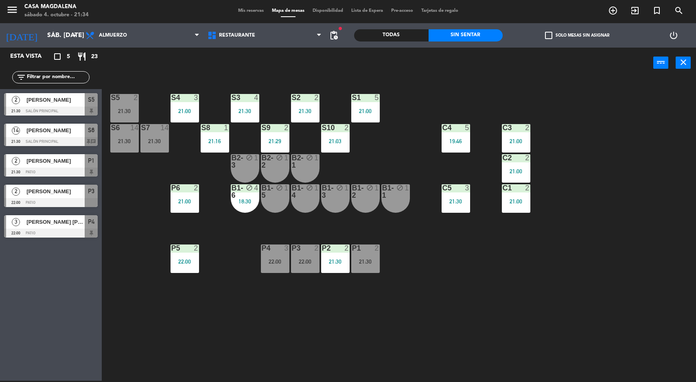
click at [642, 167] on div "S5 2 21:30 S4 3 21:00 S3 4 21:30 S2 2 21:30 S1 5 21:00 S6 14 21:30 S7 14 21:30 …" at bounding box center [403, 230] width 588 height 303
click at [623, 162] on div "S5 2 21:30 S4 3 21:00 S3 4 21:30 S2 2 21:30 S1 5 21:00 S6 14 21:30 S7 14 21:30 …" at bounding box center [403, 230] width 588 height 303
click at [148, 312] on div "S5 2 21:30 S4 3 21:00 S3 4 21:30 S2 2 21:30 S1 5 21:00 S6 14 21:30 S7 14 21:30 …" at bounding box center [403, 230] width 588 height 303
click at [173, 203] on div "21:00" at bounding box center [185, 202] width 29 height 6
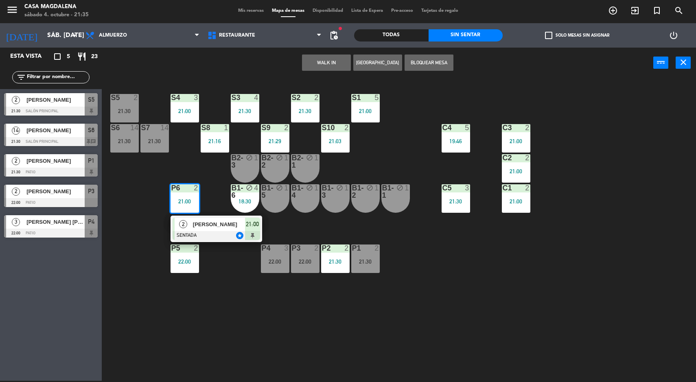
click at [197, 229] on div "[PERSON_NAME]" at bounding box center [218, 224] width 53 height 13
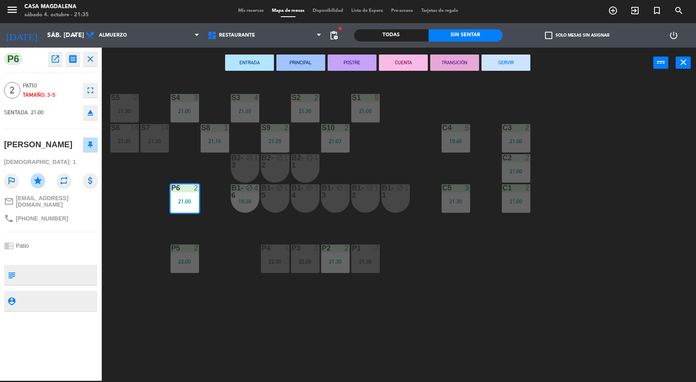
click at [517, 66] on button "SERVIR" at bounding box center [506, 63] width 49 height 16
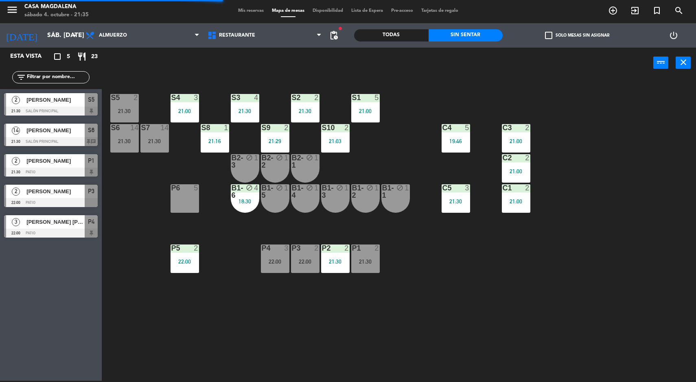
click at [379, 272] on div "P1 2 21:30" at bounding box center [365, 259] width 29 height 29
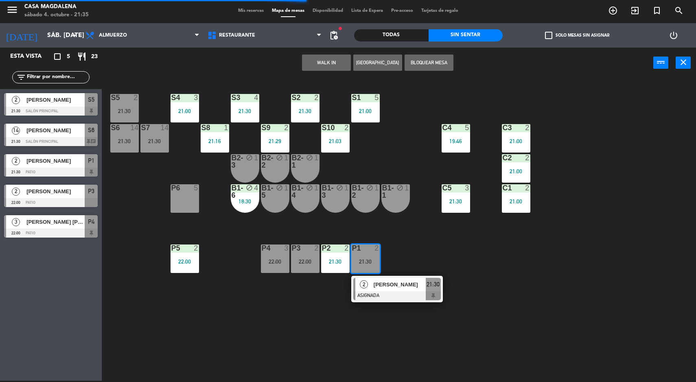
click at [436, 288] on span "21:30" at bounding box center [433, 285] width 13 height 10
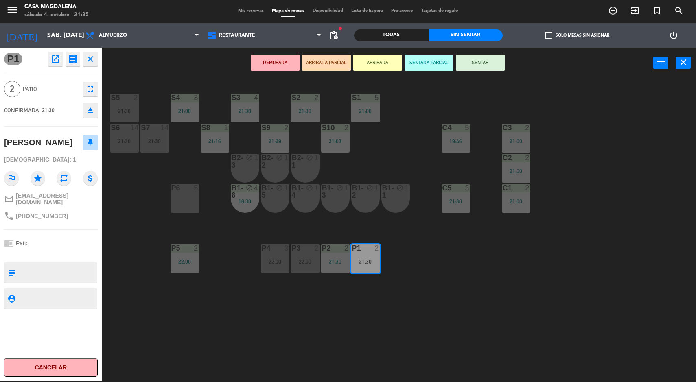
click at [182, 202] on div "P6 5" at bounding box center [185, 198] width 29 height 29
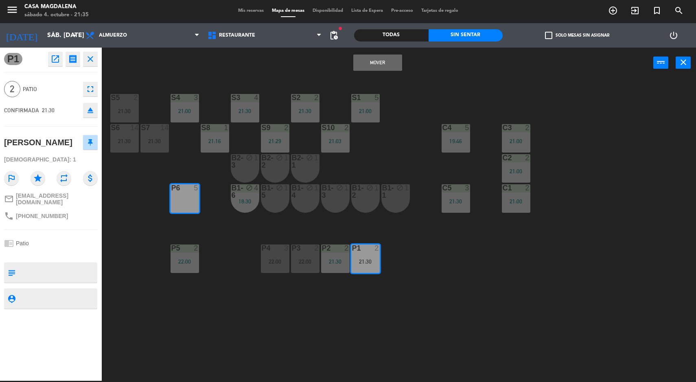
click at [382, 64] on button "Mover" at bounding box center [377, 63] width 49 height 16
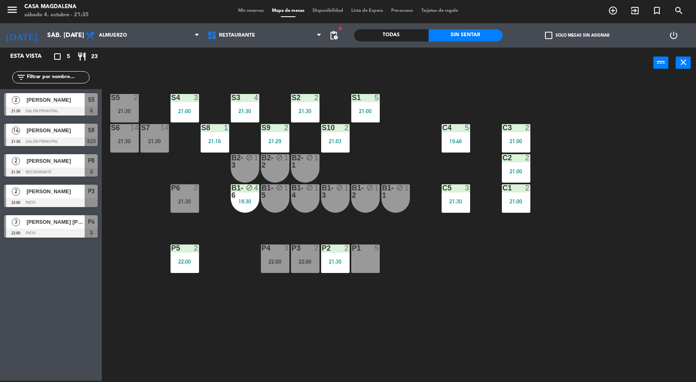
click at [378, 271] on div "P1 5" at bounding box center [365, 259] width 29 height 29
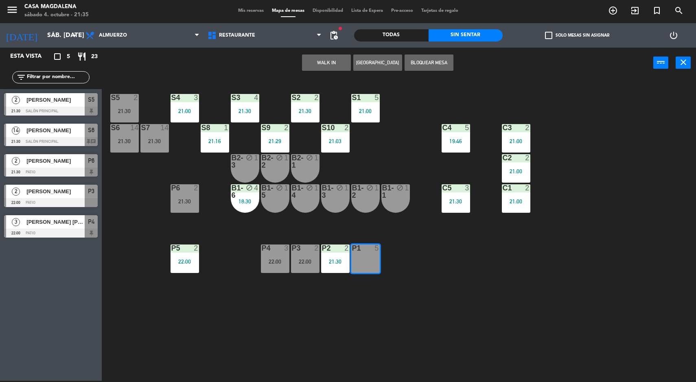
click at [417, 64] on button "Bloquear Mesa" at bounding box center [429, 63] width 49 height 16
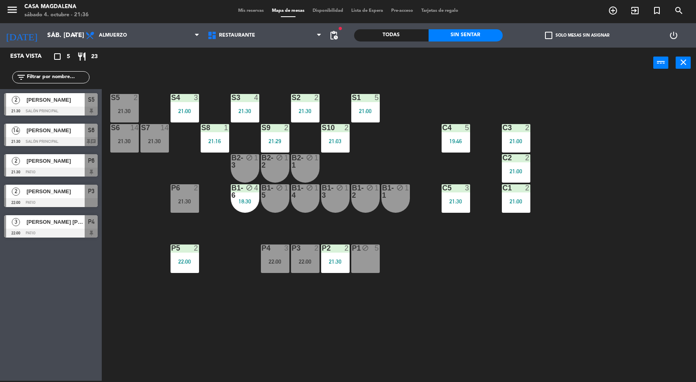
click at [45, 36] on input "sáb. [DATE]" at bounding box center [86, 36] width 86 height 16
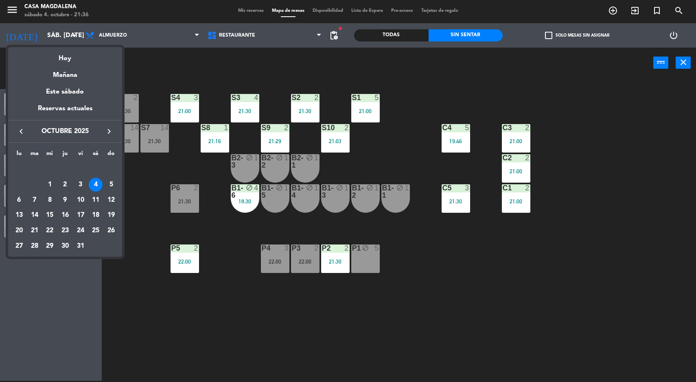
click at [112, 183] on div "5" at bounding box center [111, 185] width 14 height 14
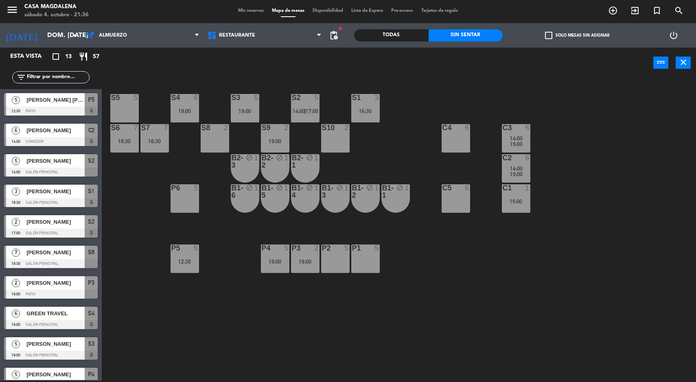
click at [523, 134] on div "C3 6 14:00 19:00" at bounding box center [516, 138] width 29 height 29
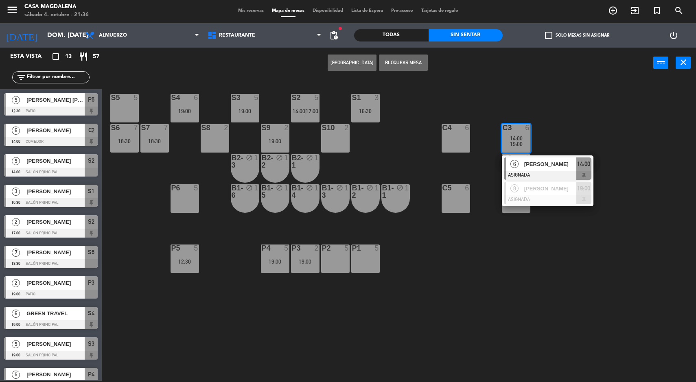
click at [559, 164] on span "[PERSON_NAME]" at bounding box center [551, 164] width 52 height 9
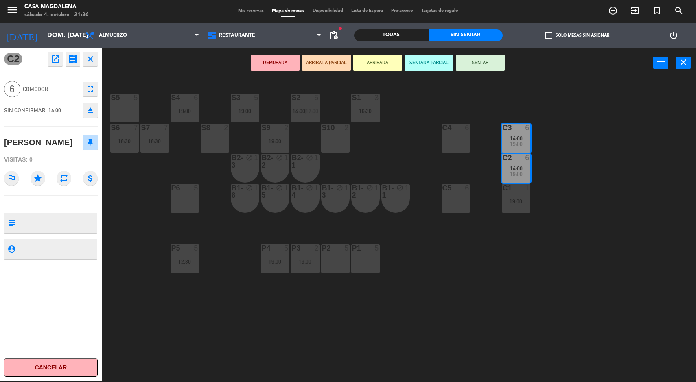
click at [438, 188] on div "C5" at bounding box center [442, 187] width 13 height 7
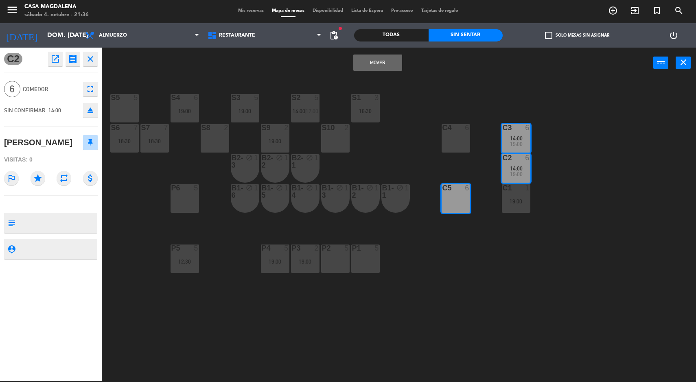
click at [378, 62] on button "Mover" at bounding box center [377, 63] width 49 height 16
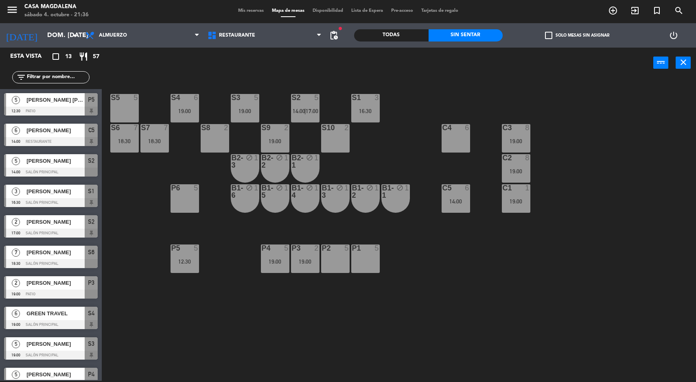
click at [460, 212] on div "C5 6 14:00" at bounding box center [456, 198] width 29 height 29
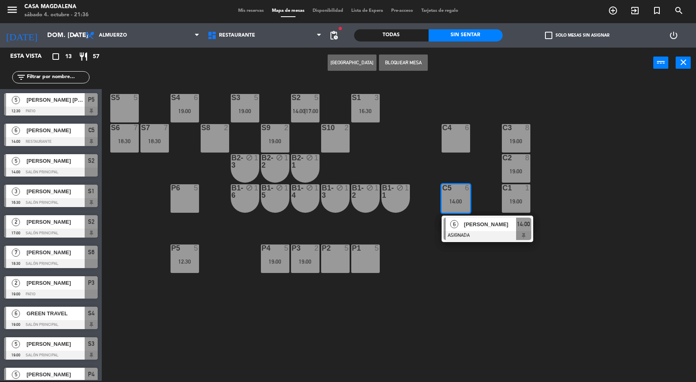
click at [488, 227] on span "[PERSON_NAME]" at bounding box center [490, 224] width 52 height 9
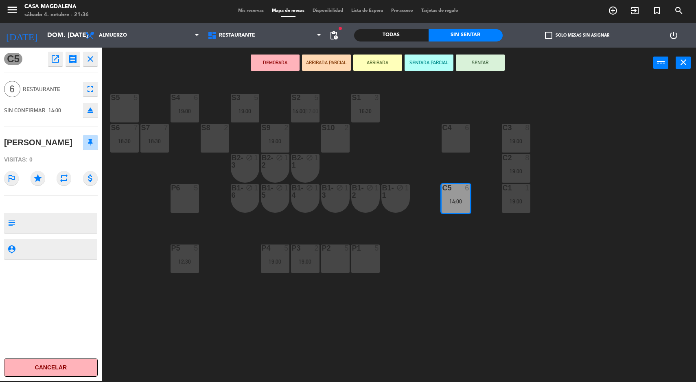
click at [527, 201] on div "19:00" at bounding box center [516, 202] width 29 height 6
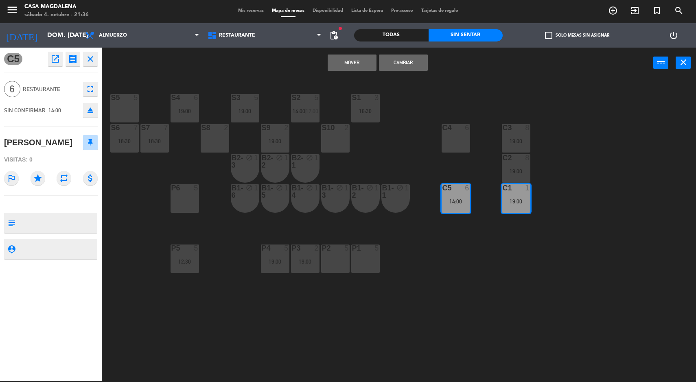
click at [354, 66] on button "Mover" at bounding box center [352, 63] width 49 height 16
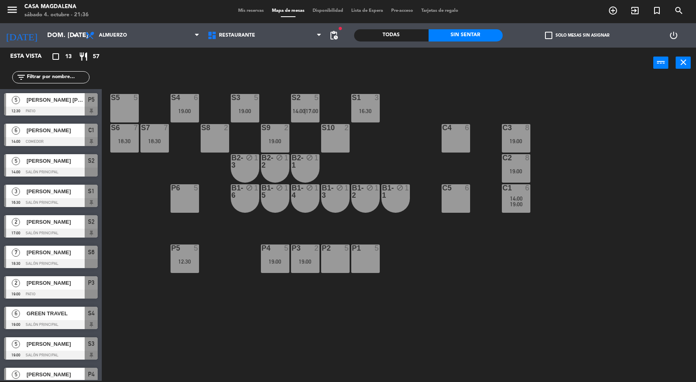
click at [521, 157] on div at bounding box center [515, 157] width 13 height 7
click at [590, 127] on div "S5 5 S4 6 19:00 S3 5 19:00 S2 5 14:00 | 17:00 S1 3 16:30 S6 7 18:30 S7 7 18:30 …" at bounding box center [403, 230] width 588 height 303
click at [51, 39] on input "dom. [DATE]" at bounding box center [86, 36] width 86 height 16
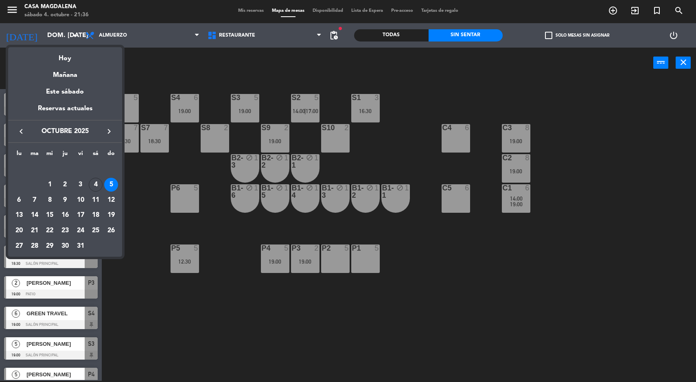
click at [19, 200] on div "6" at bounding box center [19, 200] width 14 height 14
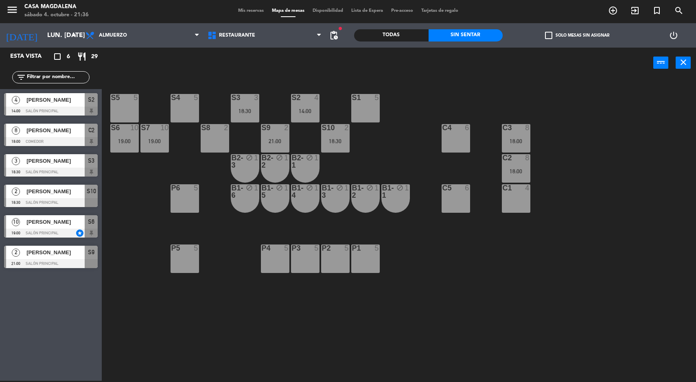
click at [669, 236] on div "S5 5 S4 5 S3 3 18:30 S2 4 14:00 S1 5 S6 10 19:00 S7 10 19:00 S8 2 S9 2 21:00 S1…" at bounding box center [403, 230] width 588 height 303
click at [656, 241] on div "S5 5 S4 5 S3 3 18:30 S2 4 14:00 S1 5 S6 10 19:00 S7 10 19:00 S8 2 S9 2 21:00 S1…" at bounding box center [403, 230] width 588 height 303
click at [43, 31] on input "lun. [DATE]" at bounding box center [86, 36] width 86 height 16
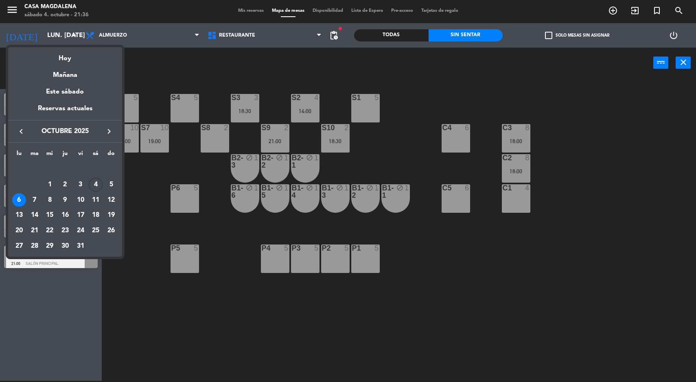
click at [68, 55] on div "Hoy" at bounding box center [65, 55] width 114 height 17
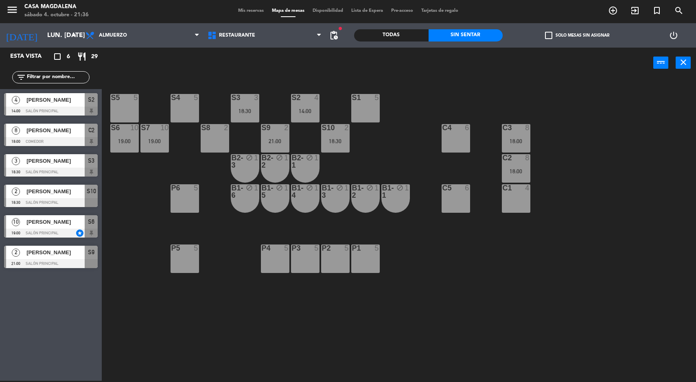
type input "sáb. [DATE]"
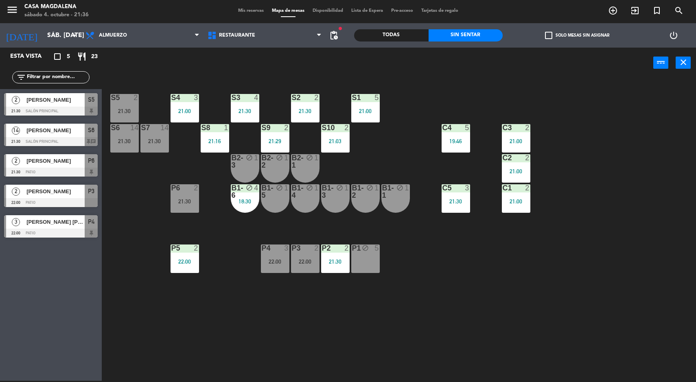
click at [681, 304] on div "S5 2 21:30 S4 3 21:00 S3 4 21:30 S2 2 21:30 S1 5 21:00 S6 14 21:30 S7 14 21:30 …" at bounding box center [403, 230] width 588 height 303
click at [663, 164] on div "S5 2 21:30 S4 3 21:00 S3 4 21:30 S2 2 21:30 S1 5 21:00 S6 14 21:30 S7 14 21:30 …" at bounding box center [403, 230] width 588 height 303
click at [514, 313] on div "S5 2 21:30 S4 3 21:00 S3 4 21:30 S2 2 21:30 S1 5 21:00 S6 14 21:30 S7 14 21:30 …" at bounding box center [403, 230] width 588 height 303
click at [449, 148] on div "C4 5 19:46" at bounding box center [456, 138] width 29 height 29
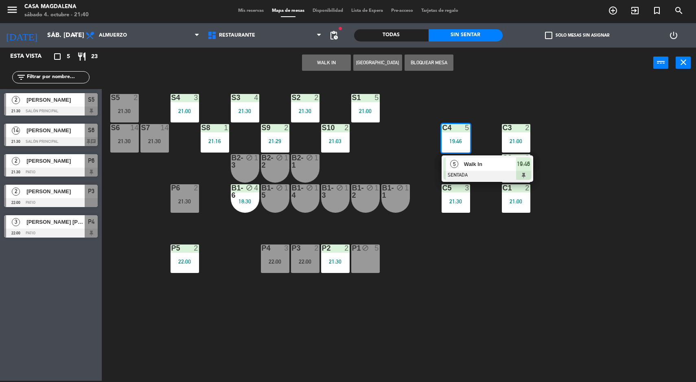
click at [485, 163] on span "Walk In" at bounding box center [490, 164] width 52 height 9
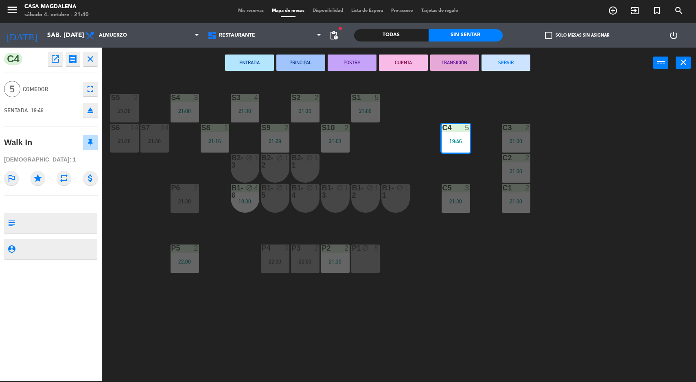
click at [525, 69] on button "SERVIR" at bounding box center [506, 63] width 49 height 16
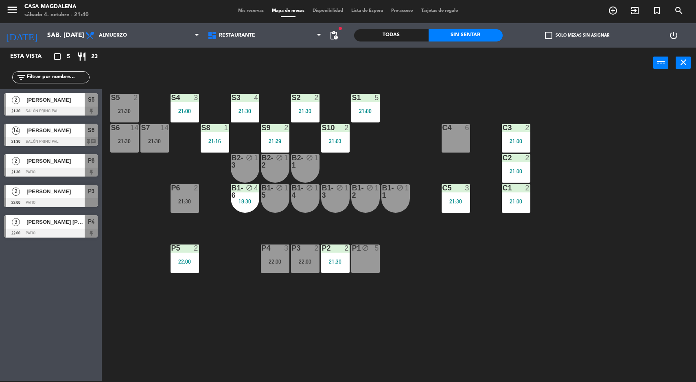
click at [586, 290] on div "S5 2 21:30 S4 3 21:00 S3 4 21:30 S2 2 21:30 S1 5 21:00 S6 14 21:30 S7 14 21:30 …" at bounding box center [403, 230] width 588 height 303
click at [590, 304] on div "S5 2 21:30 S4 3 21:00 S3 4 21:30 S2 2 21:30 S1 5 21:00 S6 14 21:30 S7 14 21:30 …" at bounding box center [403, 230] width 588 height 303
click at [606, 310] on div "S5 2 21:30 S4 3 21:00 S3 4 21:30 S2 2 21:30 S1 5 21:00 S6 14 21:30 S7 14 21:30 …" at bounding box center [403, 230] width 588 height 303
click at [621, 314] on div "S5 2 21:30 S4 3 21:00 S3 4 21:30 S2 2 21:30 S1 5 21:00 S6 14 21:30 S7 14 21:30 …" at bounding box center [403, 230] width 588 height 303
click at [638, 302] on div "S5 2 21:30 S4 3 21:00 S3 4 21:30 S2 2 21:30 S1 5 21:00 S6 14 21:30 S7 14 21:30 …" at bounding box center [403, 230] width 588 height 303
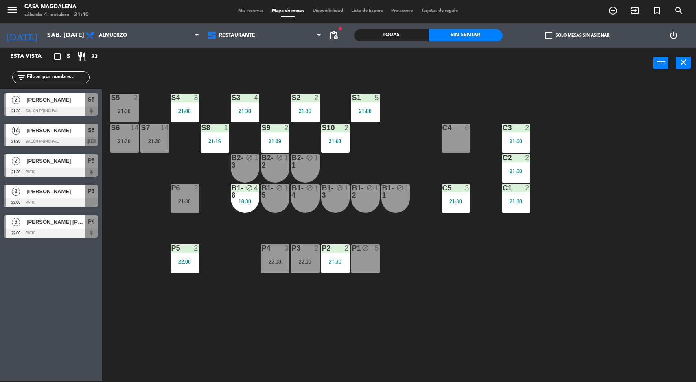
click at [154, 161] on div "S5 2 21:30 S4 3 21:00 S3 4 21:30 S2 2 21:30 S1 5 21:00 S6 14 21:30 S7 14 21:30 …" at bounding box center [403, 230] width 588 height 303
click at [158, 139] on div "21:30" at bounding box center [154, 141] width 29 height 6
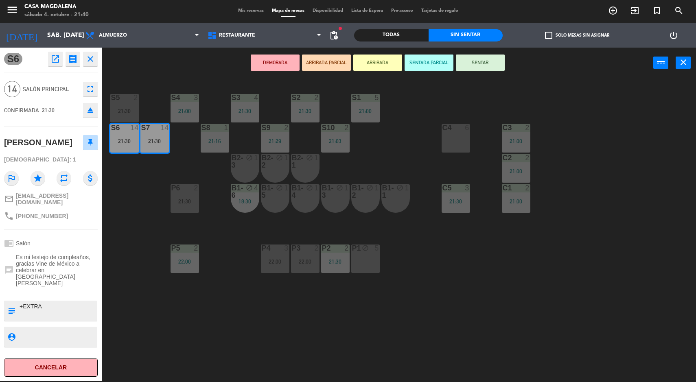
click at [198, 323] on div "S5 2 21:30 S4 3 21:00 S3 4 21:30 S2 2 21:30 S1 5 21:00 S6 14 21:30 S7 14 21:30 …" at bounding box center [403, 230] width 588 height 303
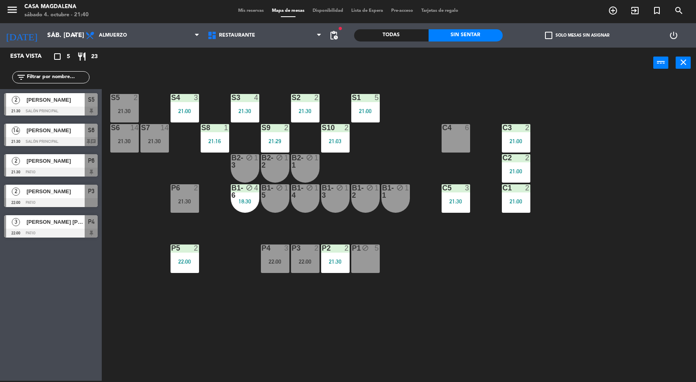
click at [617, 268] on div "S5 2 21:30 S4 3 21:00 S3 4 21:30 S2 2 21:30 S1 5 21:00 S6 14 21:30 S7 14 21:30 …" at bounding box center [403, 230] width 588 height 303
click at [157, 151] on div "S7 14 21:30" at bounding box center [154, 138] width 29 height 29
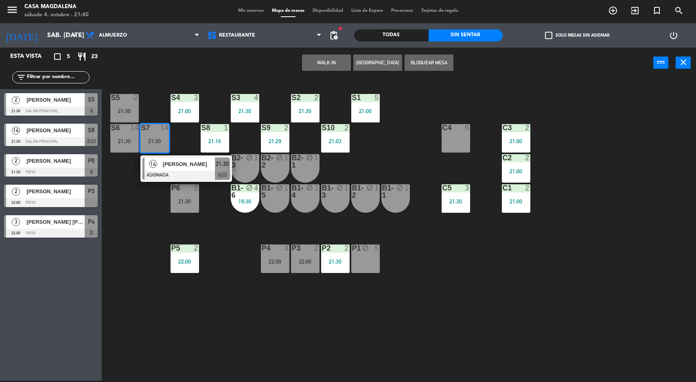
click at [162, 163] on div "[PERSON_NAME]" at bounding box center [188, 164] width 53 height 13
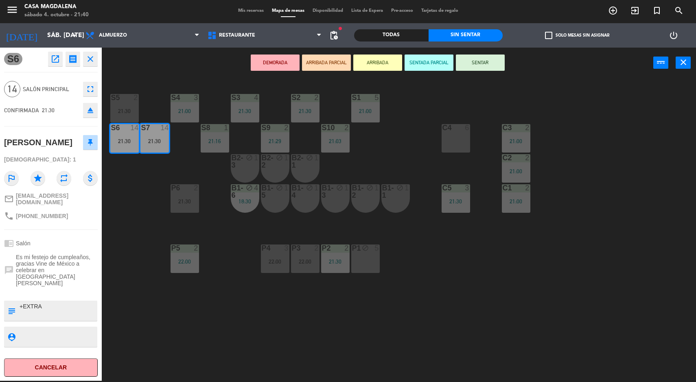
click at [479, 62] on button "SENTAR" at bounding box center [480, 63] width 49 height 16
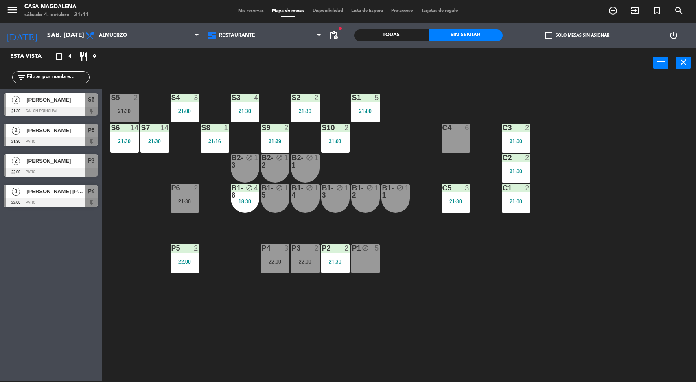
click at [519, 140] on div "21:00" at bounding box center [516, 141] width 29 height 6
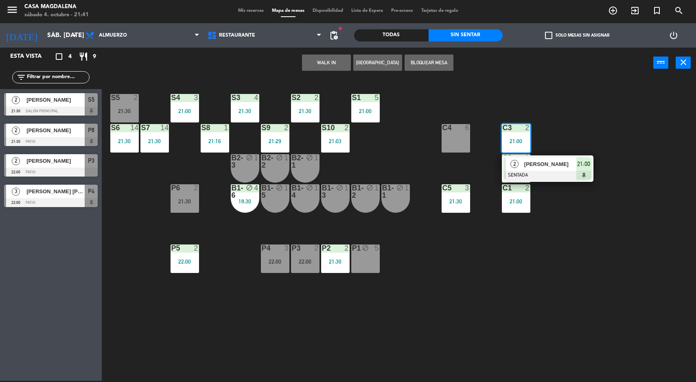
click at [550, 166] on span "[PERSON_NAME]" at bounding box center [551, 164] width 52 height 9
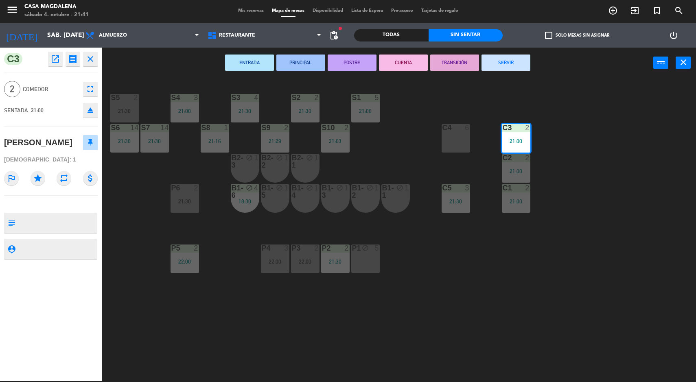
click at [511, 64] on button "SERVIR" at bounding box center [506, 63] width 49 height 16
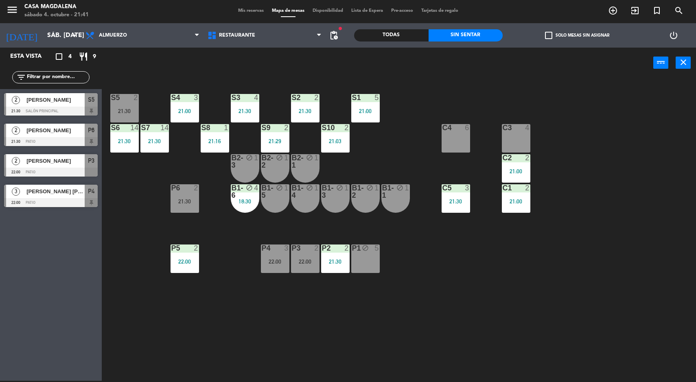
click at [609, 247] on div "S5 2 21:30 S4 3 21:00 S3 4 21:30 S2 2 21:30 S1 5 21:00 S6 14 21:30 S7 14 21:30 …" at bounding box center [403, 230] width 588 height 303
click at [142, 128] on div "S7" at bounding box center [141, 127] width 0 height 7
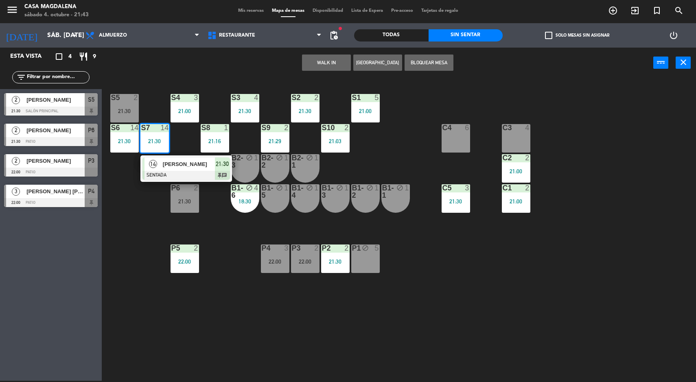
click at [510, 275] on div "S5 2 21:30 S4 3 21:00 S3 4 21:30 S2 2 21:30 S1 5 21:00 S6 14 21:30 S7 14 21:30 …" at bounding box center [403, 230] width 588 height 303
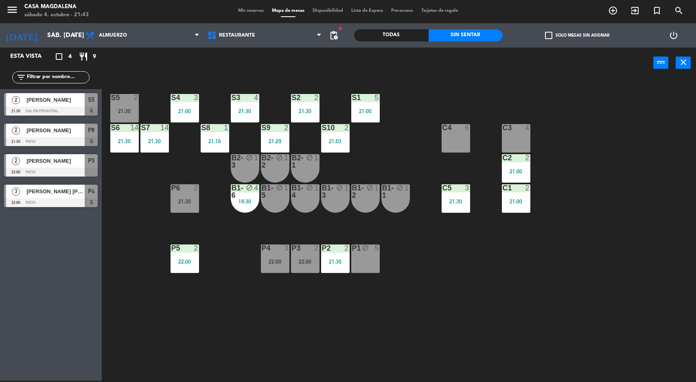
click at [470, 331] on div "S5 2 21:30 S4 3 21:00 S3 4 21:30 S2 2 21:30 S1 5 21:00 S6 14 21:30 S7 14 21:30 …" at bounding box center [403, 230] width 588 height 303
click at [222, 341] on div "S5 2 21:30 S4 3 21:00 S3 4 21:30 S2 2 21:30 S1 5 21:00 S6 14 21:30 S7 14 21:30 …" at bounding box center [403, 230] width 588 height 303
click at [217, 332] on div "S5 2 21:30 S4 3 21:00 S3 4 21:30 S2 2 21:30 S1 5 21:00 S6 14 21:30 S7 14 21:30 …" at bounding box center [403, 230] width 588 height 303
click at [172, 188] on div "P6" at bounding box center [171, 187] width 0 height 7
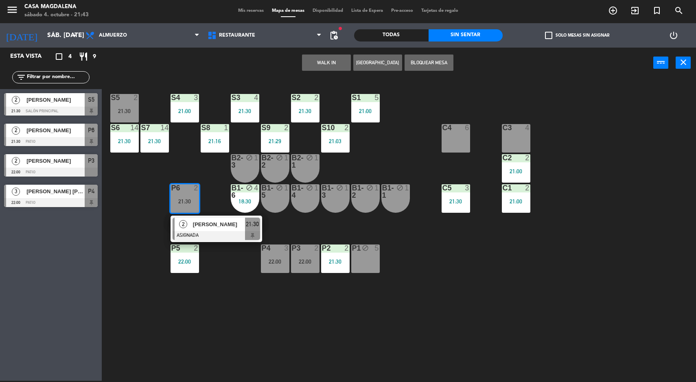
click at [216, 216] on div "2 [PERSON_NAME] ASIGNADA 21:30" at bounding box center [217, 229] width 92 height 26
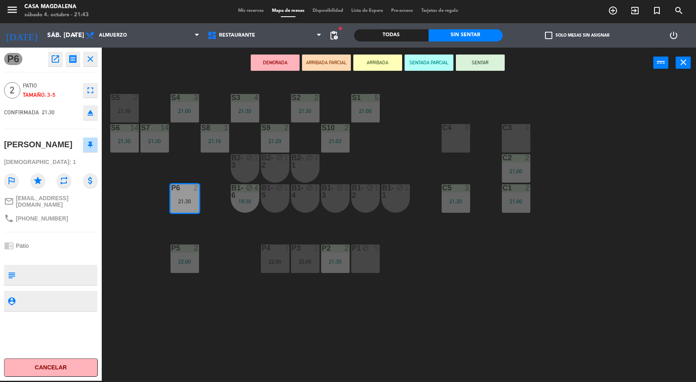
click at [492, 301] on div "S5 2 21:30 S4 3 21:00 S3 4 21:30 S2 2 21:30 S1 5 21:00 S6 14 21:30 S7 14 21:30 …" at bounding box center [403, 230] width 588 height 303
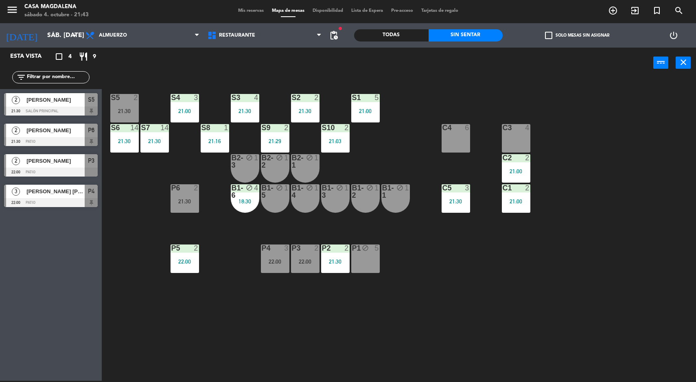
click at [195, 210] on div "P6 2 21:30" at bounding box center [185, 198] width 29 height 29
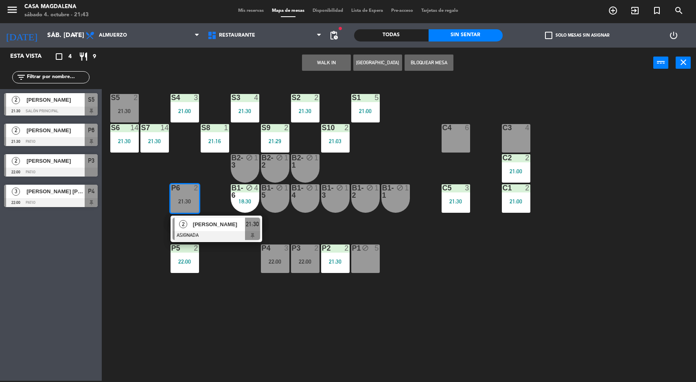
click at [444, 311] on div "S5 2 21:30 S4 3 21:00 S3 4 21:30 S2 2 21:30 S1 5 21:00 S6 14 21:30 S7 14 21:30 …" at bounding box center [403, 230] width 588 height 303
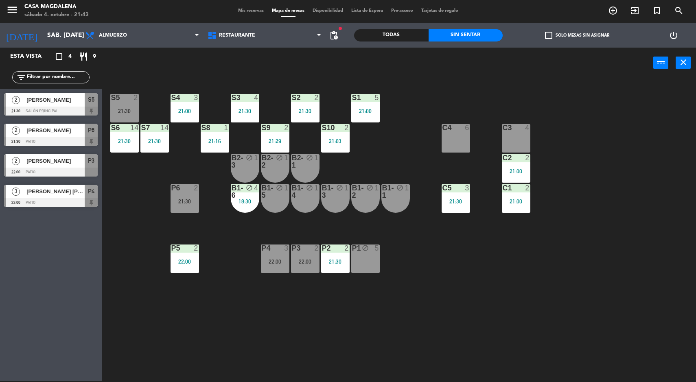
click at [191, 204] on div "21:30" at bounding box center [185, 202] width 29 height 6
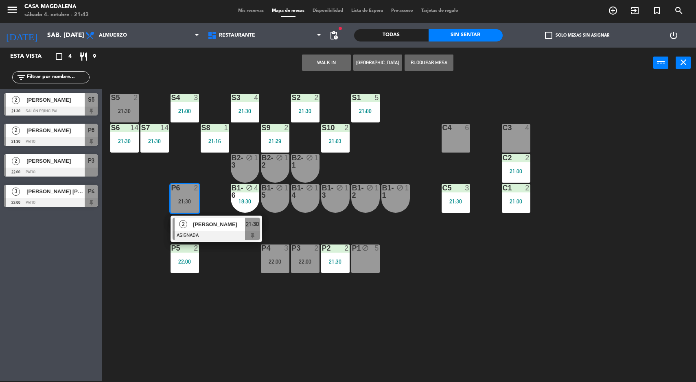
click at [196, 207] on div "P6 2 21:30" at bounding box center [185, 198] width 29 height 29
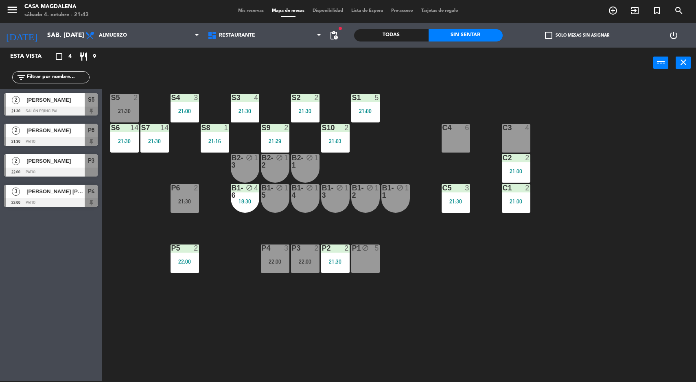
click at [172, 188] on div "P6" at bounding box center [171, 187] width 0 height 7
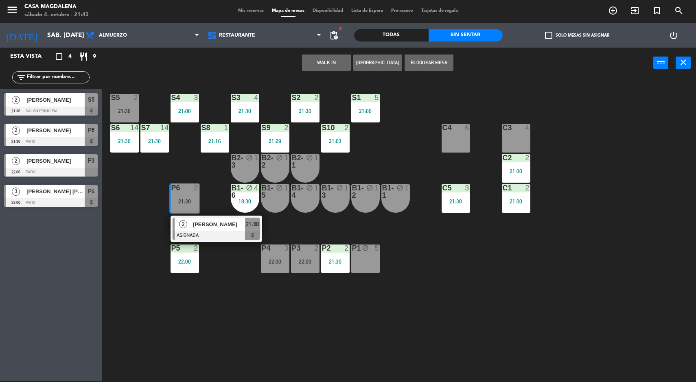
click at [202, 223] on span "[PERSON_NAME]" at bounding box center [219, 224] width 52 height 9
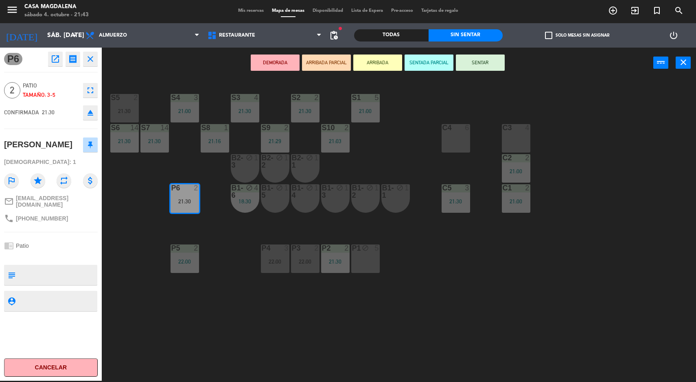
click at [372, 265] on div "P1 block 5" at bounding box center [365, 259] width 29 height 29
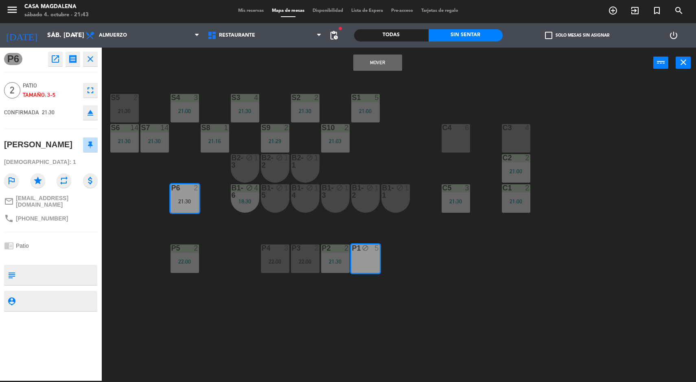
click at [382, 69] on button "Mover" at bounding box center [377, 63] width 49 height 16
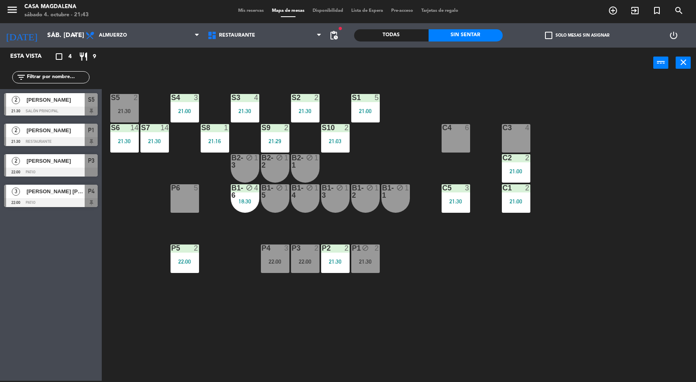
click at [240, 371] on div "S5 2 21:30 S4 3 21:00 S3 4 21:30 S2 2 21:30 S1 5 21:00 S6 14 21:30 S7 14 21:30 …" at bounding box center [403, 230] width 588 height 303
click at [198, 211] on div "P6 5" at bounding box center [185, 198] width 29 height 29
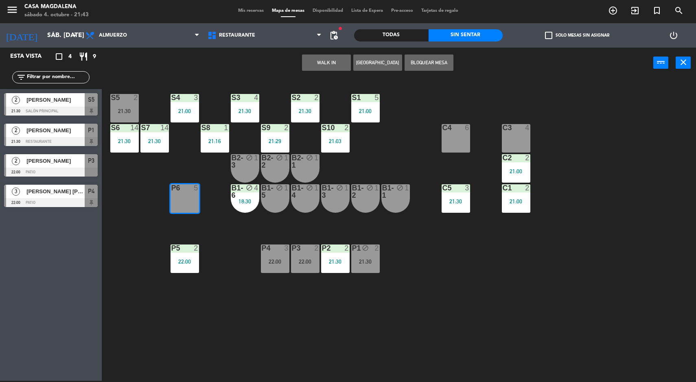
click at [310, 67] on button "WALK IN" at bounding box center [326, 63] width 49 height 16
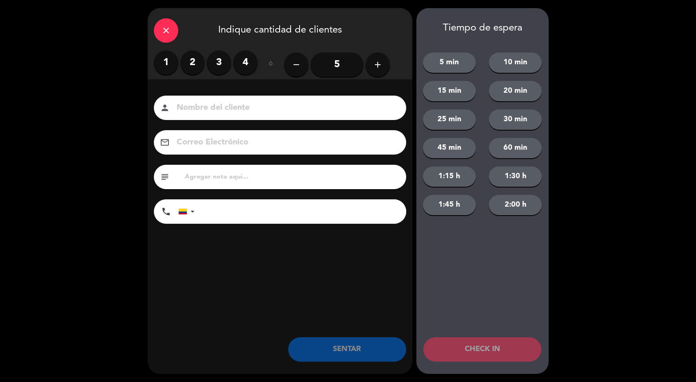
click at [193, 64] on label "2" at bounding box center [192, 62] width 24 height 24
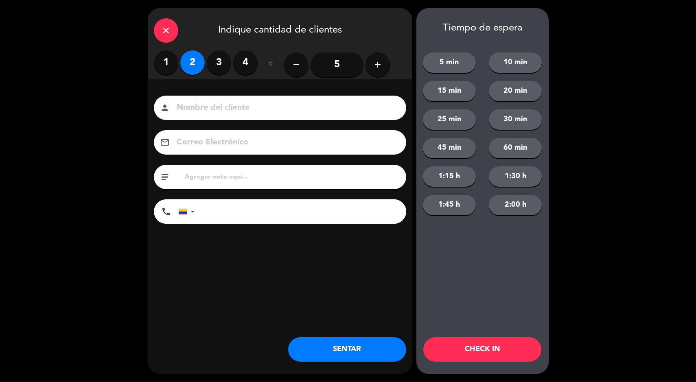
click at [342, 345] on button "SENTAR" at bounding box center [347, 350] width 118 height 24
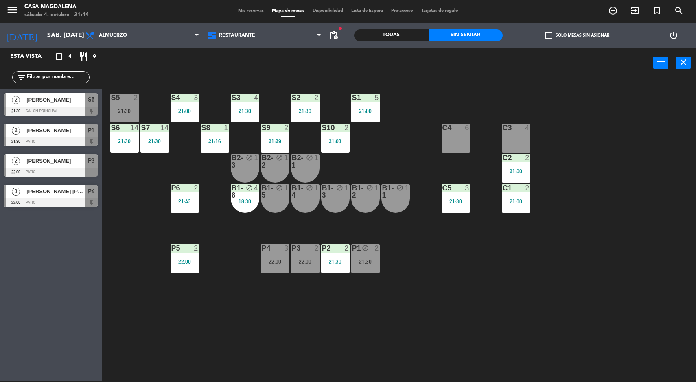
click at [448, 149] on div "C4 6" at bounding box center [456, 138] width 29 height 29
click at [419, 152] on div "S5 2 21:30 S4 3 21:00 S3 4 21:30 S2 2 21:30 S1 5 21:00 S6 14 21:30 S7 14 21:30 …" at bounding box center [403, 230] width 588 height 303
click at [577, 149] on div "S5 2 21:30 S4 3 21:00 S3 4 21:30 S2 2 21:30 S1 5 21:00 S6 14 21:30 S7 14 21:30 …" at bounding box center [403, 230] width 588 height 303
click at [571, 165] on div "S5 2 21:30 S4 3 21:00 S3 4 21:30 S2 2 21:30 S1 5 21:00 S6 14 21:30 S7 14 21:30 …" at bounding box center [403, 230] width 588 height 303
click at [588, 169] on div "S5 2 21:30 S4 3 21:00 S3 4 21:30 S2 2 21:30 S1 5 21:00 S6 14 21:30 S7 14 21:30 …" at bounding box center [403, 230] width 588 height 303
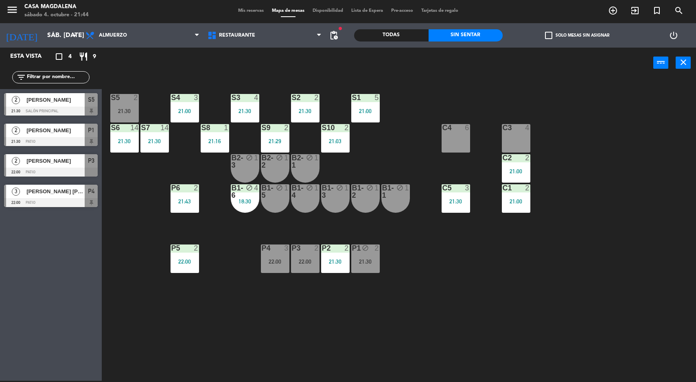
click at [213, 316] on div "S5 2 21:30 S4 3 21:00 S3 4 21:30 S2 2 21:30 S1 5 21:00 S6 14 21:30 S7 14 21:30 …" at bounding box center [403, 230] width 588 height 303
click at [250, 192] on div "block" at bounding box center [244, 191] width 13 height 15
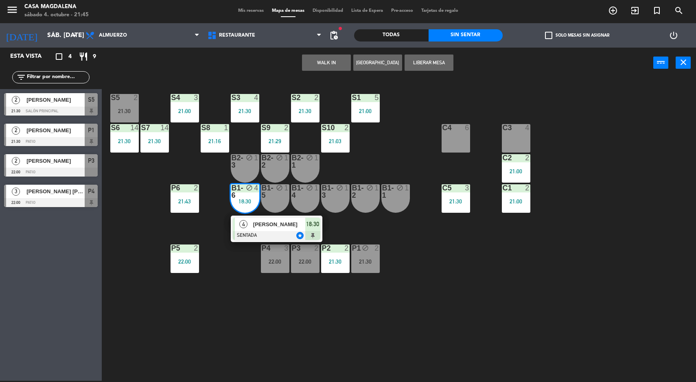
click at [259, 229] on div "[PERSON_NAME]" at bounding box center [278, 224] width 53 height 13
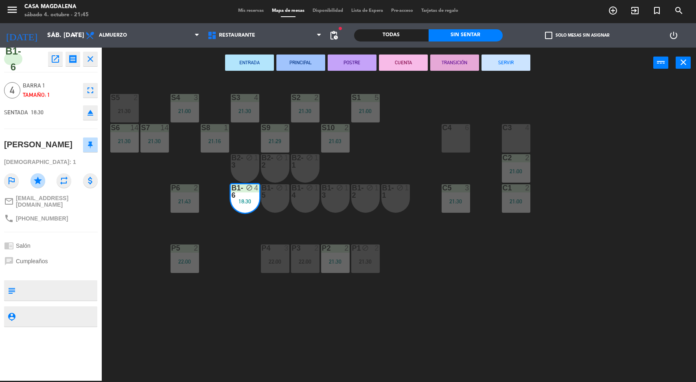
click at [271, 206] on div "B1-5 block 1" at bounding box center [275, 198] width 29 height 29
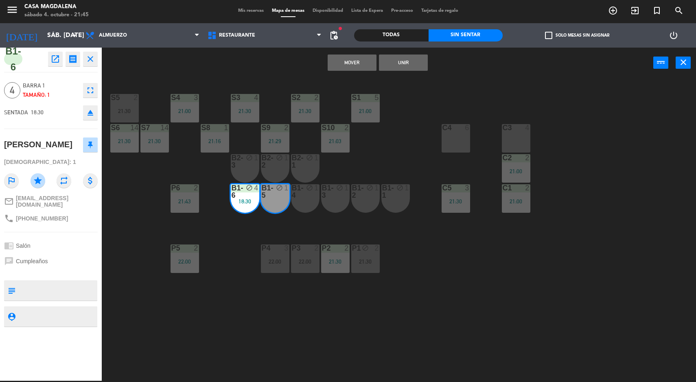
click at [308, 204] on div "B1-4 block 1" at bounding box center [305, 198] width 29 height 29
click at [339, 201] on div "B1-3 block 1" at bounding box center [335, 198] width 29 height 29
click at [404, 61] on button "Unir" at bounding box center [403, 63] width 49 height 16
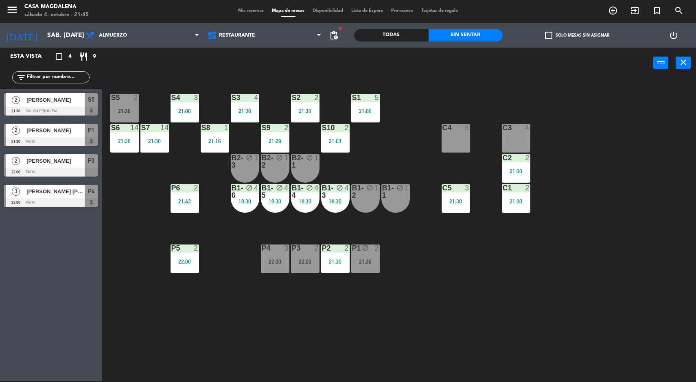
click at [451, 210] on div "C5 3 21:30" at bounding box center [456, 198] width 29 height 29
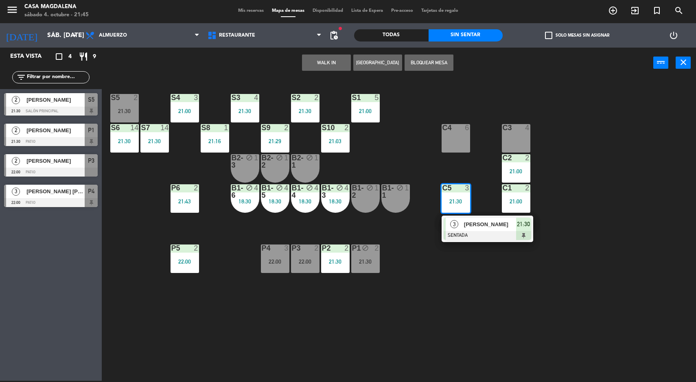
click at [417, 324] on div "S5 2 21:30 S4 3 21:00 S3 4 21:30 S2 2 21:30 S1 5 21:00 S6 14 21:30 S7 14 21:30 …" at bounding box center [403, 230] width 588 height 303
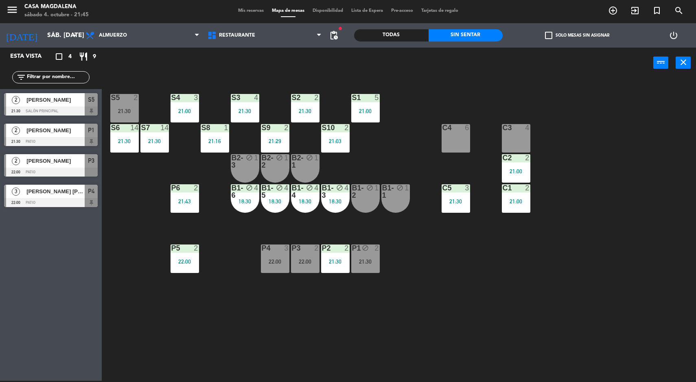
click at [127, 104] on div "S5 2 21:30" at bounding box center [124, 108] width 29 height 29
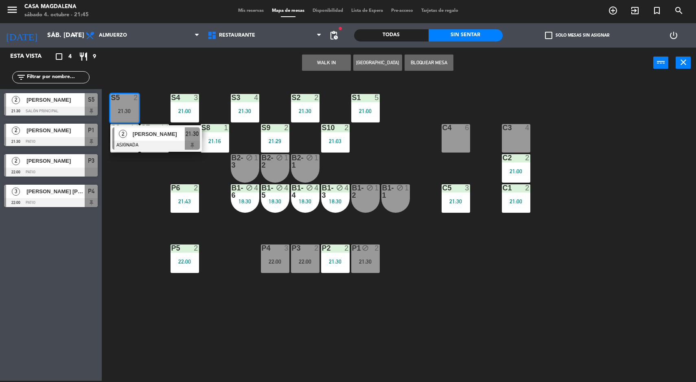
click at [147, 137] on span "[PERSON_NAME]" at bounding box center [159, 134] width 52 height 9
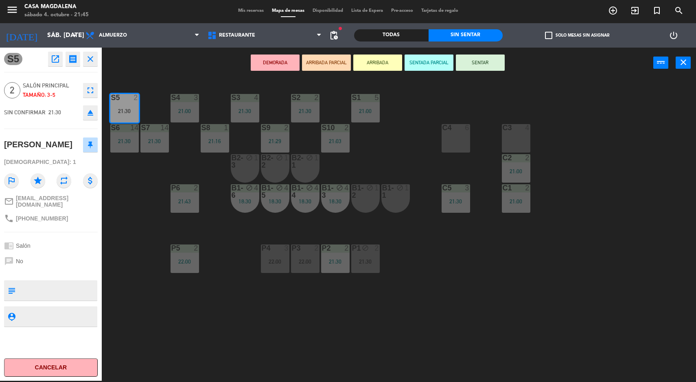
click at [31, 368] on button "Cancelar" at bounding box center [51, 368] width 94 height 18
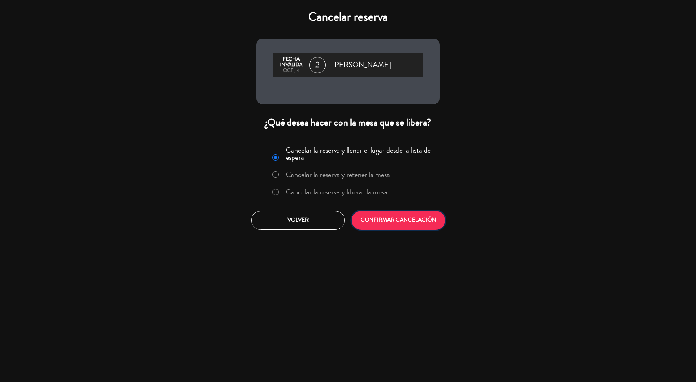
click at [404, 222] on button "CONFIRMAR CANCELACIÓN" at bounding box center [399, 220] width 94 height 19
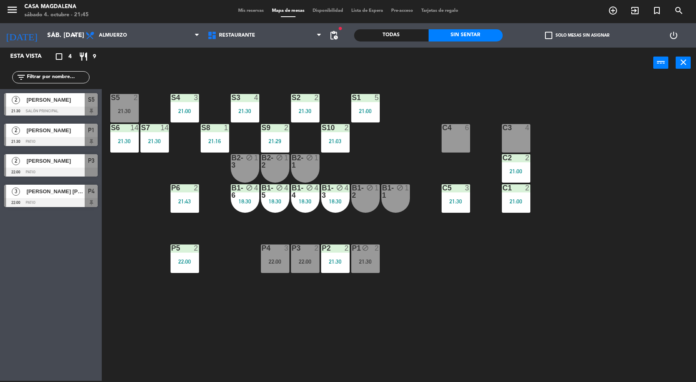
click at [445, 314] on div "S5 2 21:30 S4 3 21:00 S3 4 21:30 S2 2 21:30 S1 5 21:00 S6 14 21:30 S7 14 21:30 …" at bounding box center [403, 230] width 588 height 303
click at [378, 264] on div "21:30" at bounding box center [365, 262] width 29 height 6
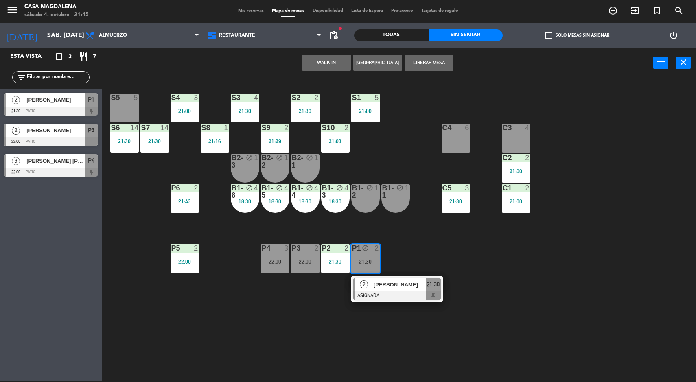
click at [391, 293] on div at bounding box center [397, 296] width 88 height 9
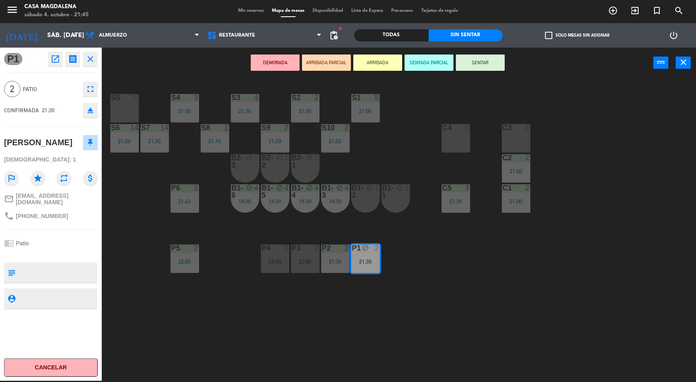
click at [17, 371] on button "Cancelar" at bounding box center [51, 368] width 94 height 18
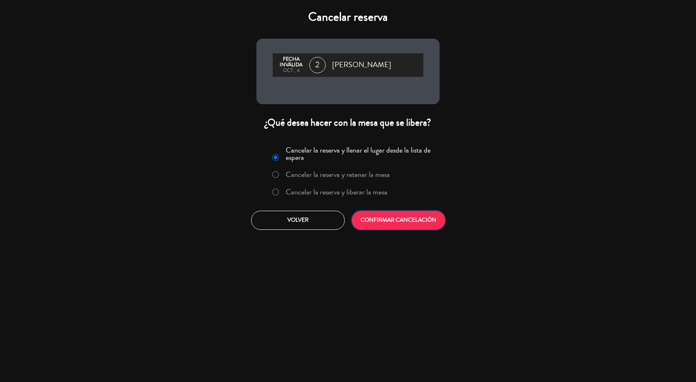
click at [389, 226] on button "CONFIRMAR CANCELACIÓN" at bounding box center [399, 220] width 94 height 19
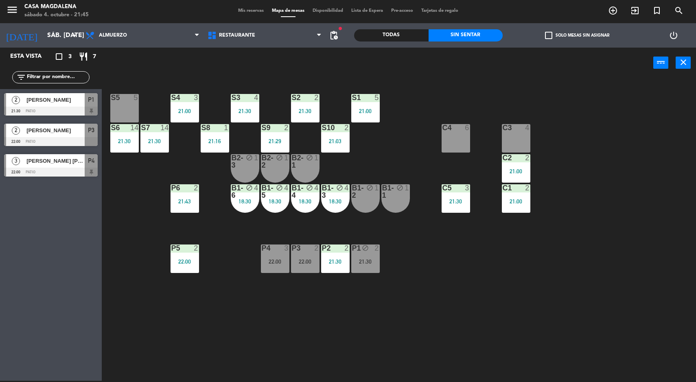
click at [430, 314] on div "S5 5 S4 3 21:00 S3 4 21:30 S2 2 21:30 S1 5 21:00 S6 14 21:30 S7 14 21:30 S8 1 2…" at bounding box center [403, 230] width 588 height 303
click at [364, 310] on div "S5 5 S4 3 21:00 S3 4 21:30 S2 2 21:30 S1 5 21:00 S6 14 21:30 S7 14 21:30 S8 1 2…" at bounding box center [403, 230] width 588 height 303
click at [91, 141] on div at bounding box center [51, 141] width 94 height 9
click at [552, 258] on div "S5 5 S4 3 21:00 S3 4 21:30 S2 2 21:30 S1 5 21:00 S6 14 21:30 S7 14 21:30 S8 1 2…" at bounding box center [403, 230] width 588 height 303
click at [201, 313] on div "S5 5 S4 3 21:00 S3 4 21:30 S2 2 21:30 S1 5 21:00 S6 14 21:30 S7 14 21:30 S8 1 2…" at bounding box center [403, 230] width 588 height 303
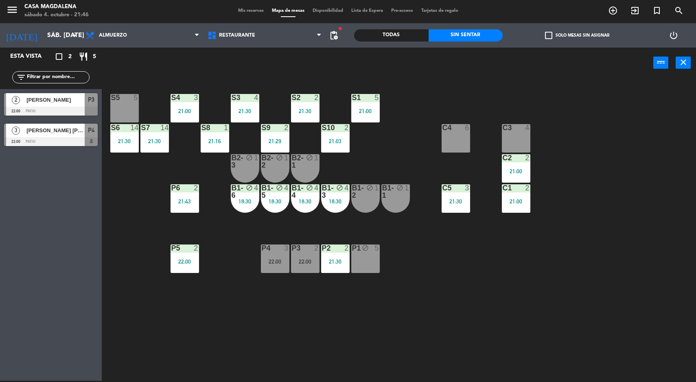
click at [260, 304] on div "S5 5 S4 3 21:00 S3 4 21:30 S2 2 21:30 S1 5 21:00 S6 14 21:30 S7 14 21:30 S8 1 2…" at bounding box center [403, 230] width 588 height 303
click at [177, 265] on div "P5 2 22:00" at bounding box center [185, 259] width 29 height 29
click at [262, 320] on div "S5 5 S4 3 21:00 S3 4 21:30 S2 2 21:30 S1 5 21:00 S6 14 21:30 S7 14 21:30 S8 1 2…" at bounding box center [403, 230] width 588 height 303
click at [177, 256] on div "P5 2 22:00" at bounding box center [185, 259] width 29 height 29
click at [319, 308] on div "S5 5 S4 3 21:00 S3 4 21:30 S2 2 21:30 S1 5 21:00 S6 14 21:30 S7 14 21:30 S8 1 2…" at bounding box center [403, 230] width 588 height 303
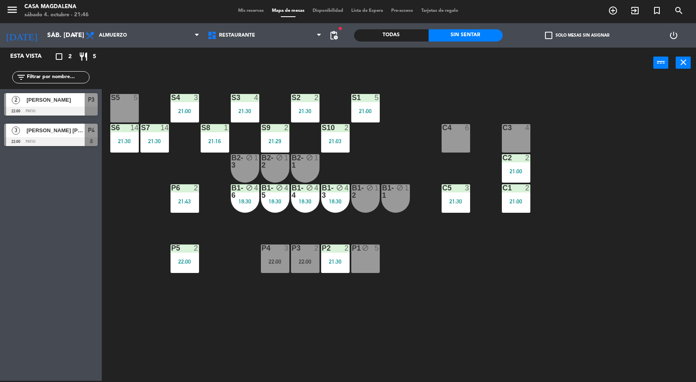
click at [380, 307] on div "S5 5 S4 3 21:00 S3 4 21:30 S2 2 21:30 S1 5 21:00 S6 14 21:30 S7 14 21:30 S8 1 2…" at bounding box center [403, 230] width 588 height 303
click at [63, 102] on span "[PERSON_NAME]" at bounding box center [55, 100] width 58 height 9
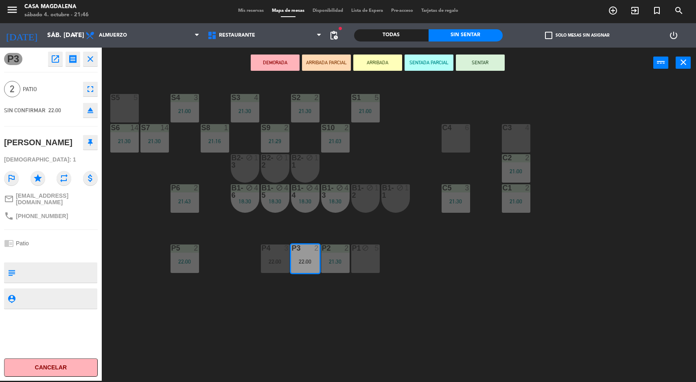
click at [250, 330] on div "S5 5 S4 3 21:00 S3 4 21:30 S2 2 21:30 S1 5 21:00 S6 14 21:30 S7 14 21:30 S8 1 2…" at bounding box center [403, 230] width 588 height 303
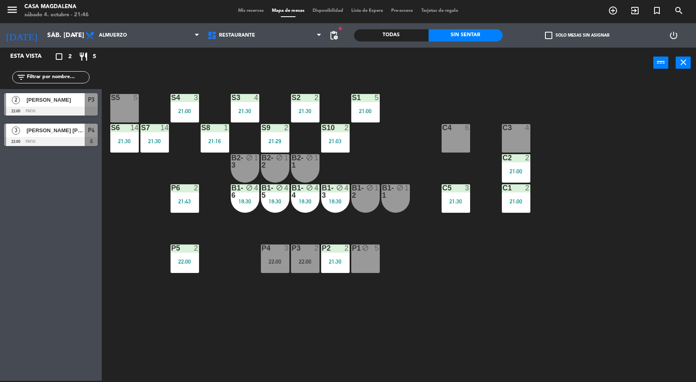
click at [277, 247] on div at bounding box center [274, 248] width 13 height 7
click at [344, 314] on div "S5 5 S4 3 21:00 S3 4 21:30 S2 2 21:30 S1 5 21:00 S6 14 21:30 S7 14 21:30 S8 1 2…" at bounding box center [403, 230] width 588 height 303
click at [362, 247] on div "block" at bounding box center [365, 249] width 13 height 8
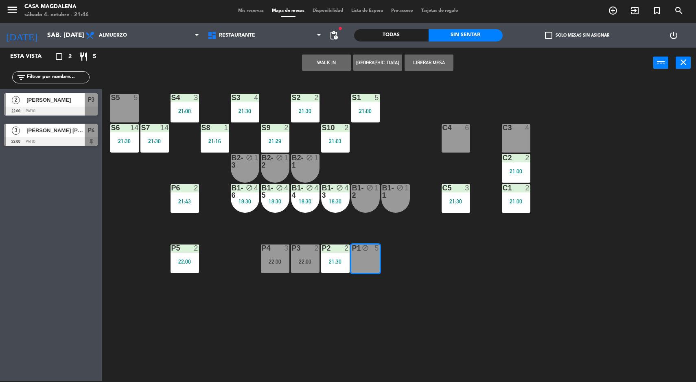
click at [432, 62] on button "Liberar Mesa" at bounding box center [429, 63] width 49 height 16
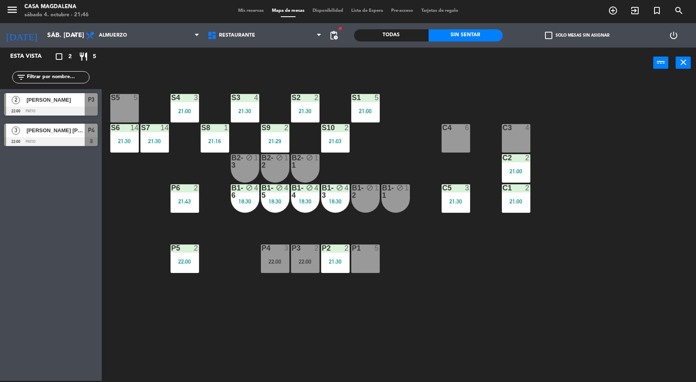
click at [376, 250] on div "5" at bounding box center [377, 248] width 5 height 7
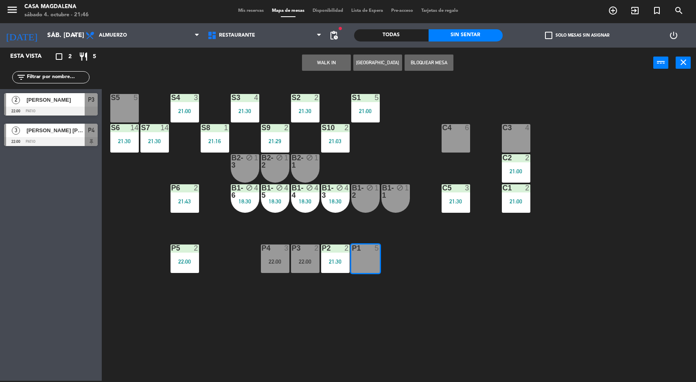
click at [235, 334] on div "S5 5 S4 3 21:00 S3 4 21:30 S2 2 21:30 S1 5 21:00 S6 14 21:30 S7 14 21:30 S8 1 2…" at bounding box center [403, 230] width 588 height 303
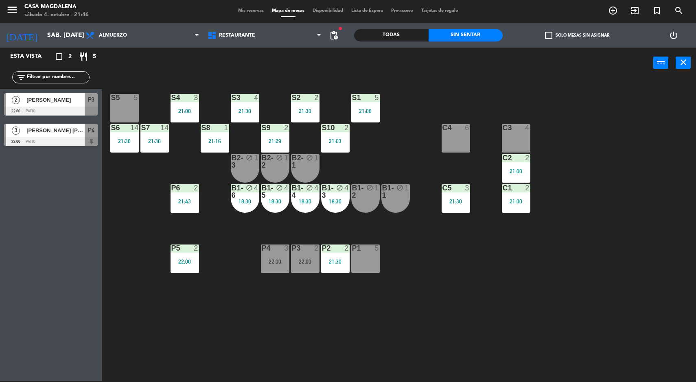
click at [349, 320] on div "S5 5 S4 3 21:00 S3 4 21:30 S2 2 21:30 S1 5 21:00 S6 14 21:30 S7 14 21:30 S8 1 2…" at bounding box center [403, 230] width 588 height 303
click at [14, 8] on icon "menu" at bounding box center [12, 10] width 12 height 12
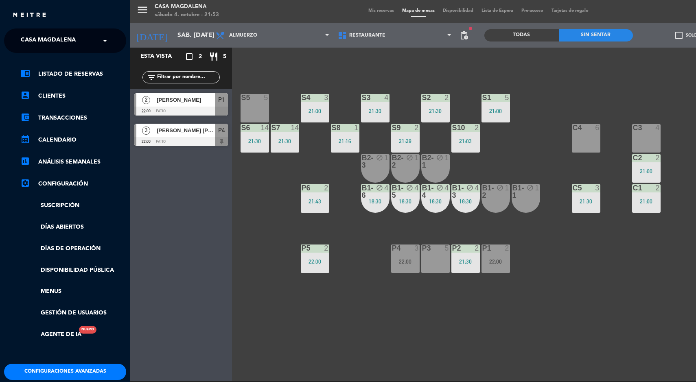
click at [76, 39] on span "Casa Magdalena" at bounding box center [48, 40] width 55 height 17
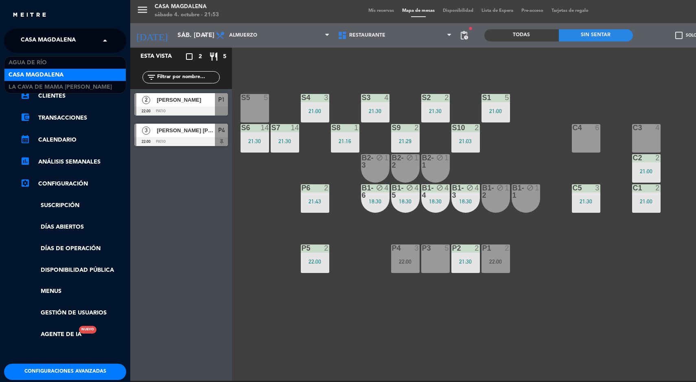
click at [81, 87] on div "La Cava de Mama [PERSON_NAME]" at bounding box center [64, 87] width 121 height 12
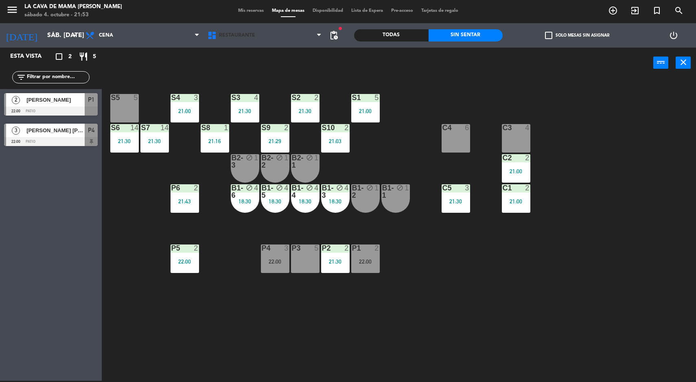
click at [252, 28] on span "Restaurante" at bounding box center [265, 35] width 122 height 18
click at [251, 11] on span "Mis reservas" at bounding box center [251, 11] width 34 height 4
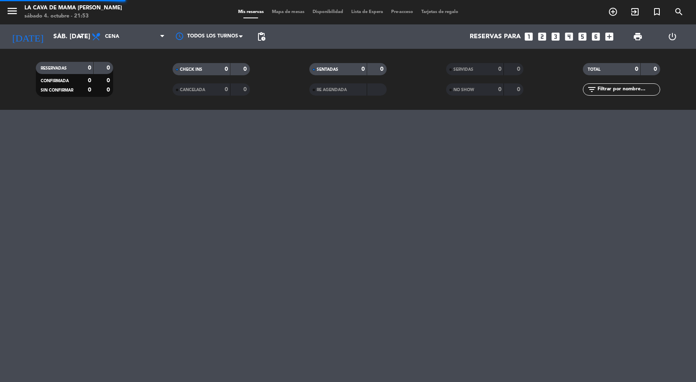
click at [273, 10] on span "Mapa de mesas" at bounding box center [288, 12] width 41 height 4
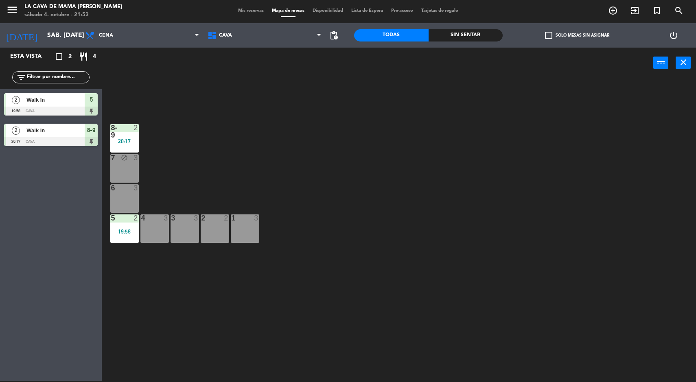
click at [112, 129] on div "8-9" at bounding box center [111, 131] width 0 height 15
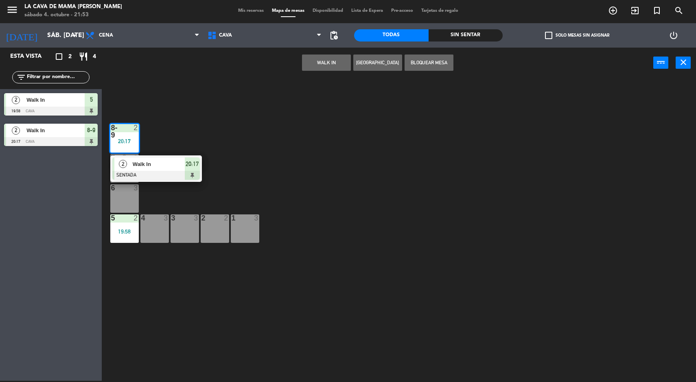
click at [194, 170] on div "20:17" at bounding box center [192, 164] width 15 height 13
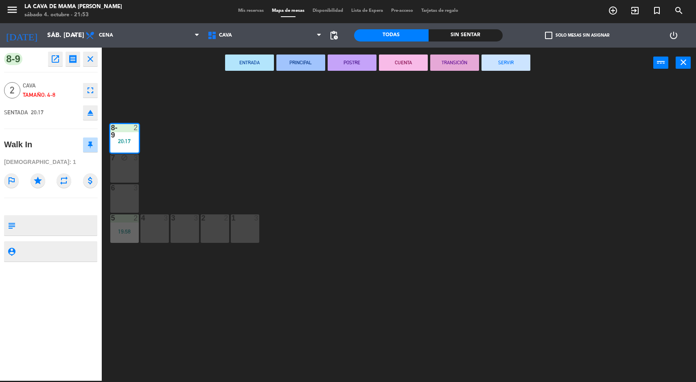
click at [528, 69] on button "SERVIR" at bounding box center [506, 63] width 49 height 16
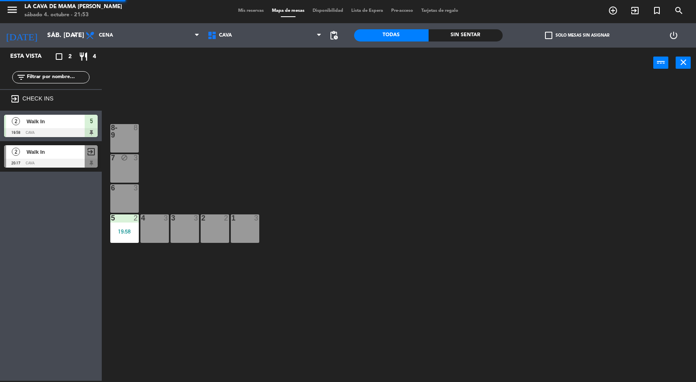
click at [121, 241] on div "5 2 19:58" at bounding box center [124, 229] width 29 height 29
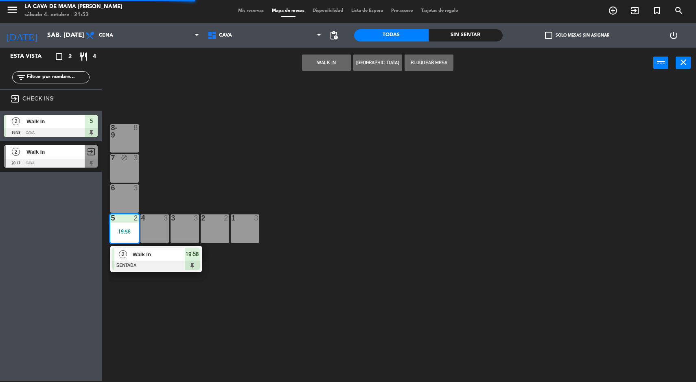
click at [174, 257] on span "Walk In" at bounding box center [159, 254] width 52 height 9
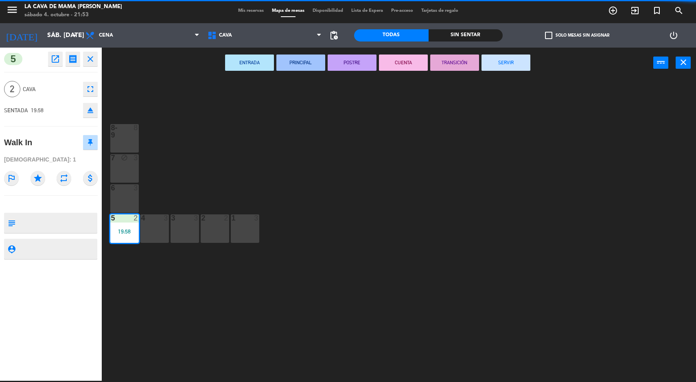
click at [516, 68] on button "SERVIR" at bounding box center [506, 63] width 49 height 16
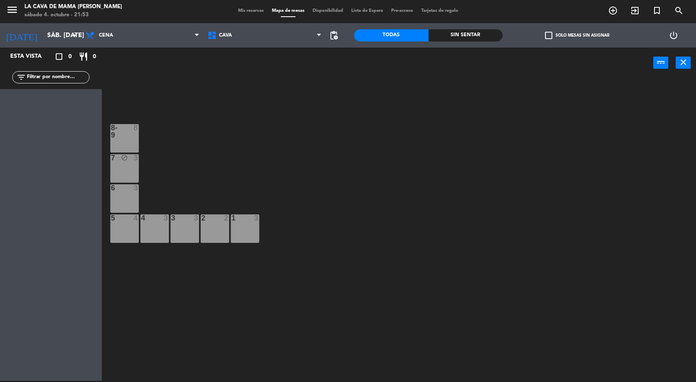
click at [127, 132] on div at bounding box center [124, 131] width 13 height 15
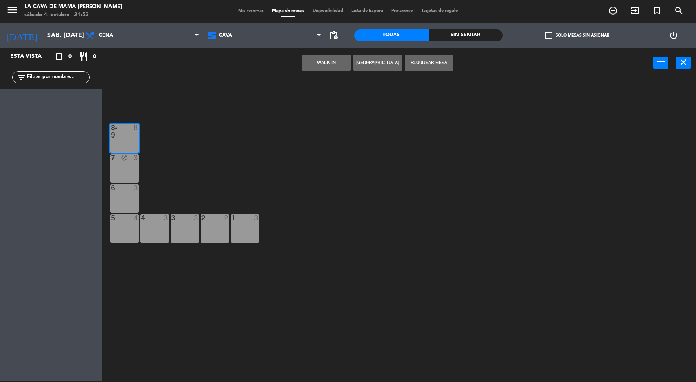
click at [316, 60] on button "WALK IN" at bounding box center [326, 63] width 49 height 16
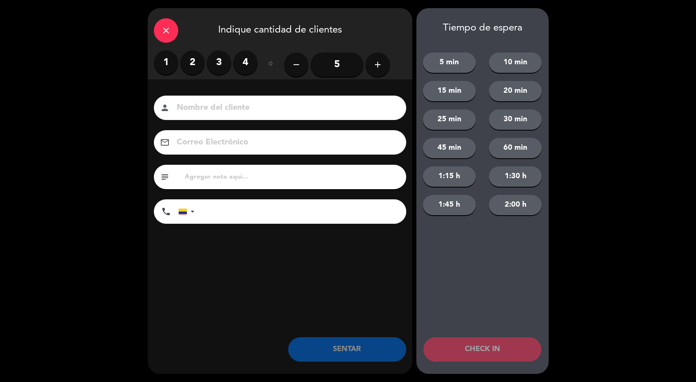
click at [344, 59] on input "5" at bounding box center [337, 65] width 53 height 24
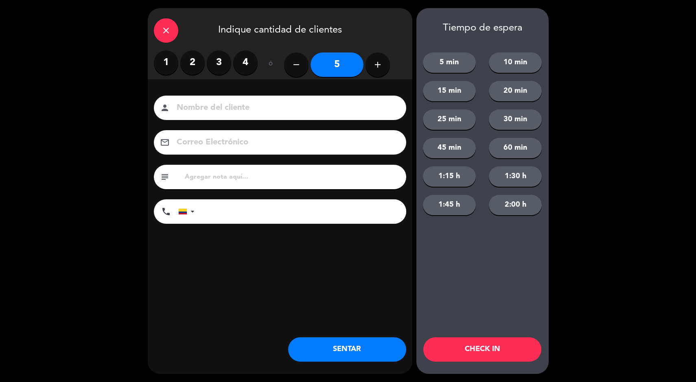
click at [351, 354] on button "SENTAR" at bounding box center [347, 350] width 118 height 24
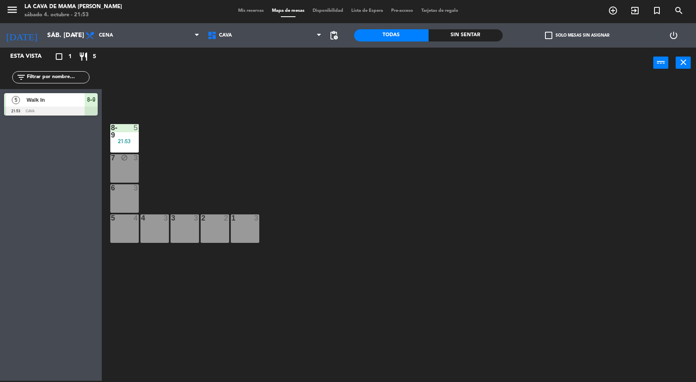
click at [15, 9] on icon "menu" at bounding box center [12, 10] width 12 height 12
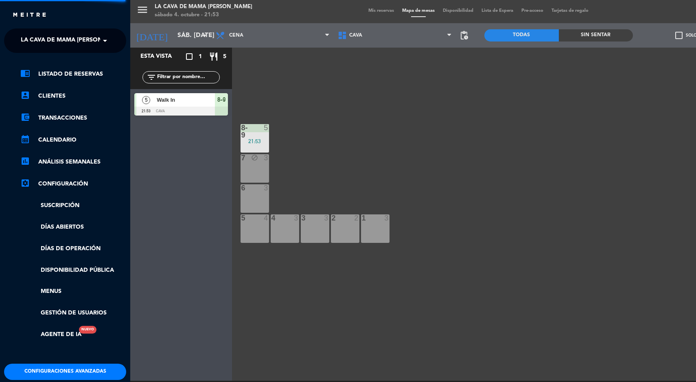
click at [90, 43] on span "La Cava de Mama [PERSON_NAME]" at bounding box center [72, 40] width 103 height 17
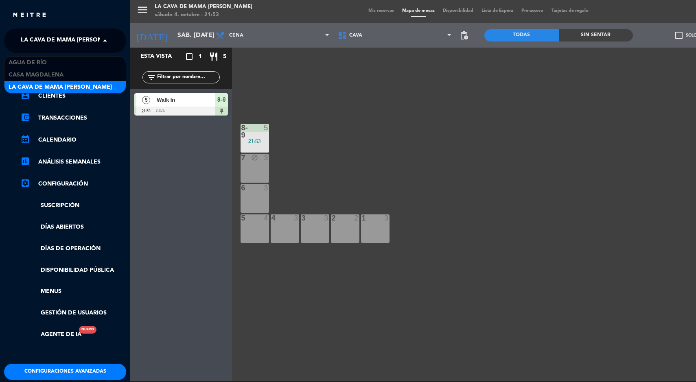
click at [73, 76] on div "Casa Magdalena" at bounding box center [64, 75] width 121 height 12
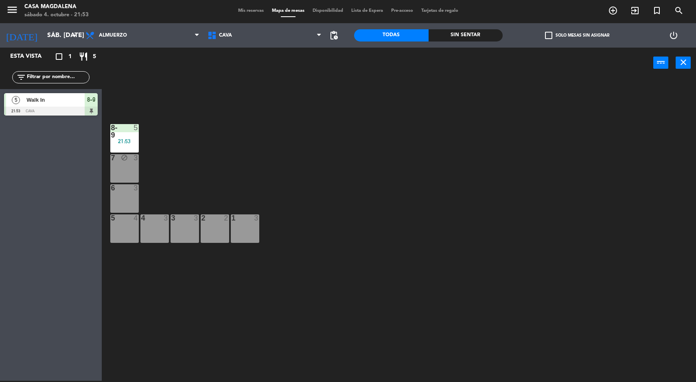
click at [250, 12] on span "Mis reservas" at bounding box center [251, 11] width 34 height 4
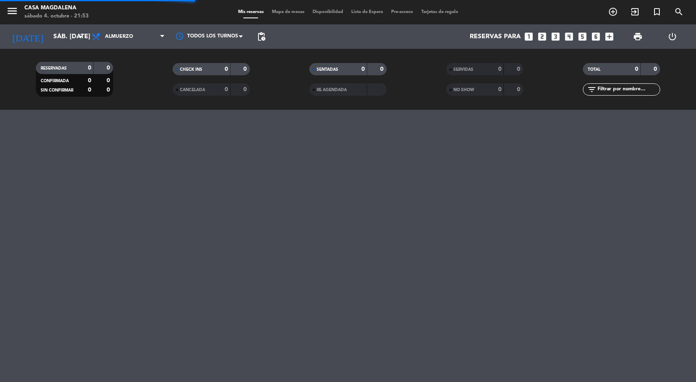
click at [290, 12] on span "Mapa de mesas" at bounding box center [288, 12] width 41 height 4
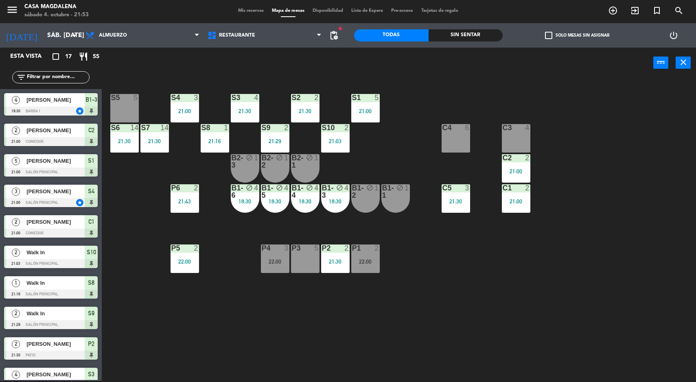
click at [612, 321] on div "S5 5 S4 3 21:00 S3 4 21:30 S2 2 21:30 S1 5 21:00 S6 14 21:30 S7 14 21:30 S8 1 2…" at bounding box center [403, 230] width 588 height 303
click at [472, 33] on div "Sin sentar" at bounding box center [466, 35] width 75 height 12
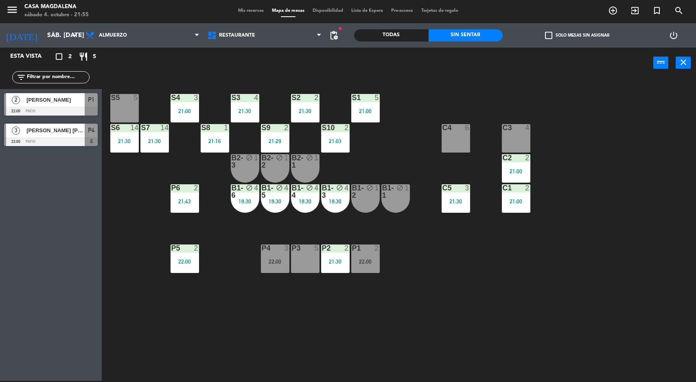
click at [213, 152] on div "S8 1 21:16" at bounding box center [215, 138] width 29 height 29
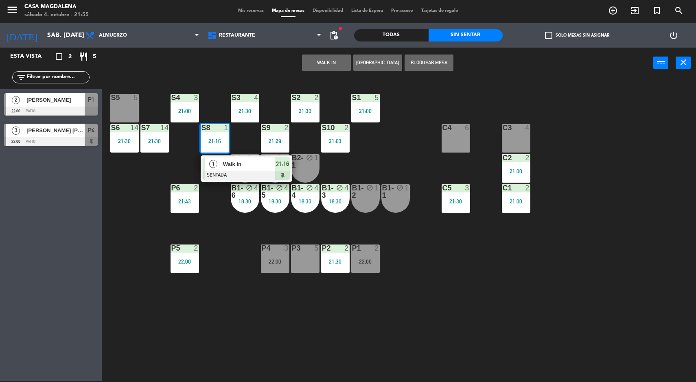
click at [255, 172] on div at bounding box center [247, 175] width 88 height 9
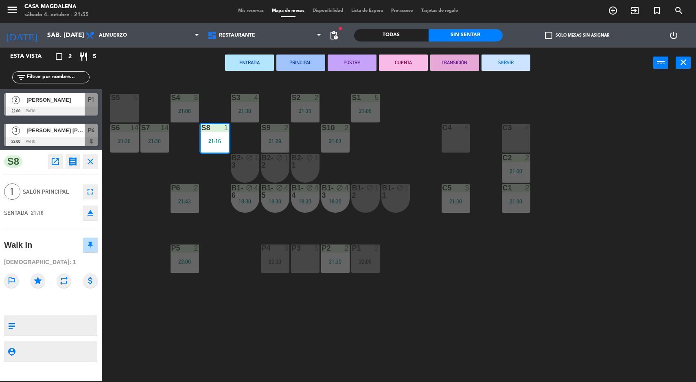
click at [509, 67] on button "SERVIR" at bounding box center [506, 63] width 49 height 16
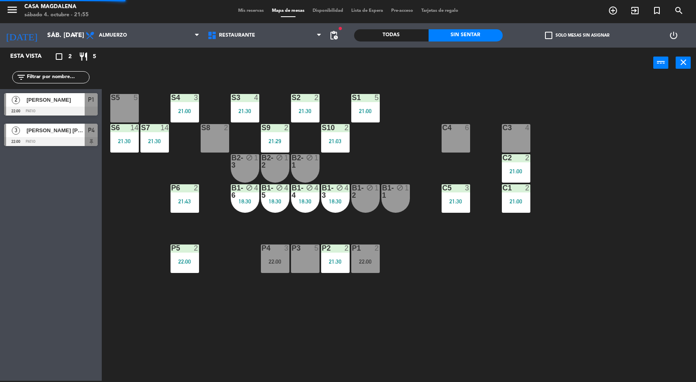
click at [516, 279] on div "S5 5 S4 3 21:00 S3 4 21:30 S2 2 21:30 S1 5 21:00 S6 14 21:30 S7 14 21:30 S8 2 S…" at bounding box center [403, 230] width 588 height 303
click at [595, 310] on div "S5 5 S4 3 21:00 S3 4 21:30 S2 2 21:30 S1 5 21:00 S6 14 21:30 S7 14 21:30 S8 2 S…" at bounding box center [403, 230] width 588 height 303
click at [366, 261] on div "22:00" at bounding box center [365, 262] width 29 height 6
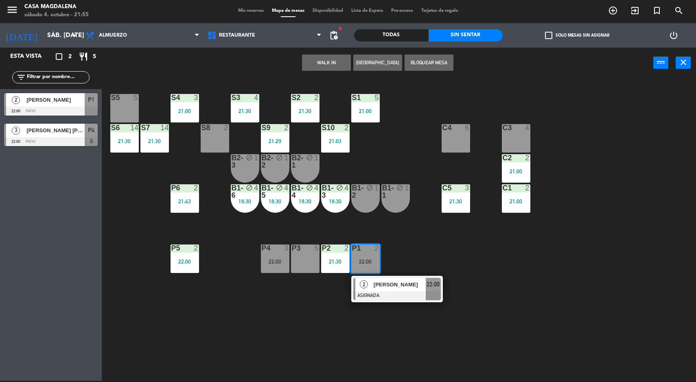
click at [391, 298] on div at bounding box center [397, 296] width 88 height 9
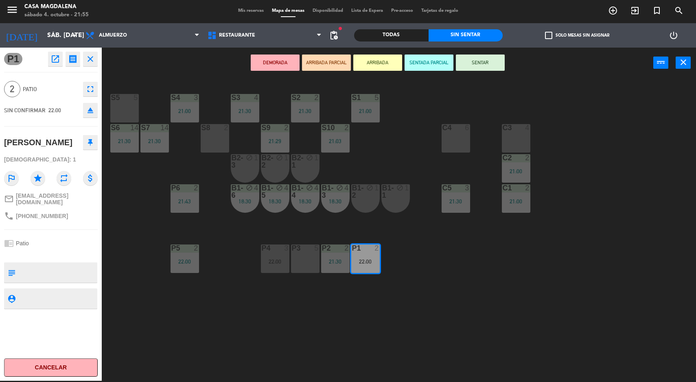
click at [209, 340] on div "S5 5 S4 3 21:00 S3 4 21:30 S2 2 21:30 S1 5 21:00 S6 14 21:30 S7 14 21:30 S8 2 S…" at bounding box center [403, 230] width 588 height 303
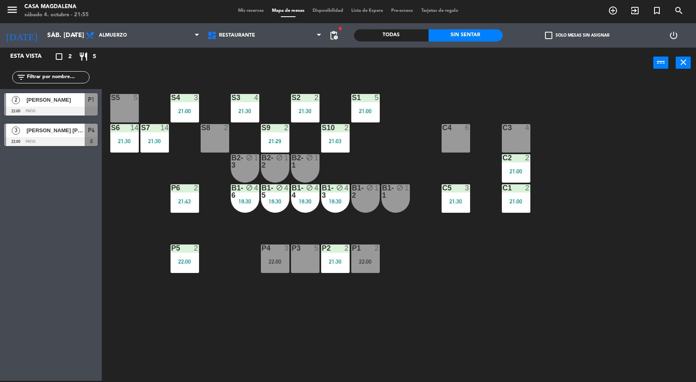
click at [272, 261] on div "22:00" at bounding box center [275, 262] width 29 height 6
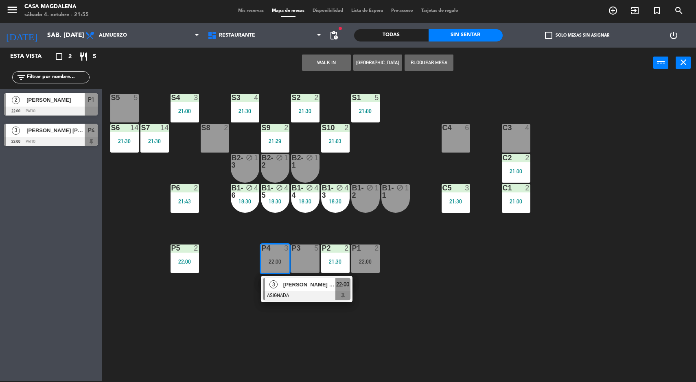
click at [285, 292] on div at bounding box center [307, 296] width 88 height 9
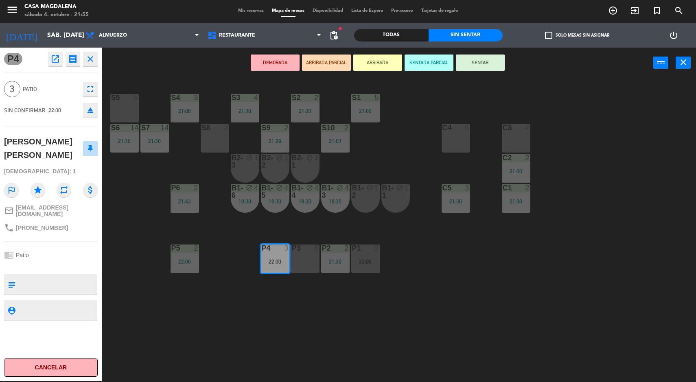
click at [323, 351] on div "S5 5 S4 3 21:00 S3 4 21:30 S2 2 21:30 S1 5 21:00 S6 14 21:30 S7 14 21:30 S8 2 S…" at bounding box center [403, 230] width 588 height 303
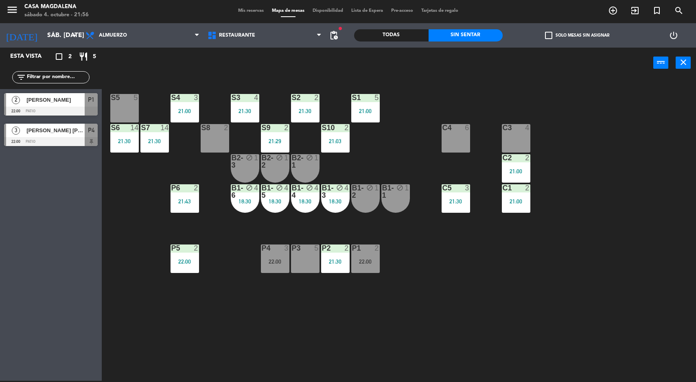
click at [26, 140] on div at bounding box center [51, 141] width 94 height 9
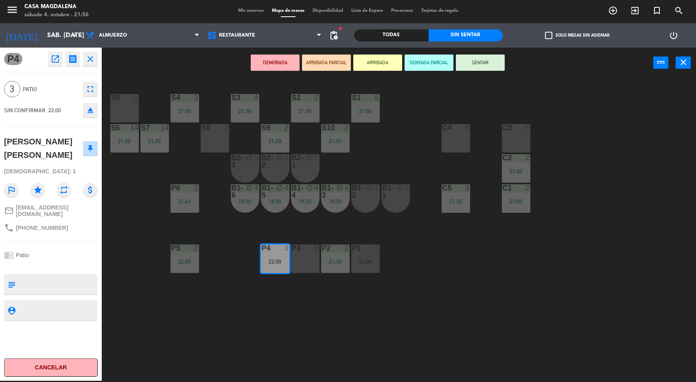
click at [142, 354] on div "S5 5 S4 3 21:00 S3 4 21:30 S2 2 21:30 S1 5 21:00 S6 14 21:30 S7 14 21:30 S8 2 S…" at bounding box center [403, 230] width 588 height 303
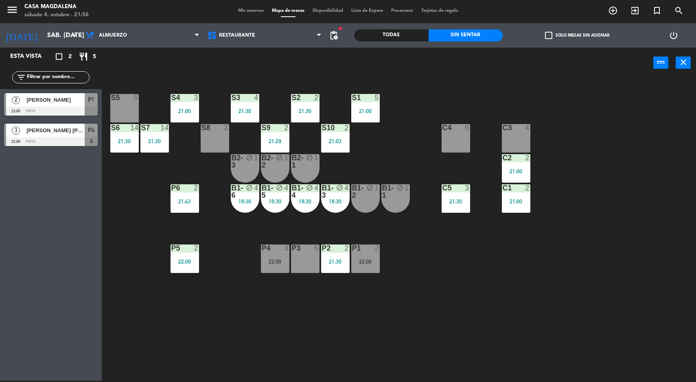
click at [20, 98] on span "2" at bounding box center [16, 100] width 8 height 8
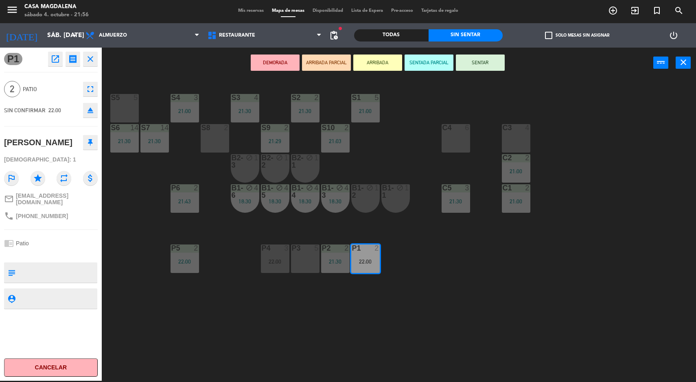
click at [130, 335] on div "S5 5 S4 3 21:00 S3 4 21:30 S2 2 21:30 S1 5 21:00 S6 14 21:30 S7 14 21:30 S8 2 S…" at bounding box center [403, 230] width 588 height 303
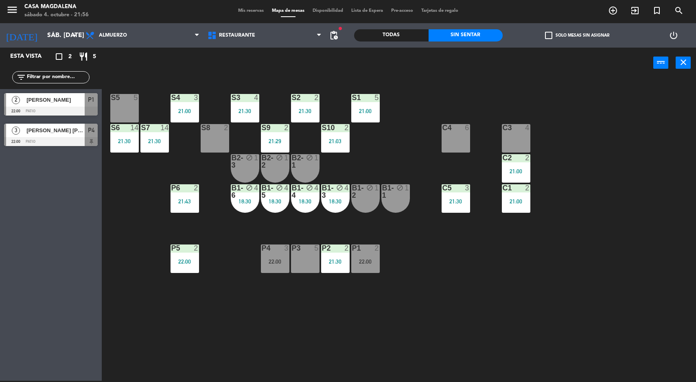
click at [42, 132] on span "[PERSON_NAME] [PERSON_NAME]" at bounding box center [55, 130] width 58 height 9
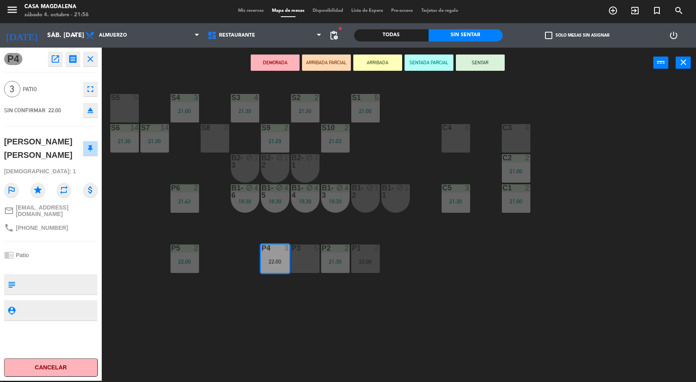
click at [143, 351] on div "S5 5 S4 3 21:00 S3 4 21:30 S2 2 21:30 S1 5 21:00 S6 14 21:30 S7 14 21:30 S8 2 S…" at bounding box center [403, 230] width 588 height 303
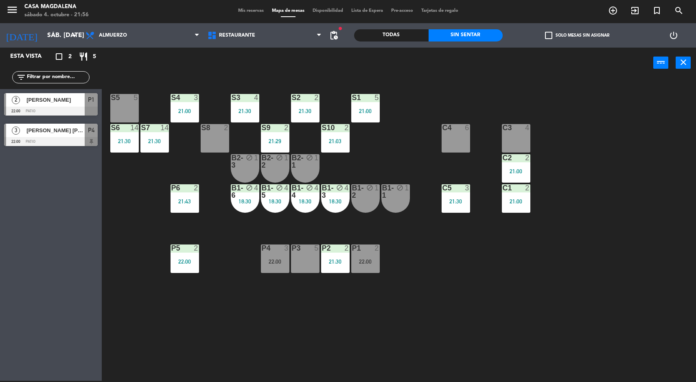
click at [25, 98] on div "2" at bounding box center [16, 99] width 20 height 13
click at [325, 309] on div "S5 5 S4 3 21:00 S3 4 21:30 S2 2 21:30 S1 5 21:00 S6 14 21:30 S7 14 21:30 S8 2 S…" at bounding box center [403, 230] width 588 height 303
click at [240, 10] on span "Mis reservas" at bounding box center [251, 11] width 34 height 4
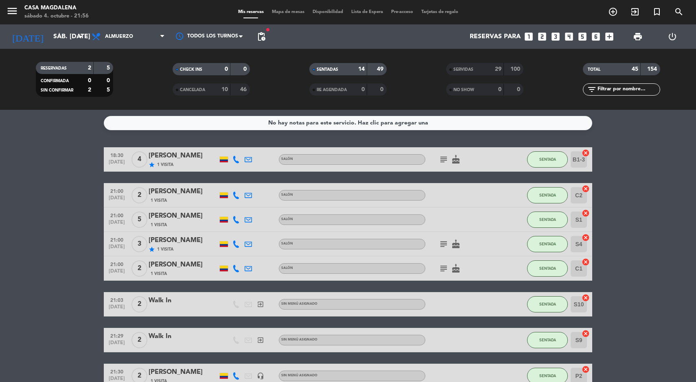
click at [204, 91] on span "CANCELADA" at bounding box center [192, 90] width 25 height 4
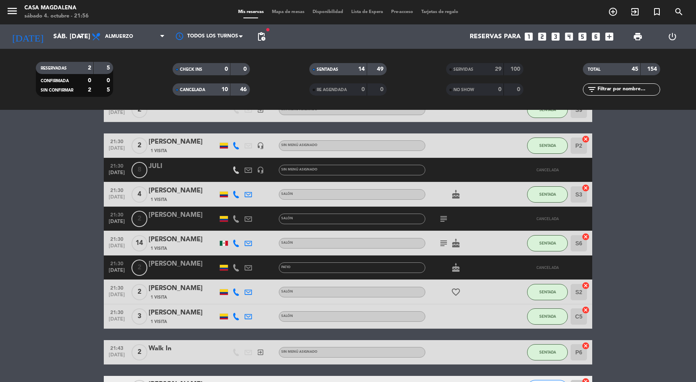
scroll to position [532, 0]
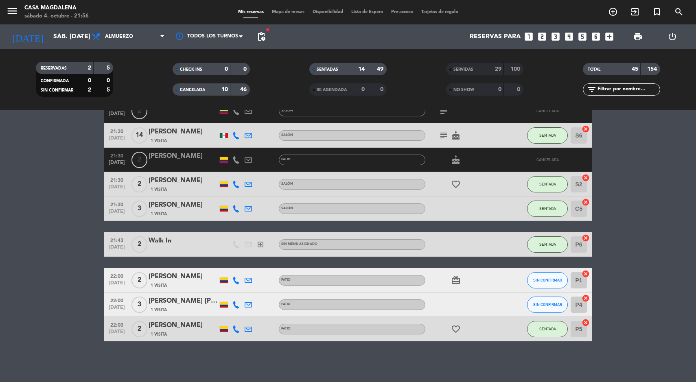
click at [293, 13] on span "Mapa de mesas" at bounding box center [288, 12] width 41 height 4
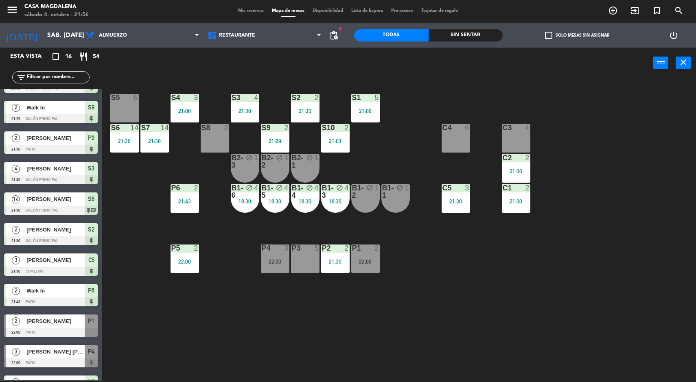
scroll to position [198, 0]
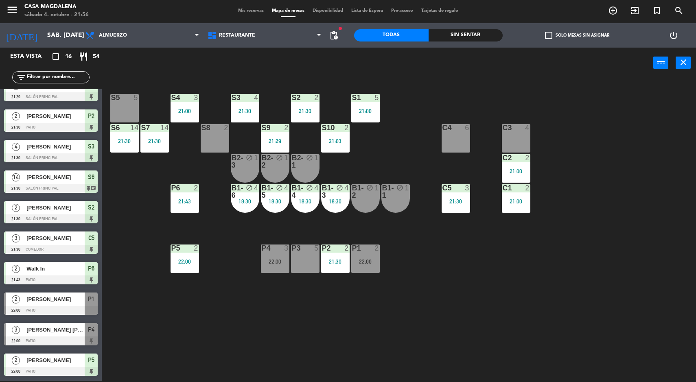
click at [43, 38] on input "sáb. [DATE]" at bounding box center [86, 36] width 86 height 16
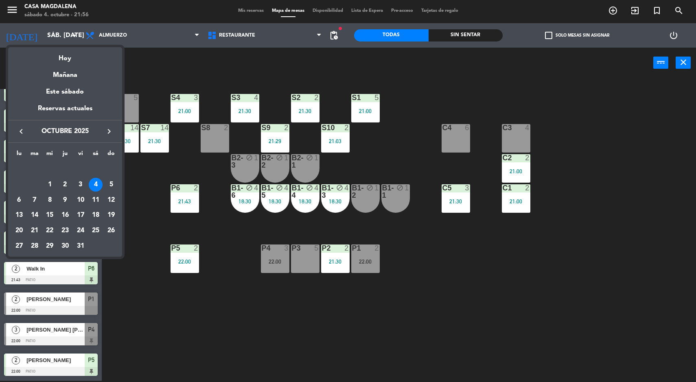
click at [126, 345] on div at bounding box center [348, 191] width 696 height 382
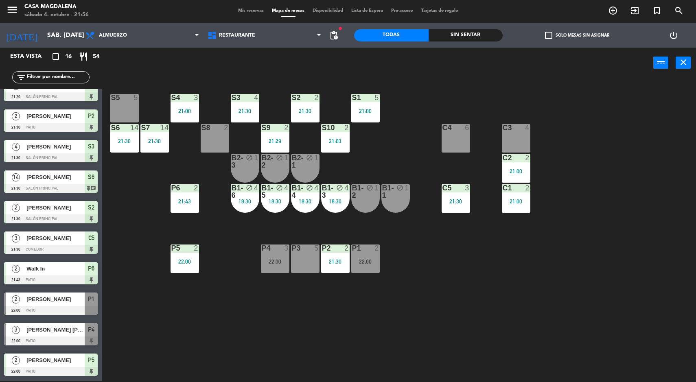
click at [472, 31] on div "Sin sentar" at bounding box center [466, 35] width 75 height 12
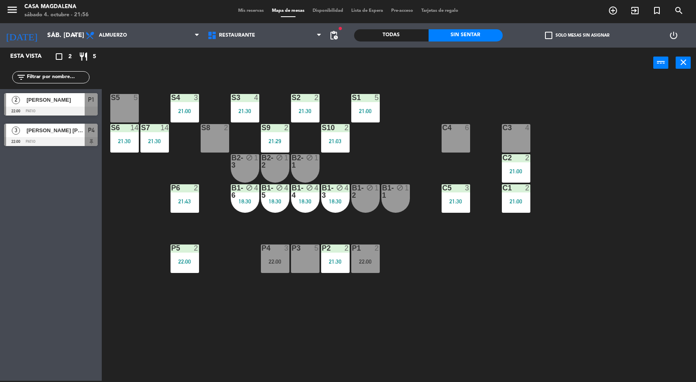
click at [136, 110] on div "S5 5" at bounding box center [124, 108] width 29 height 29
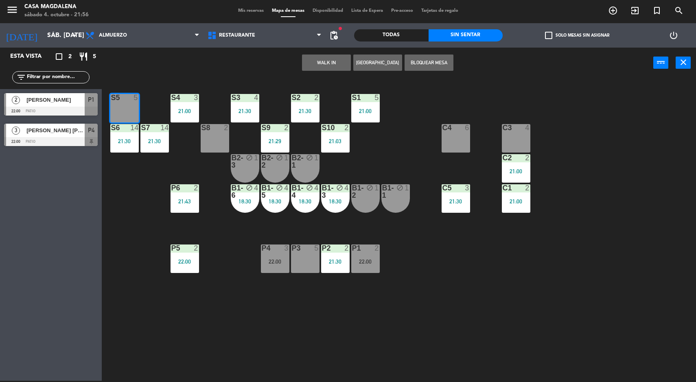
click at [332, 60] on button "WALK IN" at bounding box center [326, 63] width 49 height 16
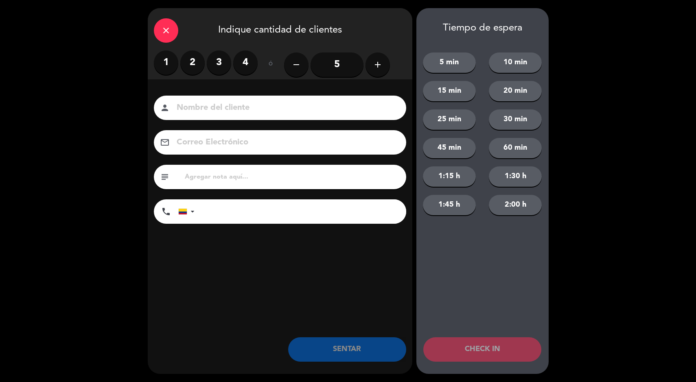
click at [191, 70] on label "2" at bounding box center [192, 62] width 24 height 24
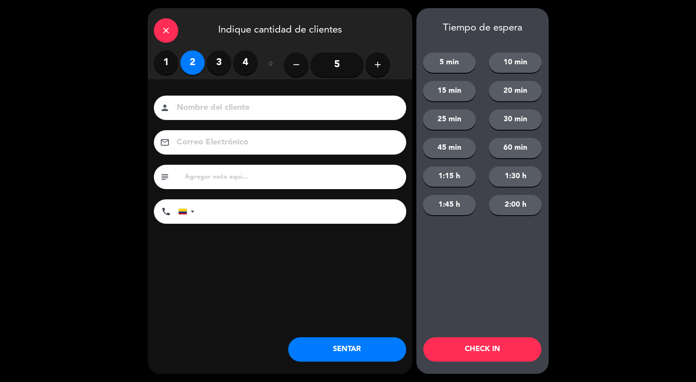
click at [320, 359] on button "SENTAR" at bounding box center [347, 350] width 118 height 24
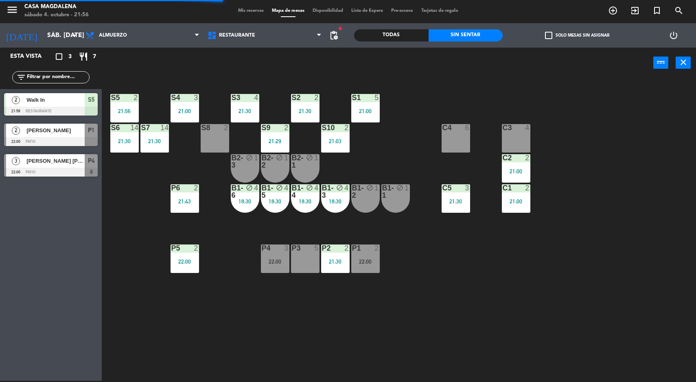
click at [11, 145] on div at bounding box center [51, 141] width 94 height 9
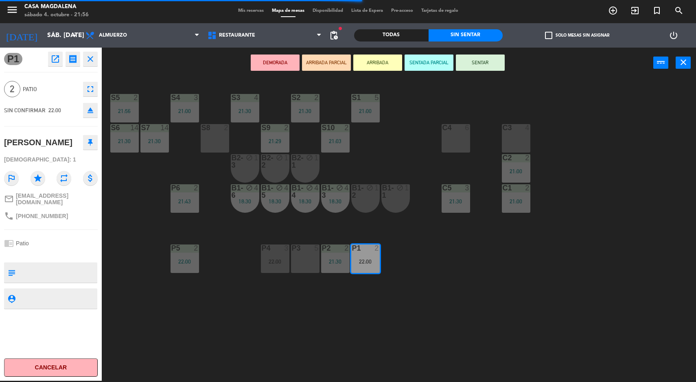
click at [464, 325] on div "S5 2 21:56 S4 3 21:00 S3 4 21:30 S2 2 21:30 S1 5 21:00 S6 14 21:30 S7 14 21:30 …" at bounding box center [403, 230] width 588 height 303
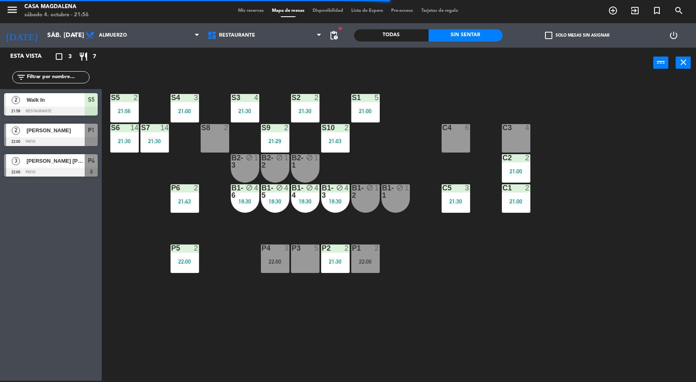
click at [268, 251] on div at bounding box center [274, 248] width 13 height 7
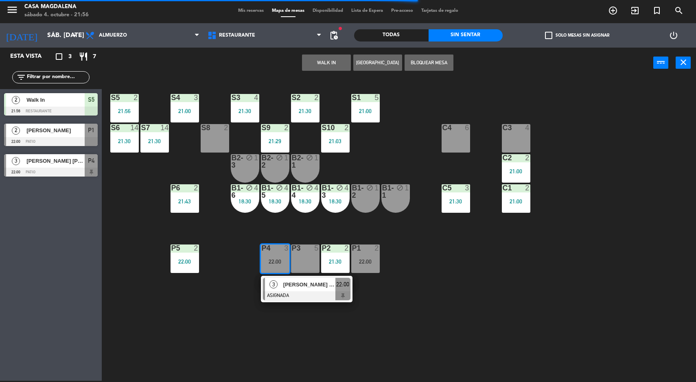
click at [454, 325] on div "S5 2 21:56 S4 3 21:00 S3 4 21:30 S2 2 21:30 S1 5 21:00 S6 14 21:30 S7 14 21:30 …" at bounding box center [403, 230] width 588 height 303
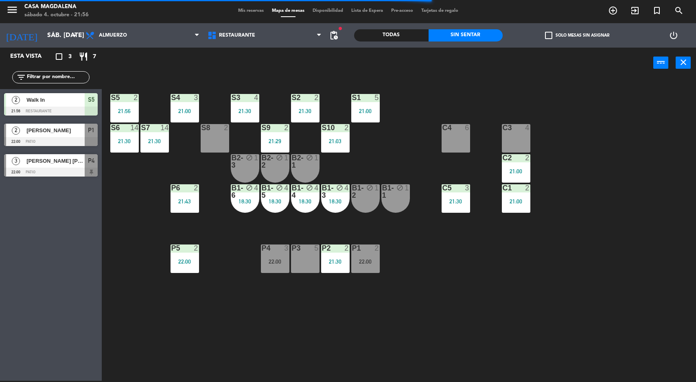
click at [178, 264] on div "22:00" at bounding box center [185, 262] width 29 height 6
click at [425, 344] on div "S5 2 21:56 S4 3 21:00 S3 4 21:30 S2 2 21:30 S1 5 21:00 S6 14 21:30 S7 14 21:30 …" at bounding box center [403, 230] width 588 height 303
click at [191, 202] on div "21:43" at bounding box center [185, 202] width 29 height 6
click at [479, 325] on div "S5 2 21:56 S4 3 21:00 S3 4 21:30 S2 2 21:30 S1 5 21:00 S6 14 21:30 S7 14 21:30 …" at bounding box center [403, 230] width 588 height 303
click at [461, 198] on div "C5 3 21:30" at bounding box center [456, 198] width 29 height 29
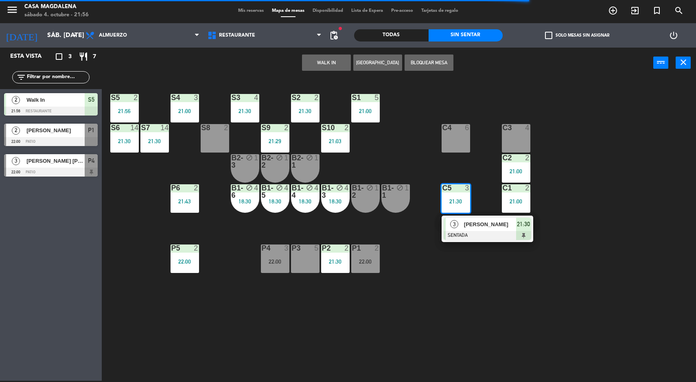
click at [577, 280] on div "S5 2 21:56 S4 3 21:00 S3 4 21:30 S2 2 21:30 S1 5 21:00 S6 14 21:30 S7 14 21:30 …" at bounding box center [403, 230] width 588 height 303
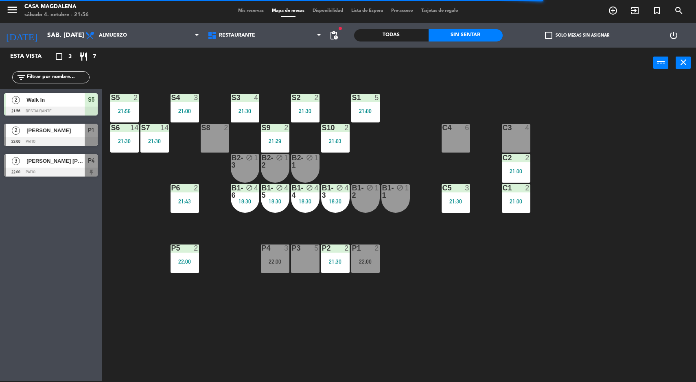
click at [523, 202] on div "21:00" at bounding box center [516, 202] width 29 height 6
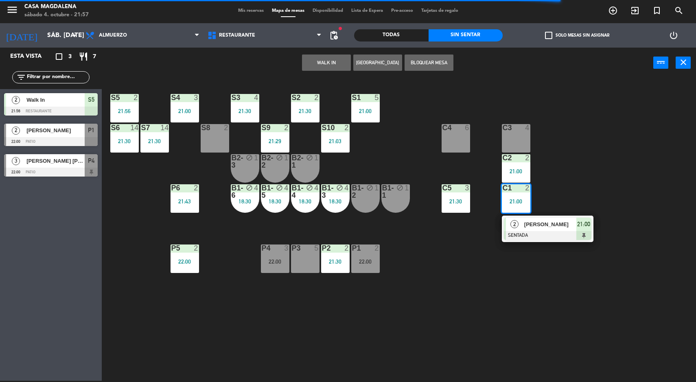
click at [617, 296] on div "S5 2 21:56 S4 3 21:00 S3 4 21:30 S2 2 21:30 S1 5 21:00 S6 14 21:30 S7 14 21:30 …" at bounding box center [403, 230] width 588 height 303
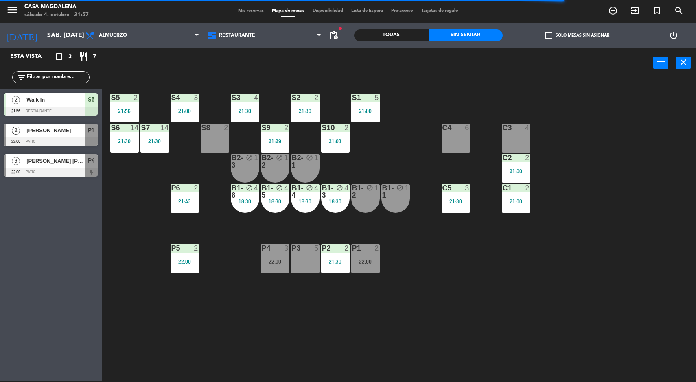
click at [516, 186] on div at bounding box center [515, 187] width 13 height 7
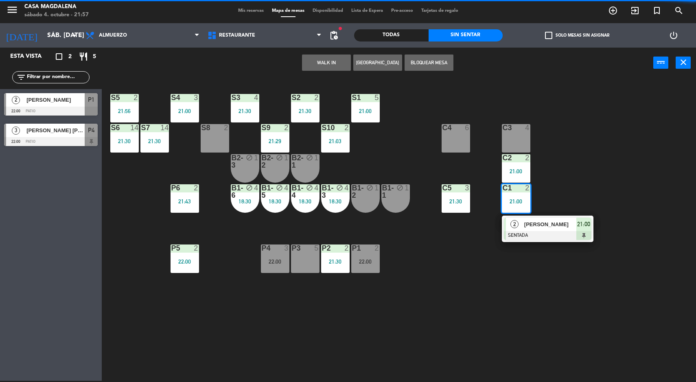
click at [608, 294] on div "S5 2 21:56 S4 3 21:00 S3 4 21:30 S2 2 21:30 S1 5 21:00 S6 14 21:30 S7 14 21:30 …" at bounding box center [403, 230] width 588 height 303
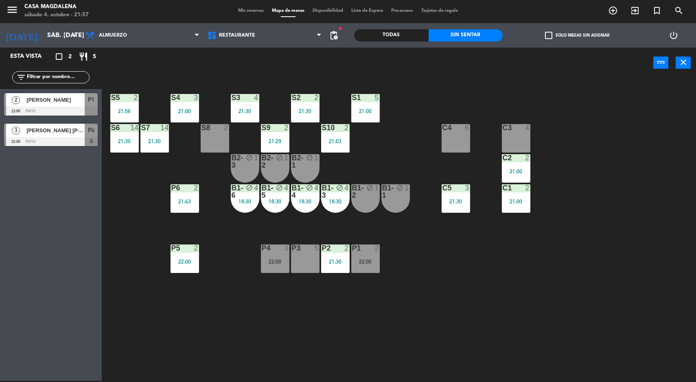
click at [528, 158] on div "2" at bounding box center [527, 157] width 5 height 7
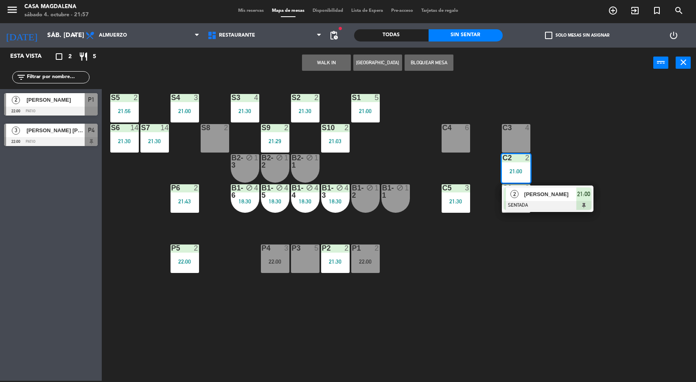
click at [609, 247] on div "S5 2 21:56 S4 3 21:00 S3 4 21:30 S2 2 21:30 S1 5 21:00 S6 14 21:30 S7 14 21:30 …" at bounding box center [403, 230] width 588 height 303
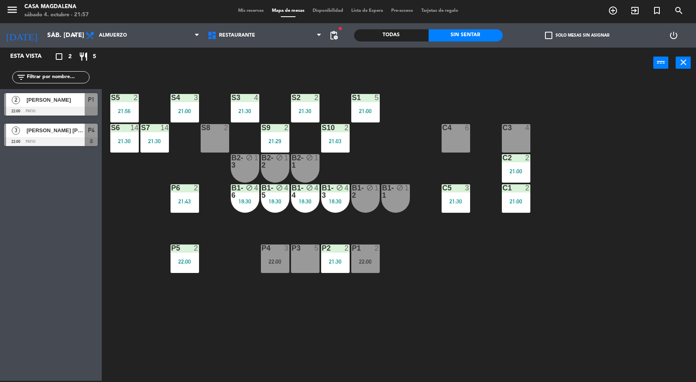
click at [251, 11] on span "Mis reservas" at bounding box center [251, 11] width 34 height 4
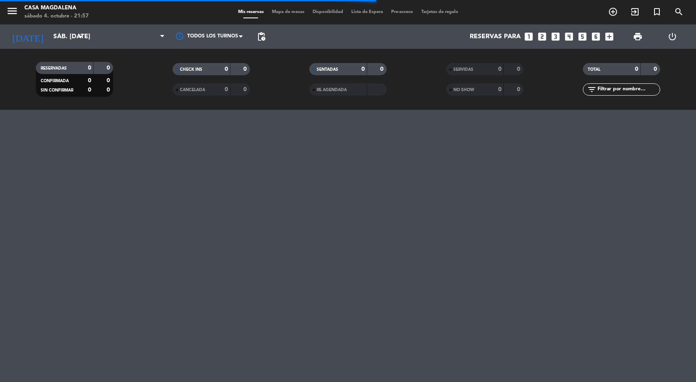
click at [493, 65] on div "0" at bounding box center [494, 69] width 16 height 9
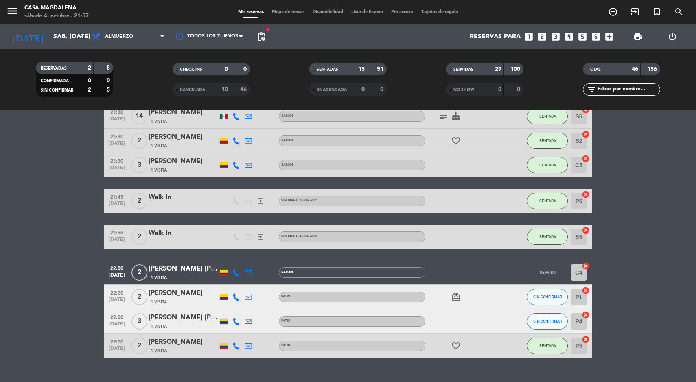
scroll to position [1211, 0]
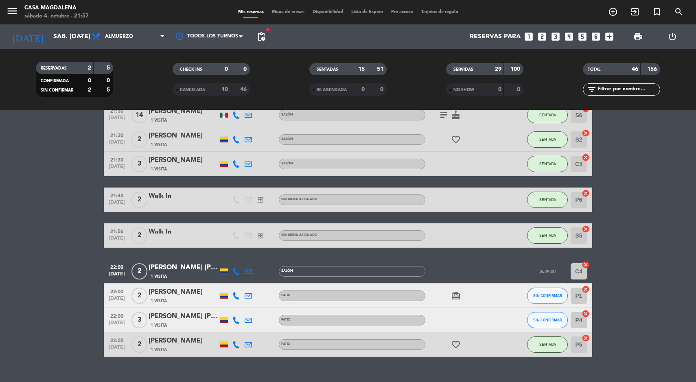
click at [154, 267] on div "[PERSON_NAME] [PERSON_NAME]" at bounding box center [183, 268] width 69 height 11
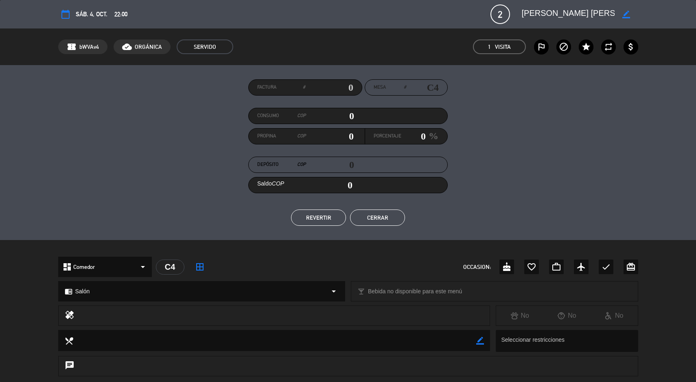
click at [314, 216] on button "REVERTIR" at bounding box center [318, 218] width 55 height 16
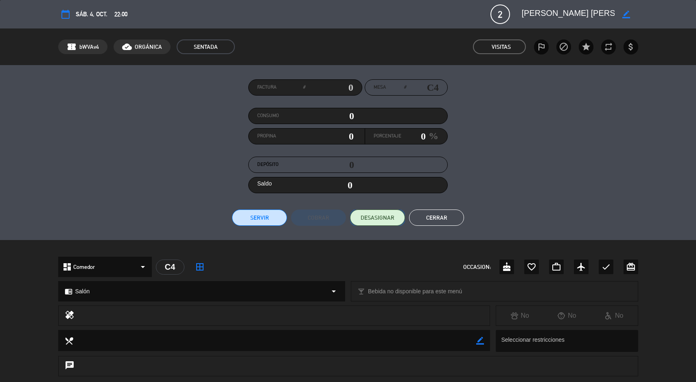
click at [380, 217] on span "DESASIGNAR" at bounding box center [378, 218] width 34 height 9
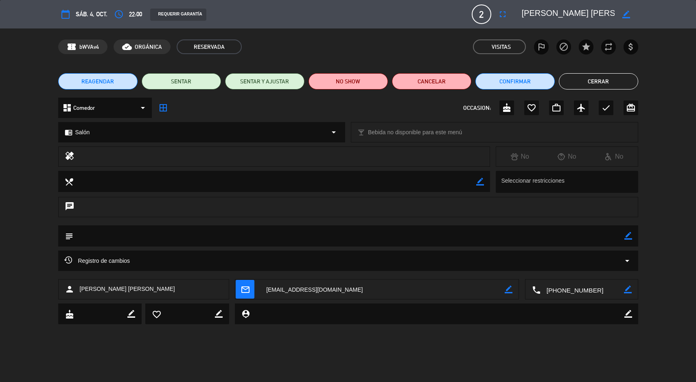
click at [611, 81] on button "Cerrar" at bounding box center [598, 81] width 79 height 16
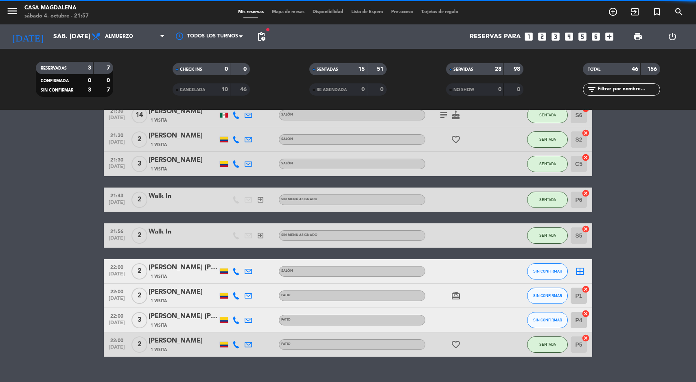
click at [271, 12] on span "Mapa de mesas" at bounding box center [288, 12] width 41 height 4
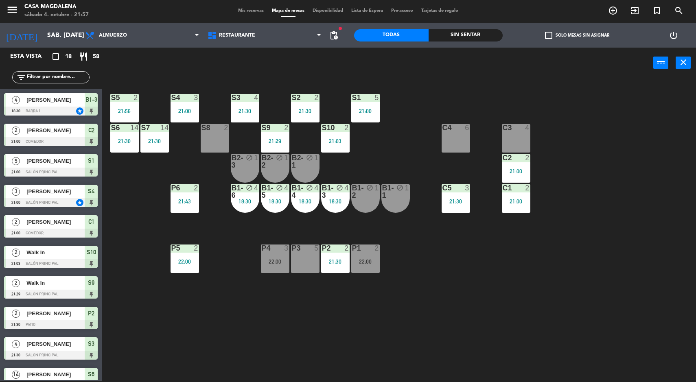
click at [490, 33] on div "Sin sentar" at bounding box center [466, 35] width 75 height 12
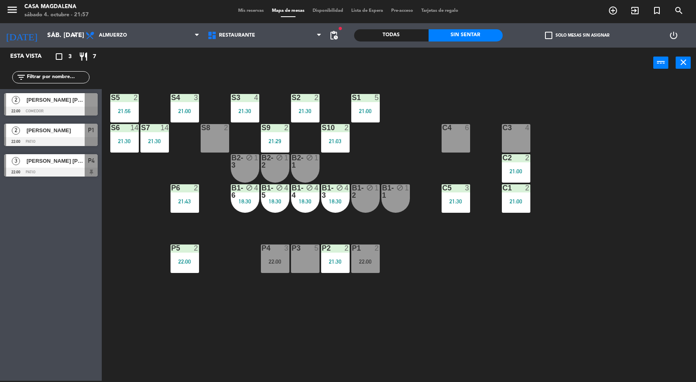
click at [136, 96] on div "2" at bounding box center [136, 97] width 5 height 7
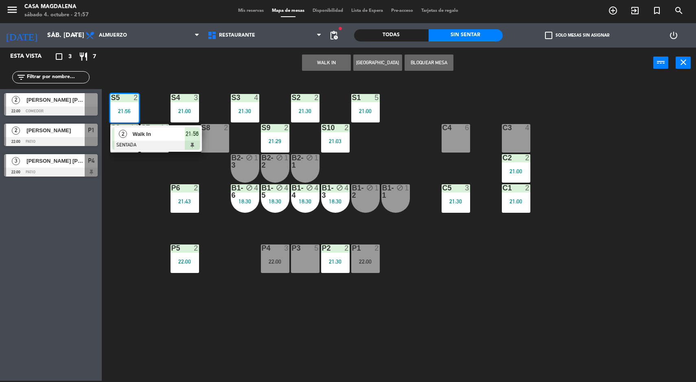
click at [182, 133] on span "Walk In" at bounding box center [159, 134] width 52 height 9
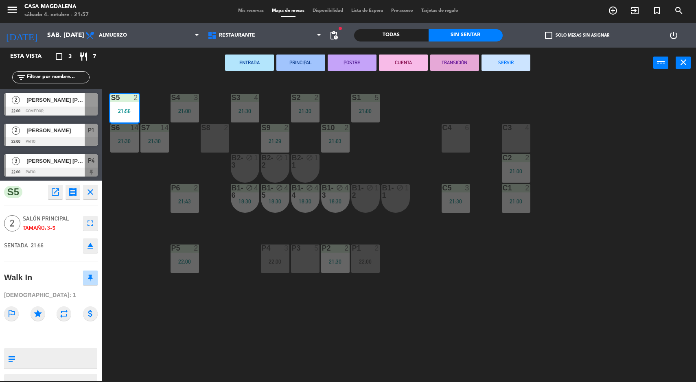
click at [511, 59] on button "SERVIR" at bounding box center [506, 63] width 49 height 16
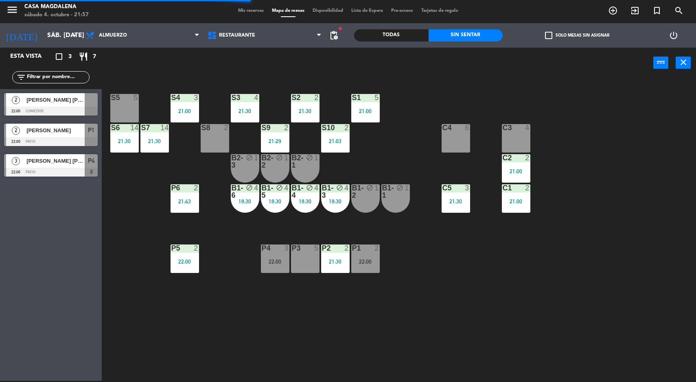
click at [55, 108] on div at bounding box center [51, 111] width 94 height 9
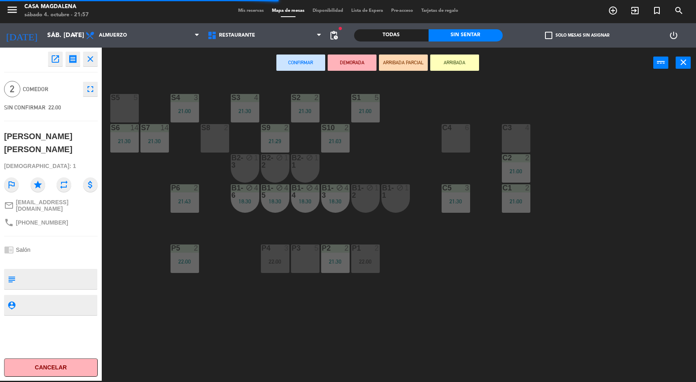
click at [124, 106] on div "S5 5" at bounding box center [124, 108] width 29 height 29
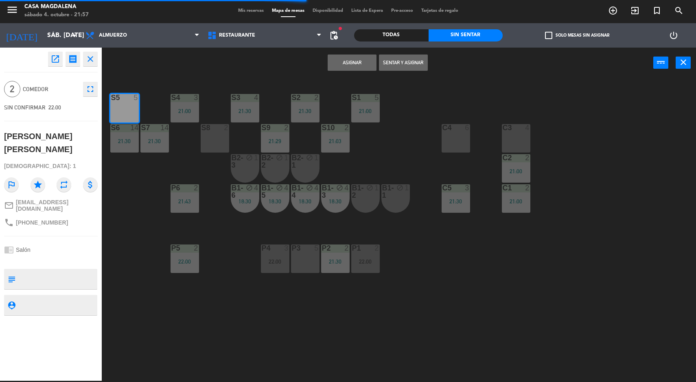
click at [358, 55] on button "Asignar" at bounding box center [352, 63] width 49 height 16
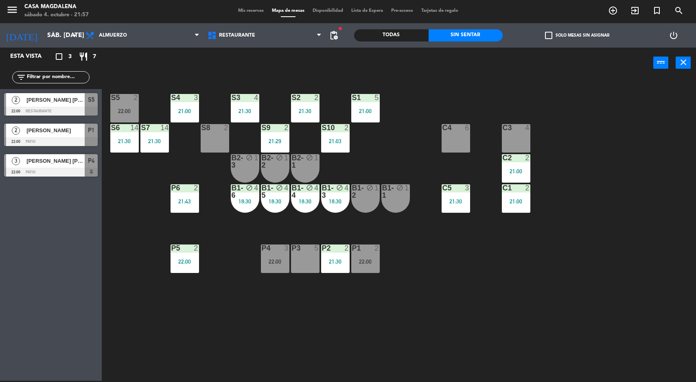
click at [112, 125] on div "S6" at bounding box center [111, 127] width 0 height 7
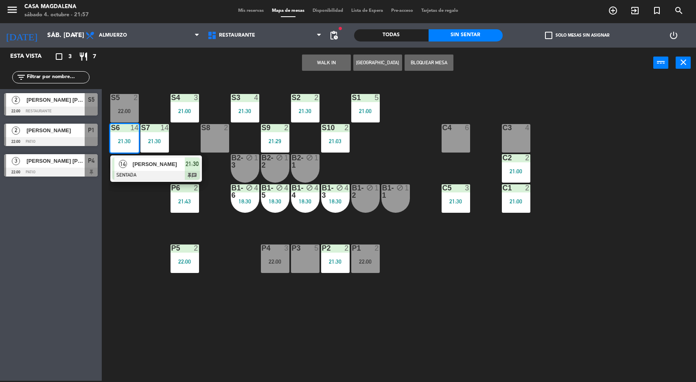
click at [173, 163] on span "[PERSON_NAME]" at bounding box center [159, 164] width 52 height 9
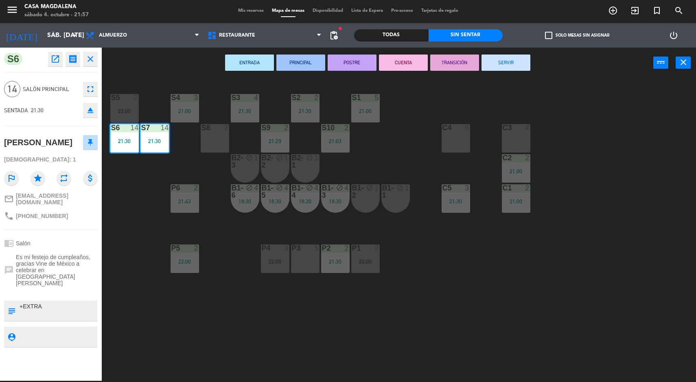
click at [565, 256] on div "S5 2 22:00 S4 3 21:00 S3 4 21:30 S2 2 21:30 S1 5 21:00 S6 14 21:30 S7 14 21:30 …" at bounding box center [403, 230] width 588 height 303
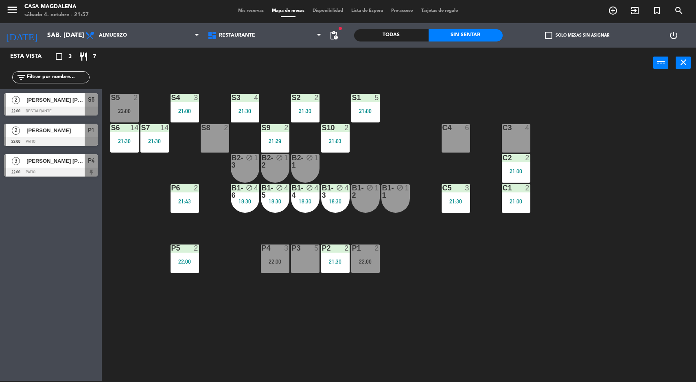
click at [95, 102] on div "S5" at bounding box center [91, 99] width 13 height 13
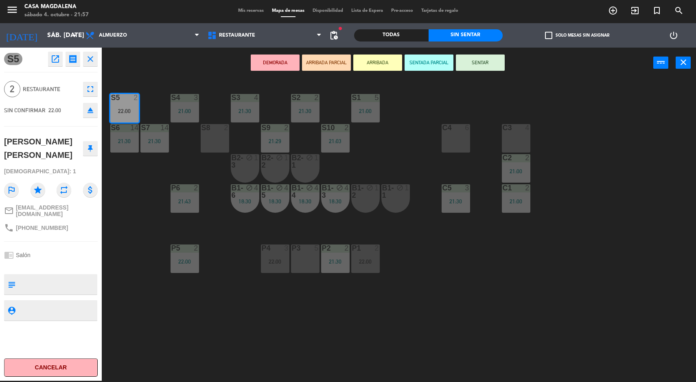
click at [490, 55] on button "SENTAR" at bounding box center [480, 63] width 49 height 16
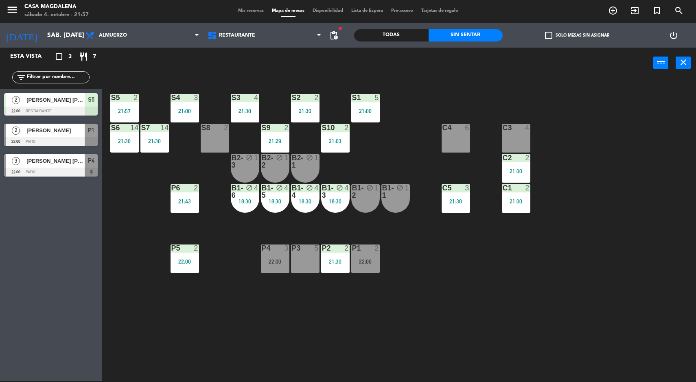
click at [645, 289] on div "S5 2 21:57 S4 3 21:00 S3 4 21:30 S2 2 21:30 S1 5 21:00 S6 14 21:30 S7 14 21:30 …" at bounding box center [403, 230] width 588 height 303
click at [49, 112] on div at bounding box center [51, 111] width 94 height 9
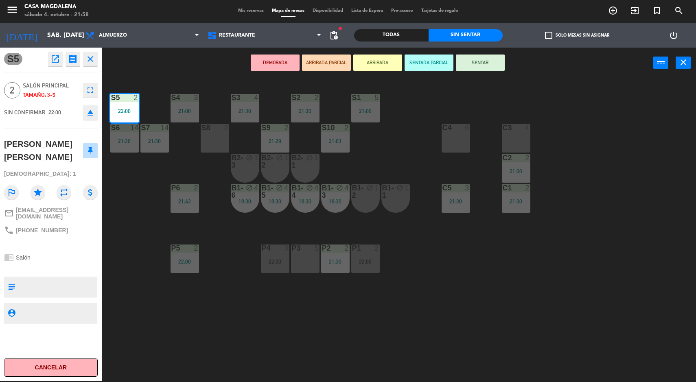
click at [613, 292] on div "S5 2 22:00 S4 3 21:00 S3 4 21:30 S2 2 21:30 S1 5 21:00 S6 14 21:30 S7 14 21:30 …" at bounding box center [403, 230] width 588 height 303
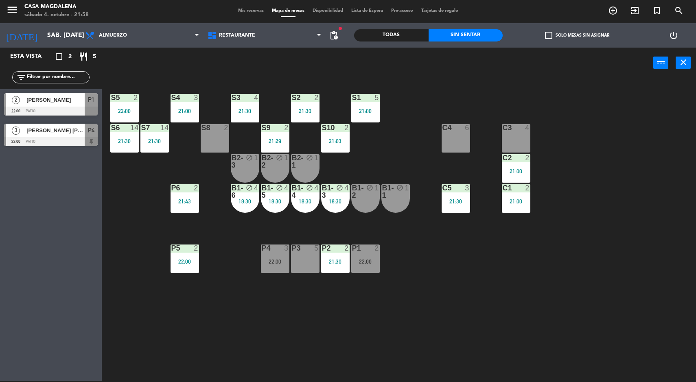
click at [338, 150] on div "S10 2 21:03" at bounding box center [335, 138] width 29 height 29
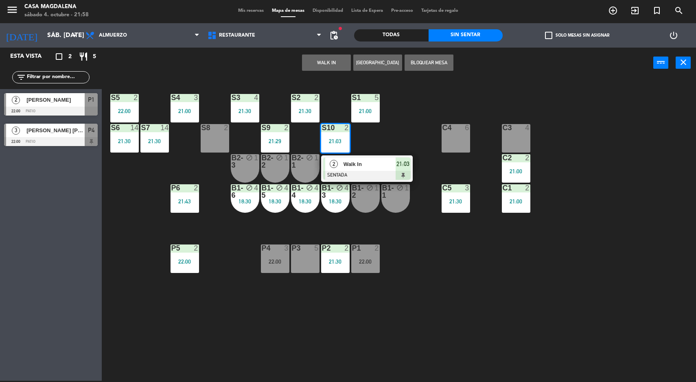
click at [391, 166] on span "Walk In" at bounding box center [370, 164] width 52 height 9
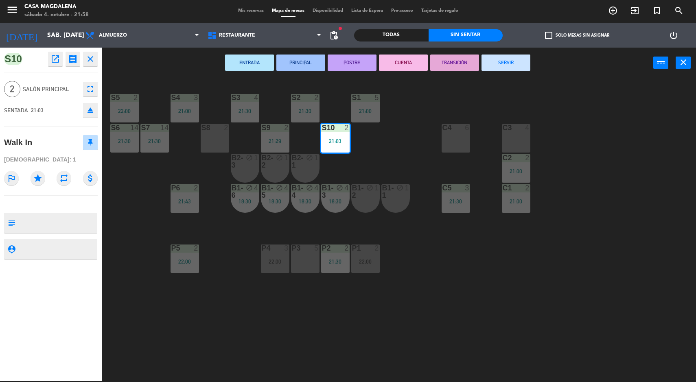
click at [501, 66] on button "SERVIR" at bounding box center [506, 63] width 49 height 16
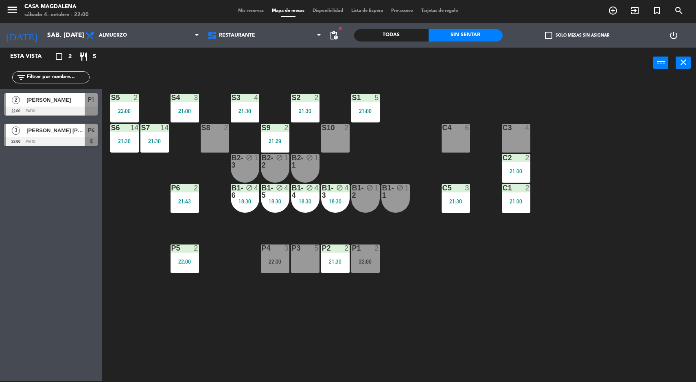
click at [282, 142] on div "21:29" at bounding box center [275, 141] width 29 height 6
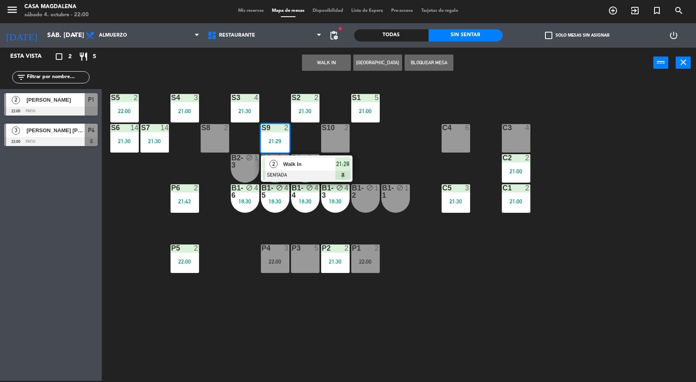
click at [507, 136] on div "C3 4" at bounding box center [516, 138] width 29 height 29
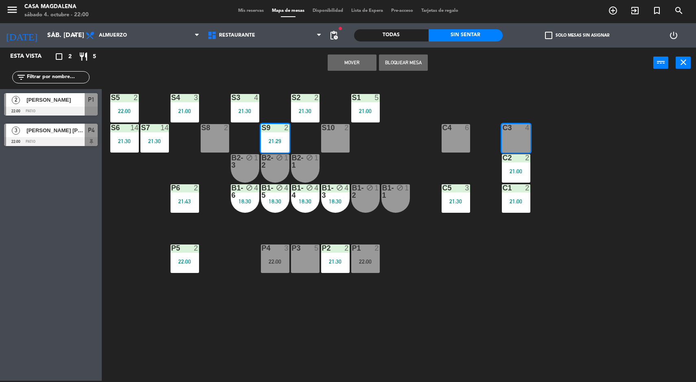
click at [359, 67] on button "Mover" at bounding box center [352, 63] width 49 height 16
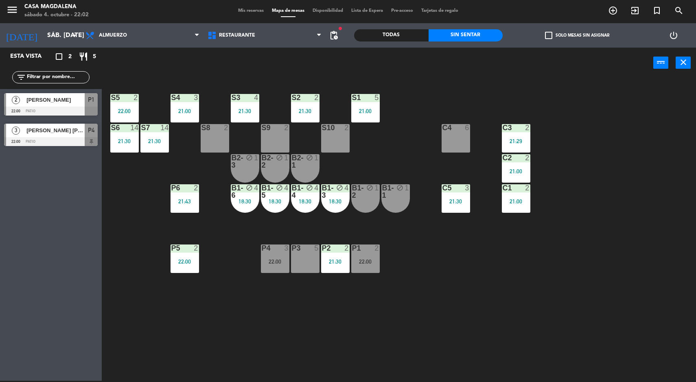
click at [568, 313] on div "S5 2 22:00 S4 3 21:00 S3 4 21:30 S2 2 21:30 S1 5 21:00 S6 14 21:30 S7 14 21:30 …" at bounding box center [403, 230] width 588 height 303
click at [342, 140] on div "S10 2" at bounding box center [335, 138] width 29 height 29
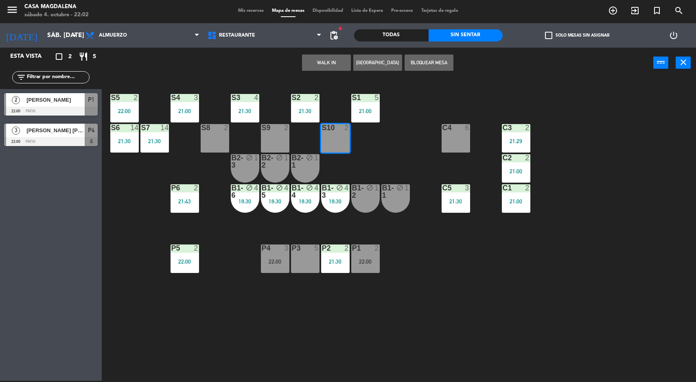
click at [321, 60] on button "WALK IN" at bounding box center [326, 63] width 49 height 16
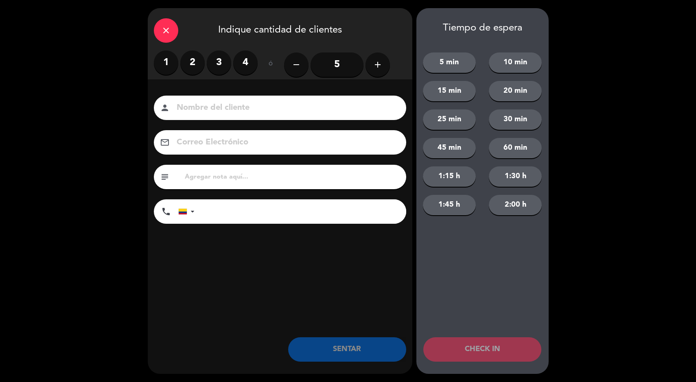
click at [191, 64] on label "2" at bounding box center [192, 62] width 24 height 24
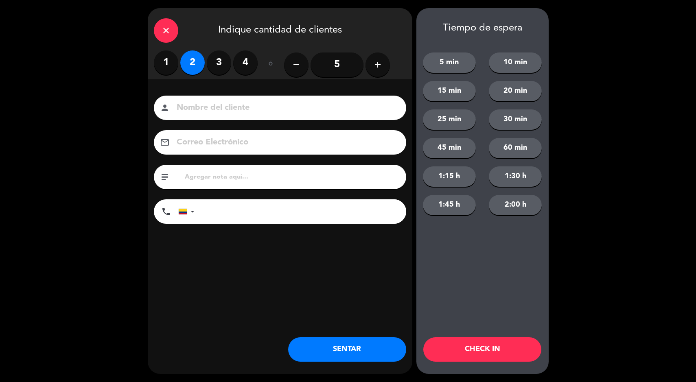
click at [330, 360] on button "SENTAR" at bounding box center [347, 350] width 118 height 24
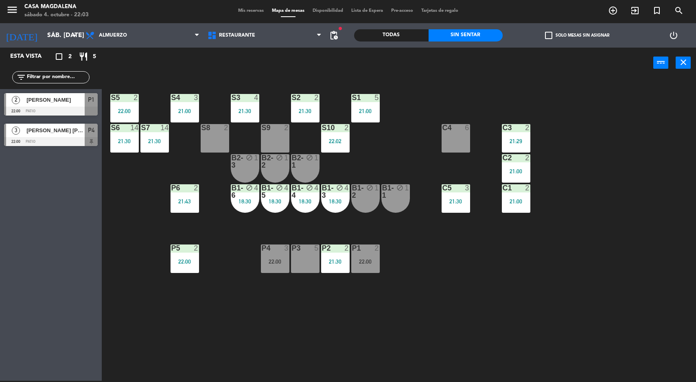
click at [394, 155] on div "S5 2 22:00 S4 3 21:00 S3 4 21:30 S2 2 21:30 S1 5 21:00 S6 14 21:30 S7 14 21:30 …" at bounding box center [403, 230] width 588 height 303
click at [159, 291] on div "S5 2 22:00 S4 3 21:00 S3 4 21:30 S2 2 21:30 S1 5 21:00 S6 14 21:30 S7 14 21:30 …" at bounding box center [403, 230] width 588 height 303
click at [652, 165] on div "S5 2 22:00 S4 3 21:00 S3 4 21:30 S2 2 21:30 S1 5 21:00 S6 14 21:30 S7 14 21:30 …" at bounding box center [403, 230] width 588 height 303
click at [112, 127] on div "S6" at bounding box center [111, 127] width 0 height 7
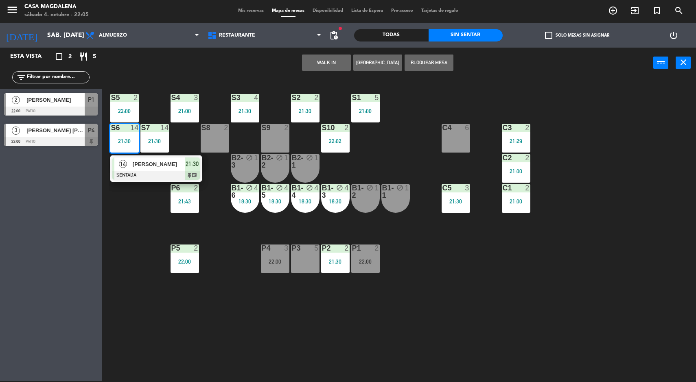
click at [125, 165] on span "14" at bounding box center [123, 164] width 8 height 8
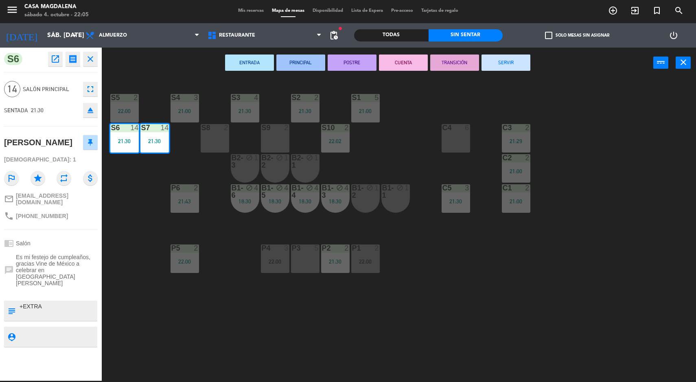
click at [550, 165] on div "S5 2 22:00 S4 3 21:00 S3 4 21:30 S2 2 21:30 S1 5 21:00 S6 14 21:30 S7 14 21:30 …" at bounding box center [403, 230] width 588 height 303
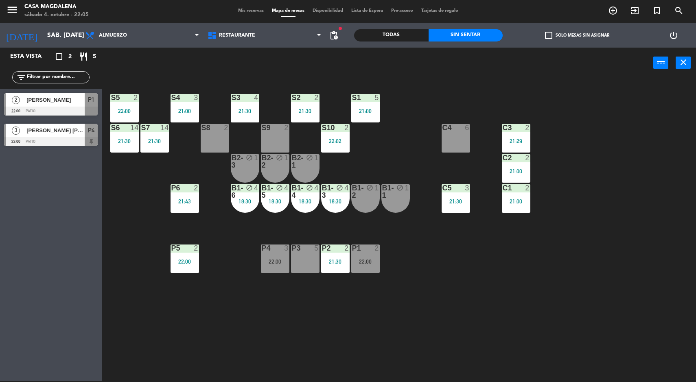
click at [525, 171] on div "21:00" at bounding box center [516, 172] width 29 height 6
click at [529, 143] on div "21:29" at bounding box center [516, 141] width 29 height 6
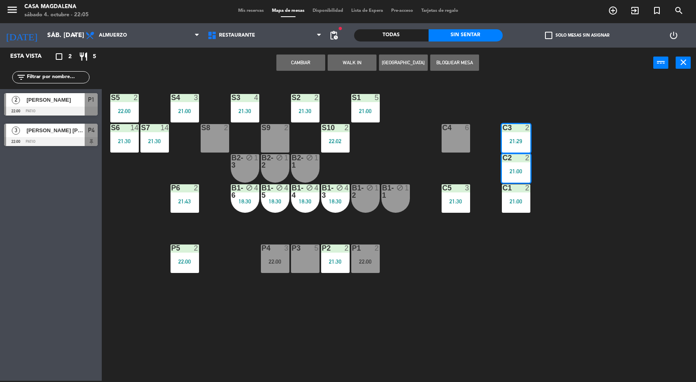
click at [305, 64] on button "Cambiar" at bounding box center [301, 63] width 49 height 16
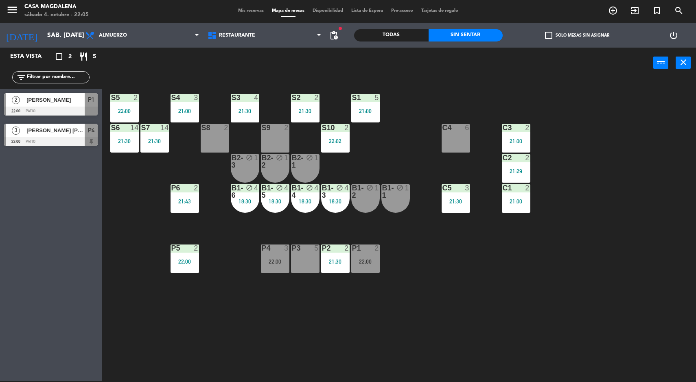
click at [696, 181] on div "S5 2 22:00 S4 3 21:00 S3 4 21:30 S2 2 21:30 S1 5 21:00 S6 14 21:30 S7 14 21:30 …" at bounding box center [403, 230] width 588 height 303
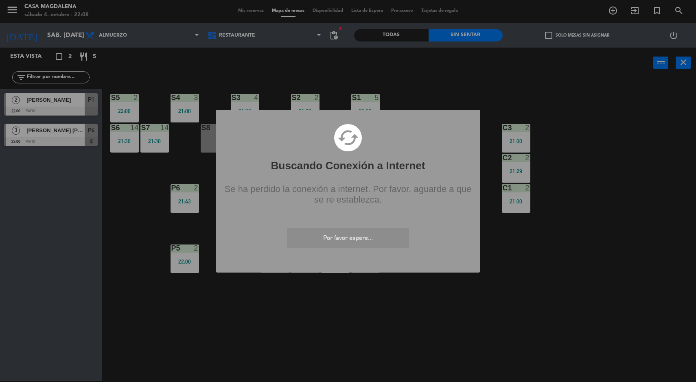
click at [180, 94] on div "? ! i Buscando Conexión a Internet × cached Se ha perdido la conexión a interne…" at bounding box center [348, 191] width 696 height 382
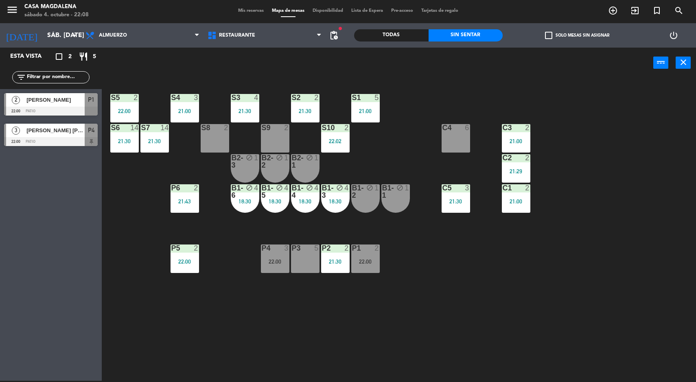
click at [304, 108] on div "21:30" at bounding box center [305, 111] width 29 height 6
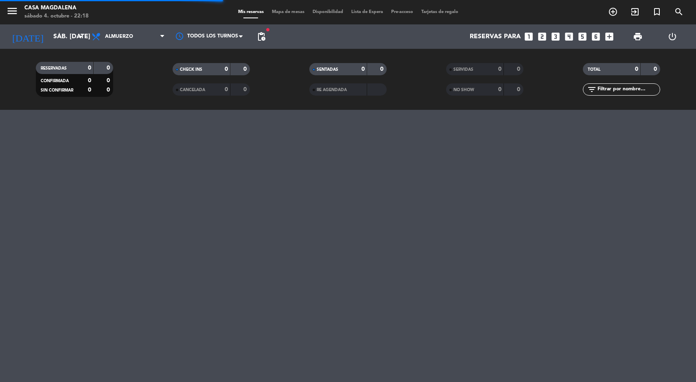
click at [285, 10] on span "Mapa de mesas" at bounding box center [288, 12] width 41 height 4
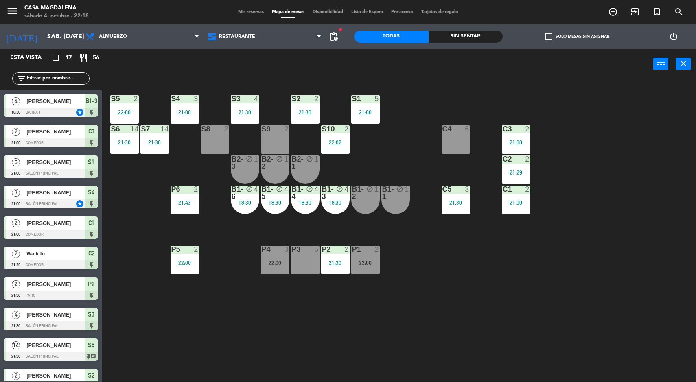
click at [278, 266] on div "22:00" at bounding box center [275, 263] width 29 height 6
click at [314, 337] on div "S5 2 22:00 S4 3 21:00 S3 4 21:30 S2 2 21:30 S1 5 21:00 S6 14 21:30 S7 14 21:30 …" at bounding box center [403, 232] width 588 height 303
click at [367, 264] on div "22:00" at bounding box center [365, 263] width 29 height 6
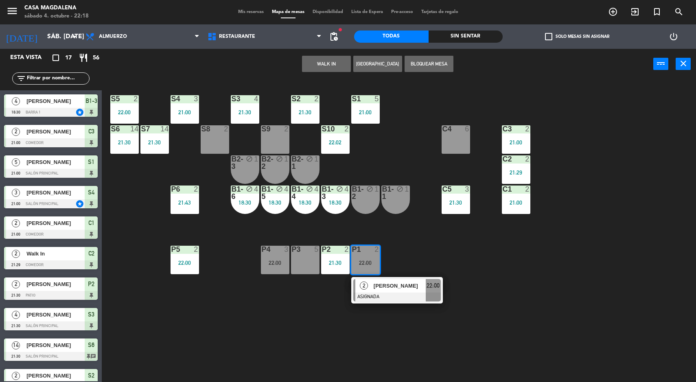
click at [387, 294] on div at bounding box center [397, 297] width 88 height 9
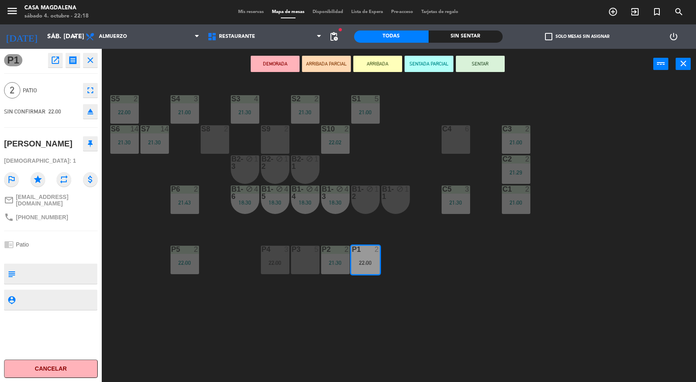
click at [485, 56] on button "SENTAR" at bounding box center [480, 64] width 49 height 16
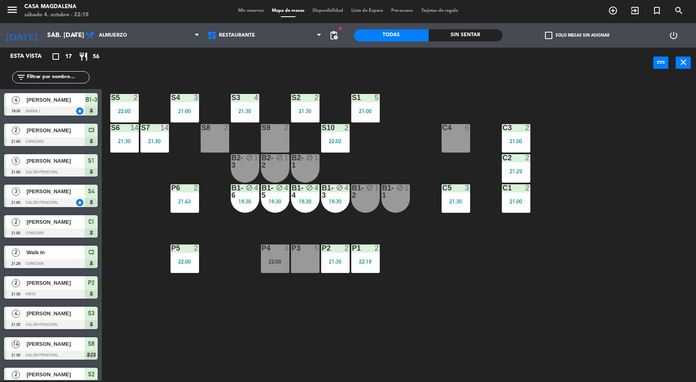
scroll to position [63, 0]
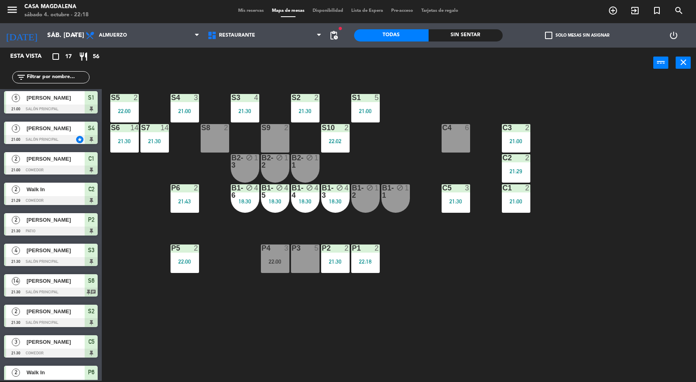
click at [374, 265] on div "P1 2 22:18" at bounding box center [365, 259] width 29 height 29
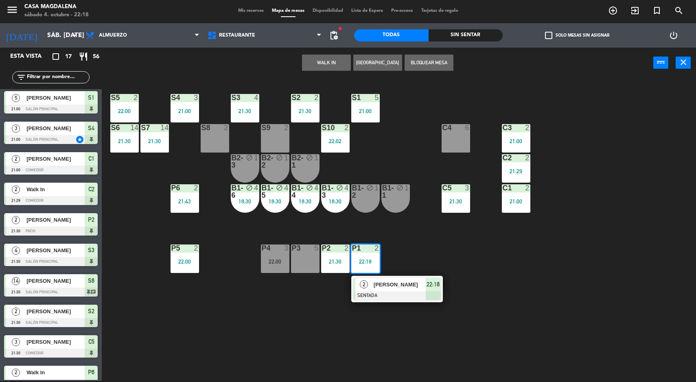
click at [384, 299] on div at bounding box center [397, 296] width 88 height 9
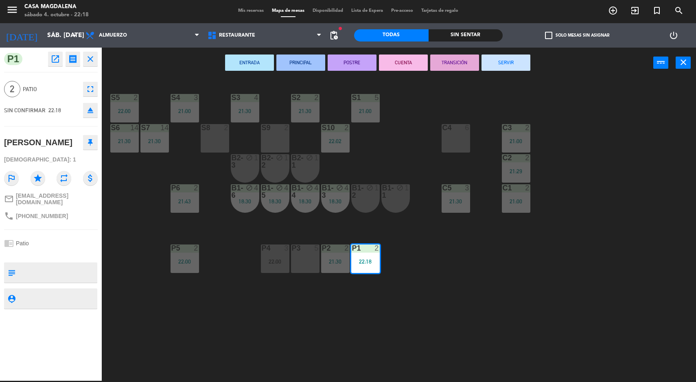
click at [206, 138] on div "S8 2" at bounding box center [215, 138] width 29 height 29
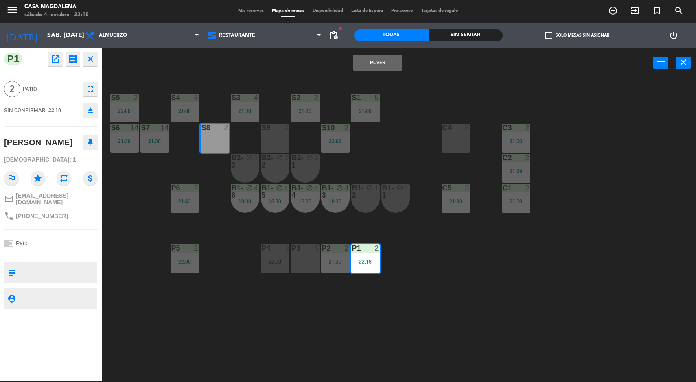
click at [400, 37] on div "Todas" at bounding box center [391, 35] width 75 height 12
click at [366, 60] on button "Mover" at bounding box center [377, 63] width 49 height 16
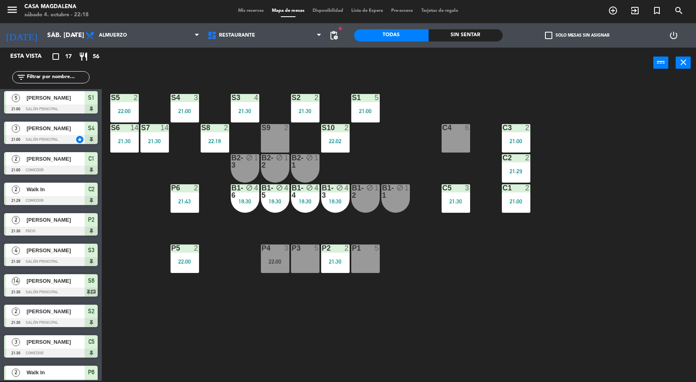
click at [305, 102] on div "S2 2 21:30" at bounding box center [305, 108] width 29 height 29
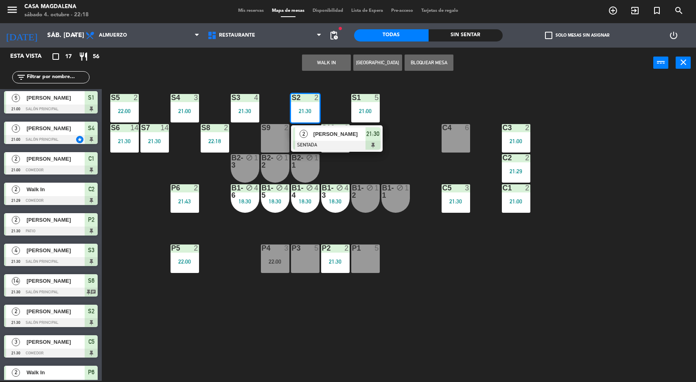
click at [326, 132] on span "[PERSON_NAME]" at bounding box center [340, 134] width 52 height 9
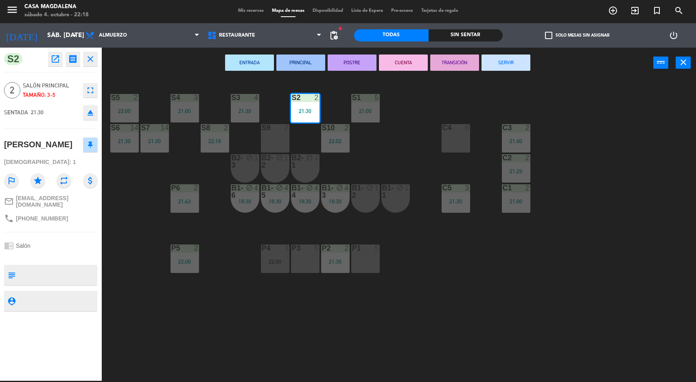
click at [505, 62] on button "SERVIR" at bounding box center [506, 63] width 49 height 16
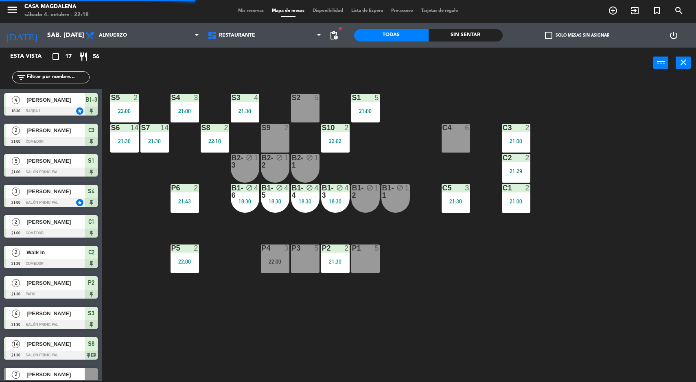
click at [465, 241] on div "S5 2 22:00 S4 3 21:00 S3 4 21:30 S2 5 S1 5 21:00 S6 14 21:30 S7 14 21:30 S8 2 2…" at bounding box center [403, 230] width 588 height 303
click at [292, 97] on div "S2" at bounding box center [292, 97] width 0 height 7
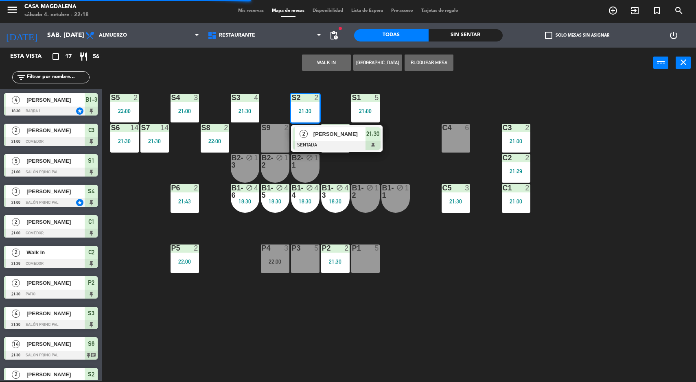
click at [447, 199] on div "21:30" at bounding box center [456, 202] width 29 height 6
click at [480, 292] on div "S5 2 22:00 S4 3 21:00 S3 4 21:30 S2 2 21:30 2 Valeria Torrado Ulloa SENTADA 21:…" at bounding box center [403, 230] width 588 height 303
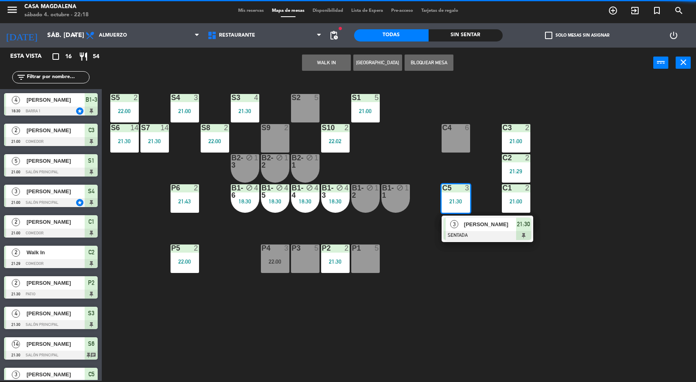
click at [305, 100] on div at bounding box center [305, 97] width 13 height 7
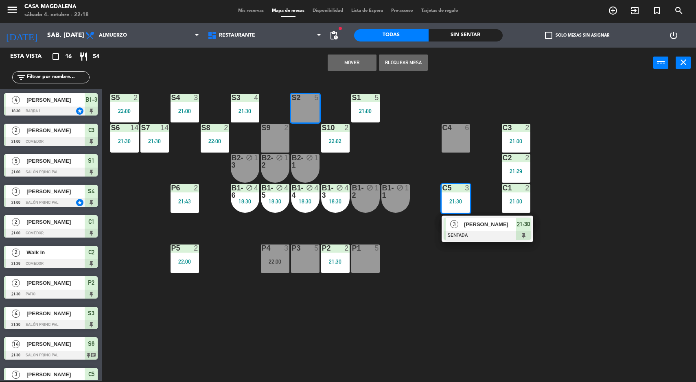
click at [345, 57] on button "Mover" at bounding box center [352, 63] width 49 height 16
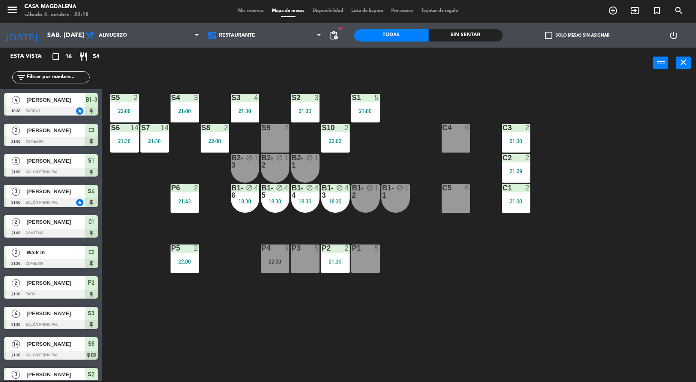
click at [434, 263] on div "S5 2 22:00 S4 3 21:00 S3 4 21:30 S2 3 21:30 S1 5 21:00 S6 14 21:30 S7 14 21:30 …" at bounding box center [403, 230] width 588 height 303
click at [448, 286] on div "S5 2 22:00 S4 3 21:00 S3 4 21:30 S2 3 21:30 S1 5 21:00 S6 14 21:30 S7 14 21:30 …" at bounding box center [403, 230] width 588 height 303
click at [448, 282] on div "S5 2 22:00 S4 3 21:00 S3 4 21:30 S2 3 21:30 S1 5 21:00 S6 14 21:30 S7 14 21:30 …" at bounding box center [403, 230] width 588 height 303
click at [465, 34] on div "Sin sentar" at bounding box center [466, 35] width 75 height 12
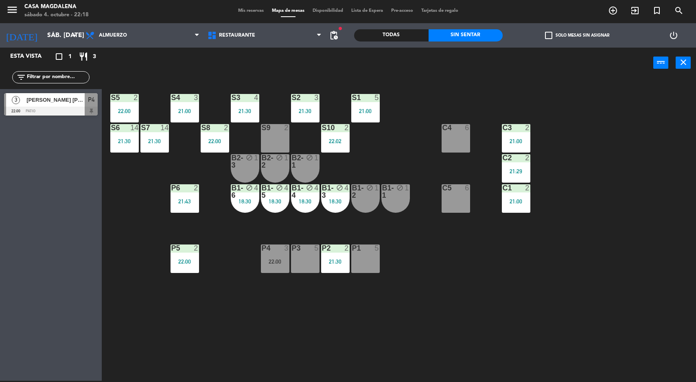
click at [292, 101] on div "S2" at bounding box center [292, 97] width 0 height 7
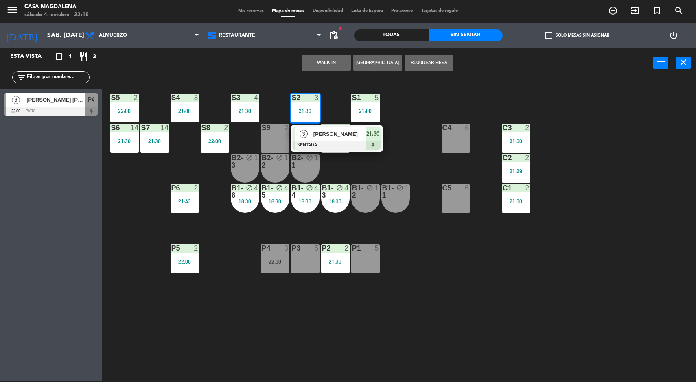
click at [322, 127] on div "[PERSON_NAME]" at bounding box center [339, 133] width 53 height 13
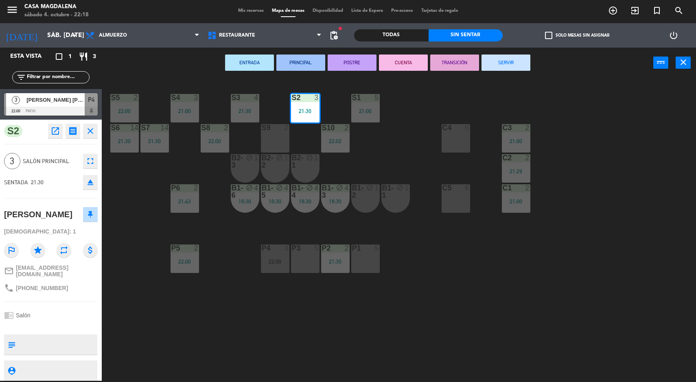
click at [443, 185] on div "C5" at bounding box center [443, 187] width 0 height 7
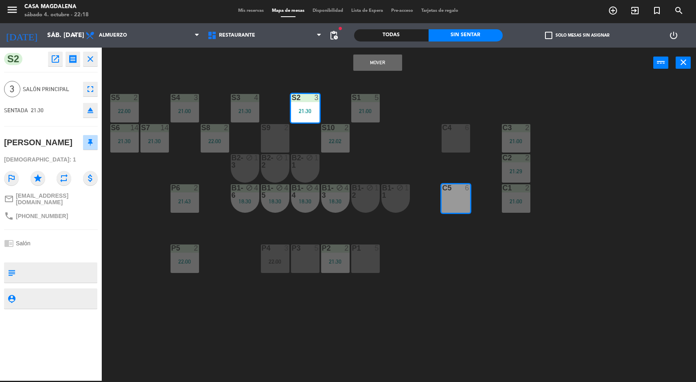
click at [393, 56] on button "Mover" at bounding box center [377, 63] width 49 height 16
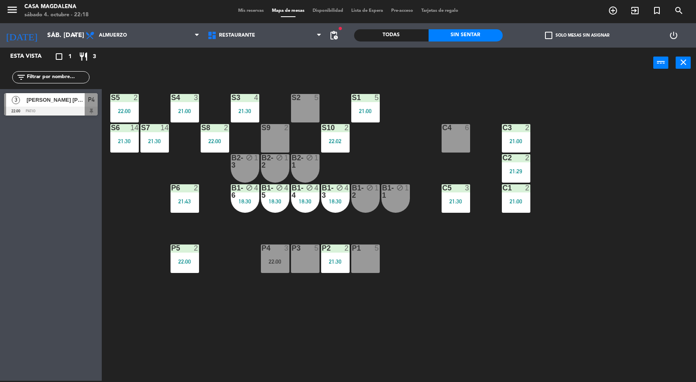
click at [208, 140] on div "22:00" at bounding box center [215, 141] width 29 height 6
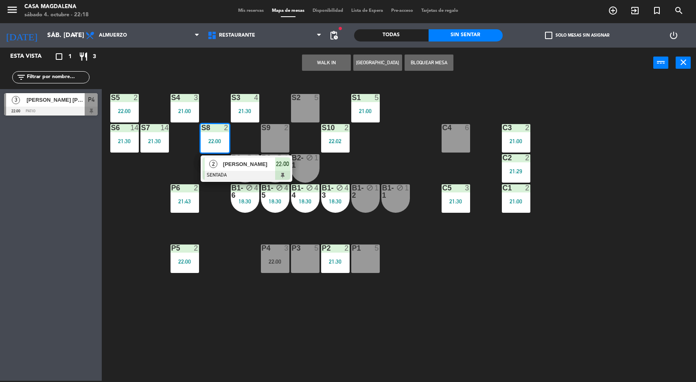
click at [225, 176] on div at bounding box center [247, 175] width 88 height 9
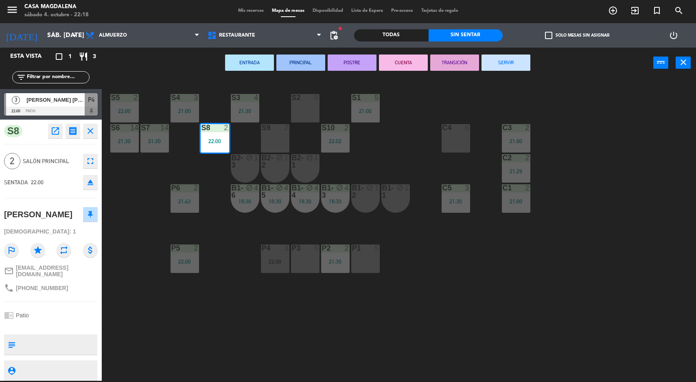
click at [286, 97] on div "S2" at bounding box center [291, 97] width 13 height 7
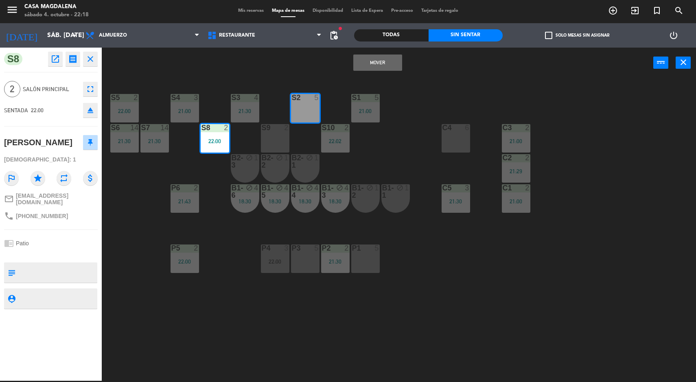
click at [374, 40] on div "Todas" at bounding box center [391, 35] width 75 height 12
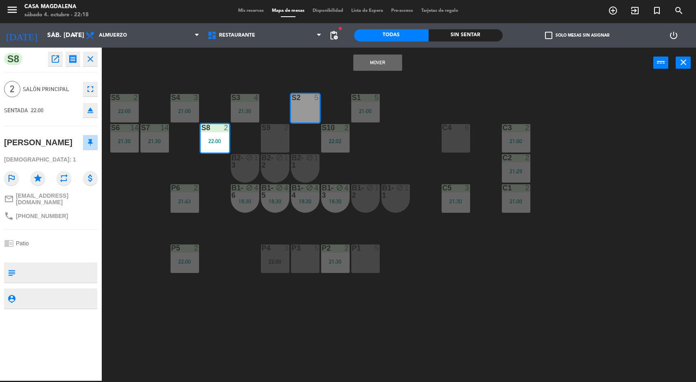
click at [373, 58] on button "Mover" at bounding box center [377, 63] width 49 height 16
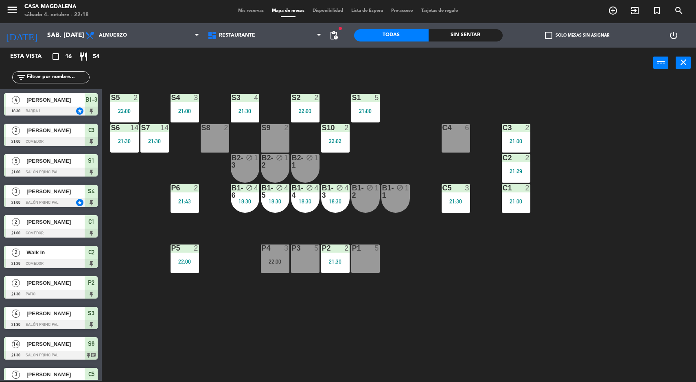
scroll to position [52, 0]
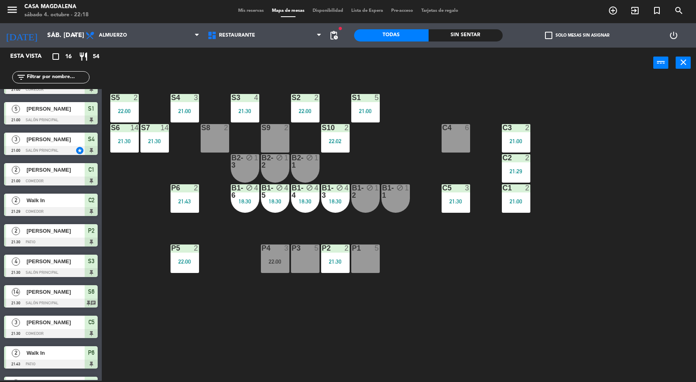
click at [473, 36] on div "Sin sentar" at bounding box center [466, 35] width 75 height 12
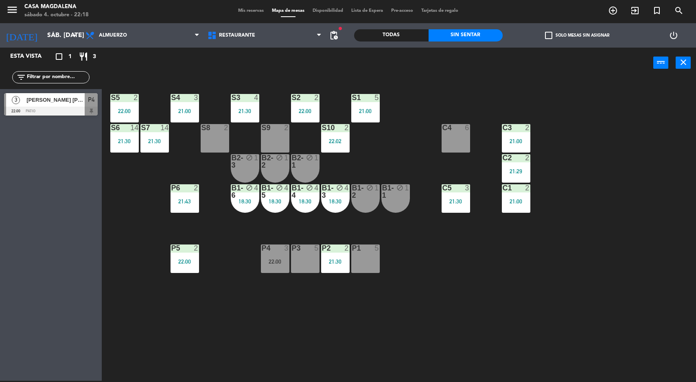
click at [389, 32] on div "Todas" at bounding box center [391, 35] width 75 height 12
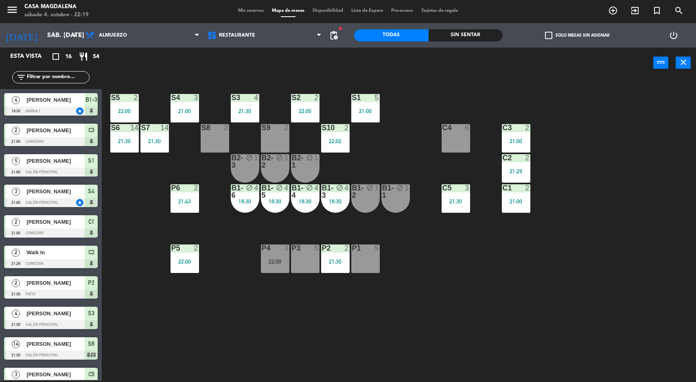
click at [238, 199] on div "18:30" at bounding box center [245, 202] width 29 height 6
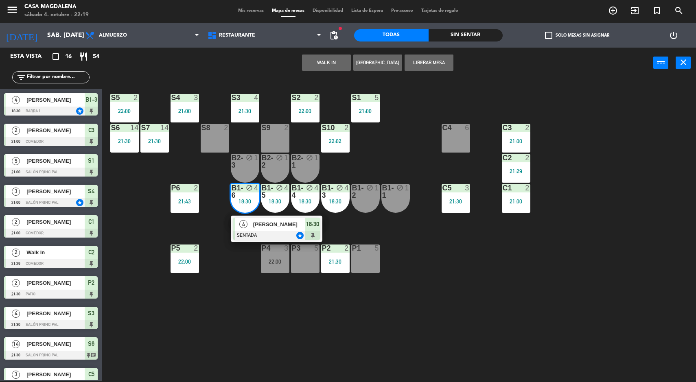
click at [266, 226] on span "[PERSON_NAME]" at bounding box center [279, 224] width 52 height 9
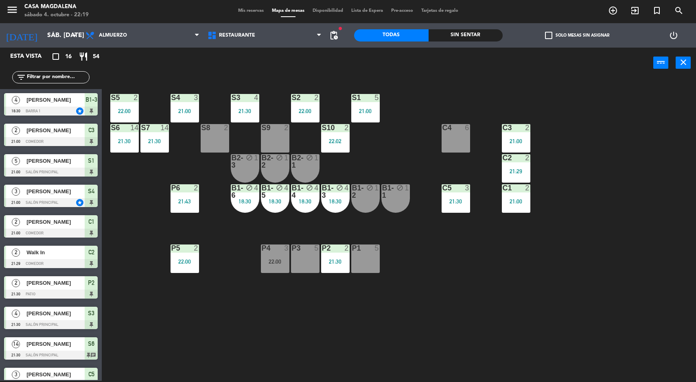
click at [198, 333] on div "S5 2 22:00 S4 3 21:00 S3 4 21:30 S2 2 22:00 S1 5 21:00 S6 14 21:30 S7 14 21:30 …" at bounding box center [403, 230] width 588 height 303
click at [264, 261] on div "22:00" at bounding box center [275, 262] width 29 height 6
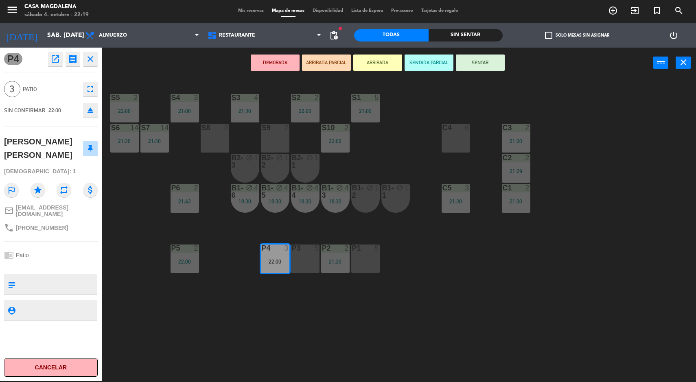
click at [57, 370] on button "Cancelar" at bounding box center [51, 368] width 94 height 18
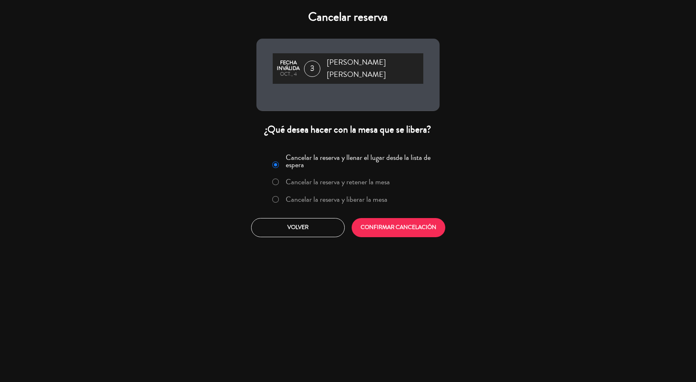
click at [313, 196] on label "Cancelar la reserva y liberar la mesa" at bounding box center [337, 199] width 102 height 7
click at [383, 222] on button "CONFIRMAR CANCELACIÓN" at bounding box center [399, 227] width 94 height 19
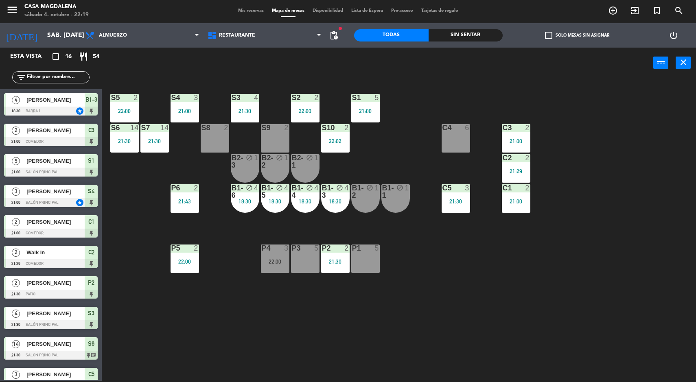
scroll to position [83, 0]
